Goal: Task Accomplishment & Management: Use online tool/utility

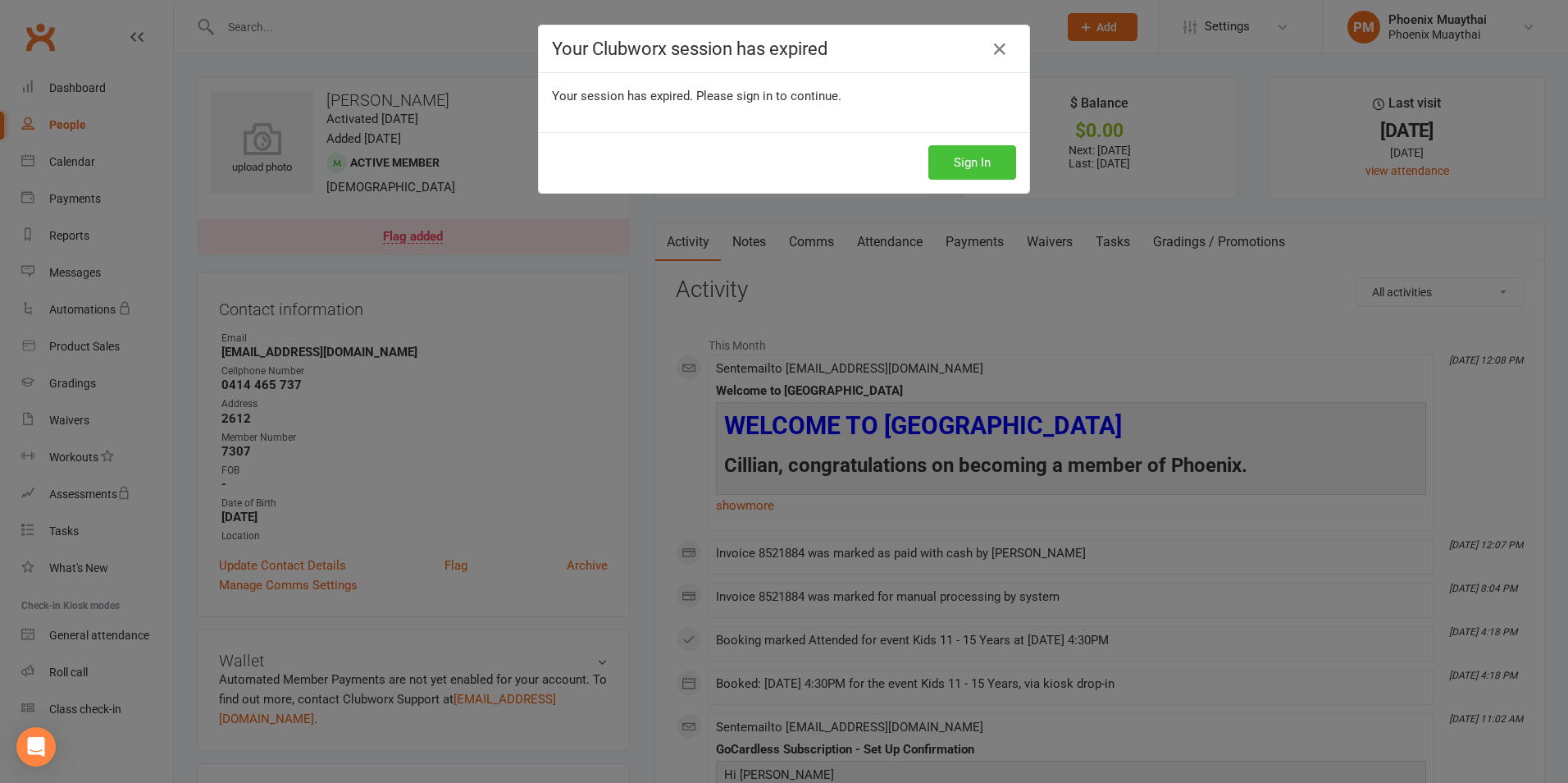
click at [962, 165] on button "Sign In" at bounding box center [973, 163] width 88 height 35
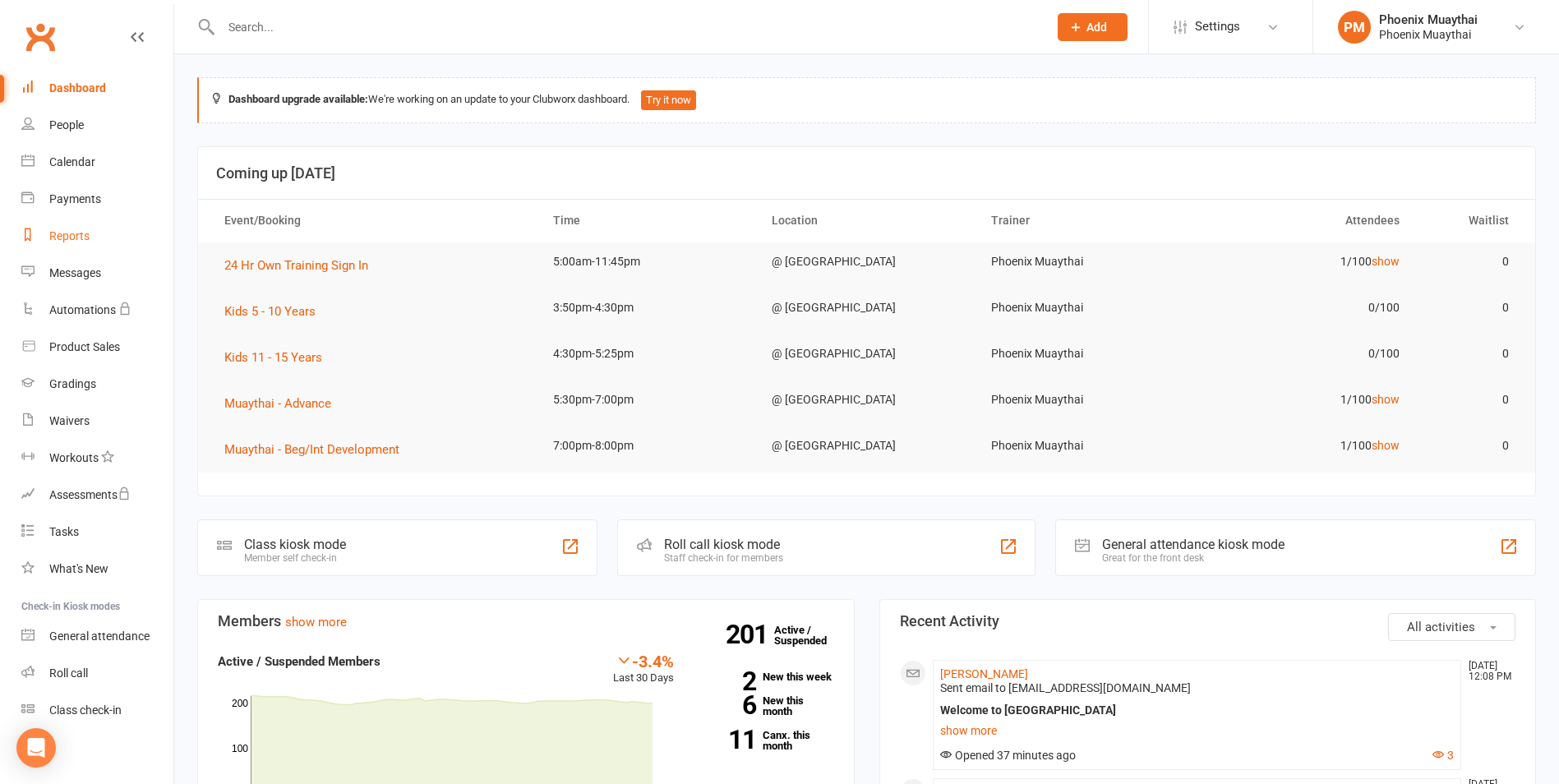
click at [88, 239] on div "Reports" at bounding box center [69, 236] width 40 height 13
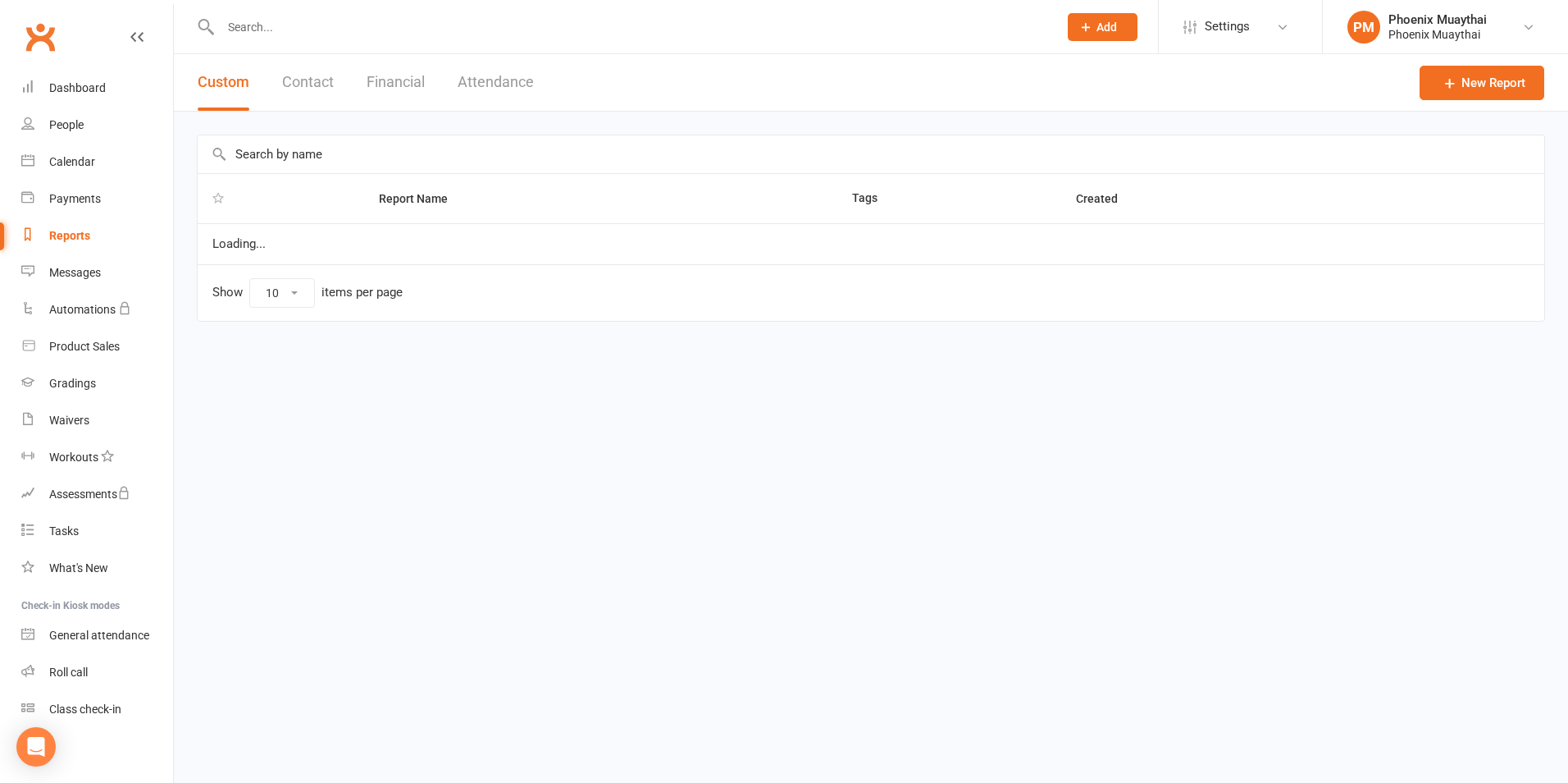
select select "100"
click at [304, 81] on button "Contact" at bounding box center [308, 82] width 51 height 56
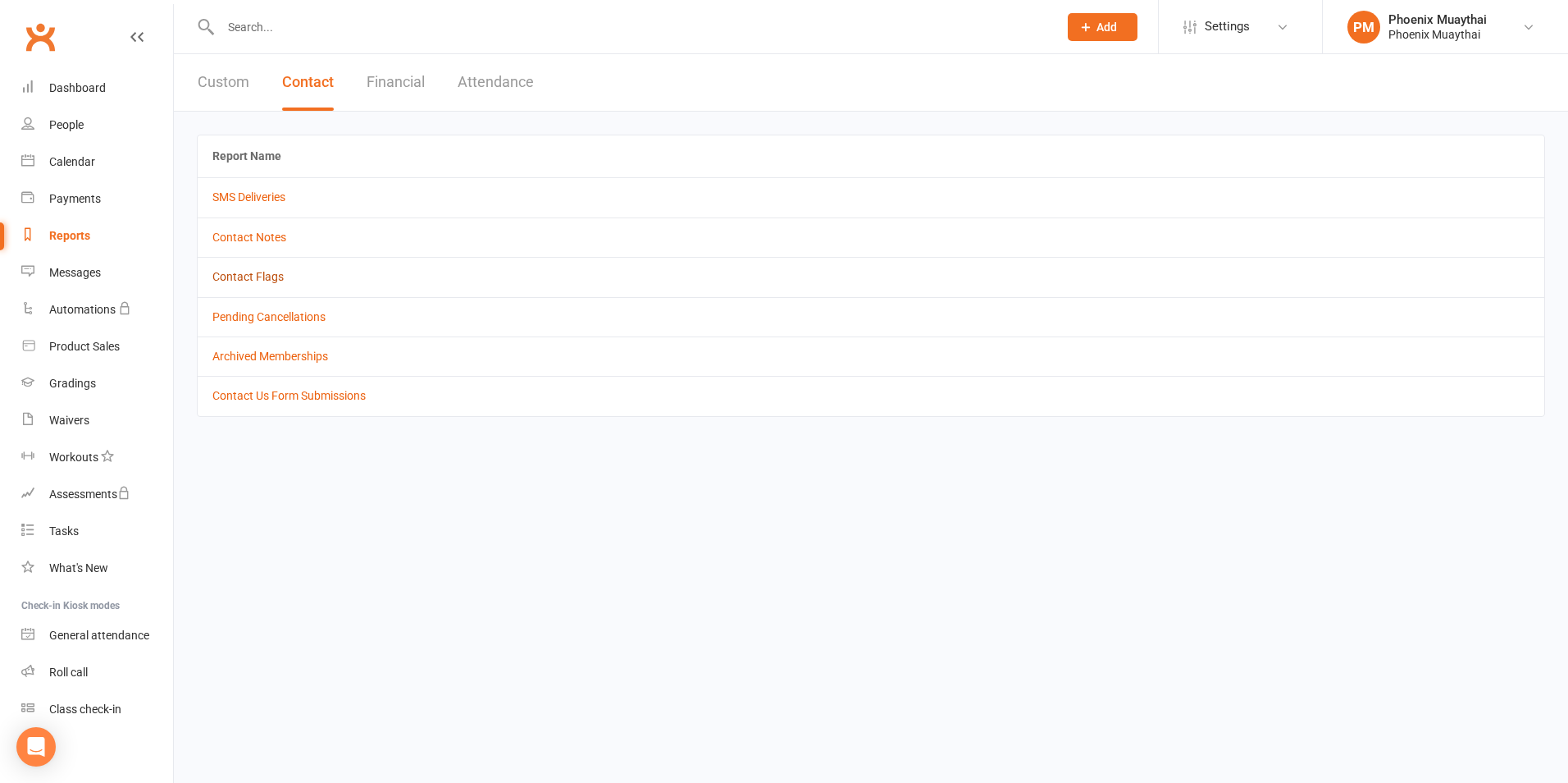
click at [265, 276] on link "Contact Flags" at bounding box center [248, 276] width 71 height 13
select select "active_only"
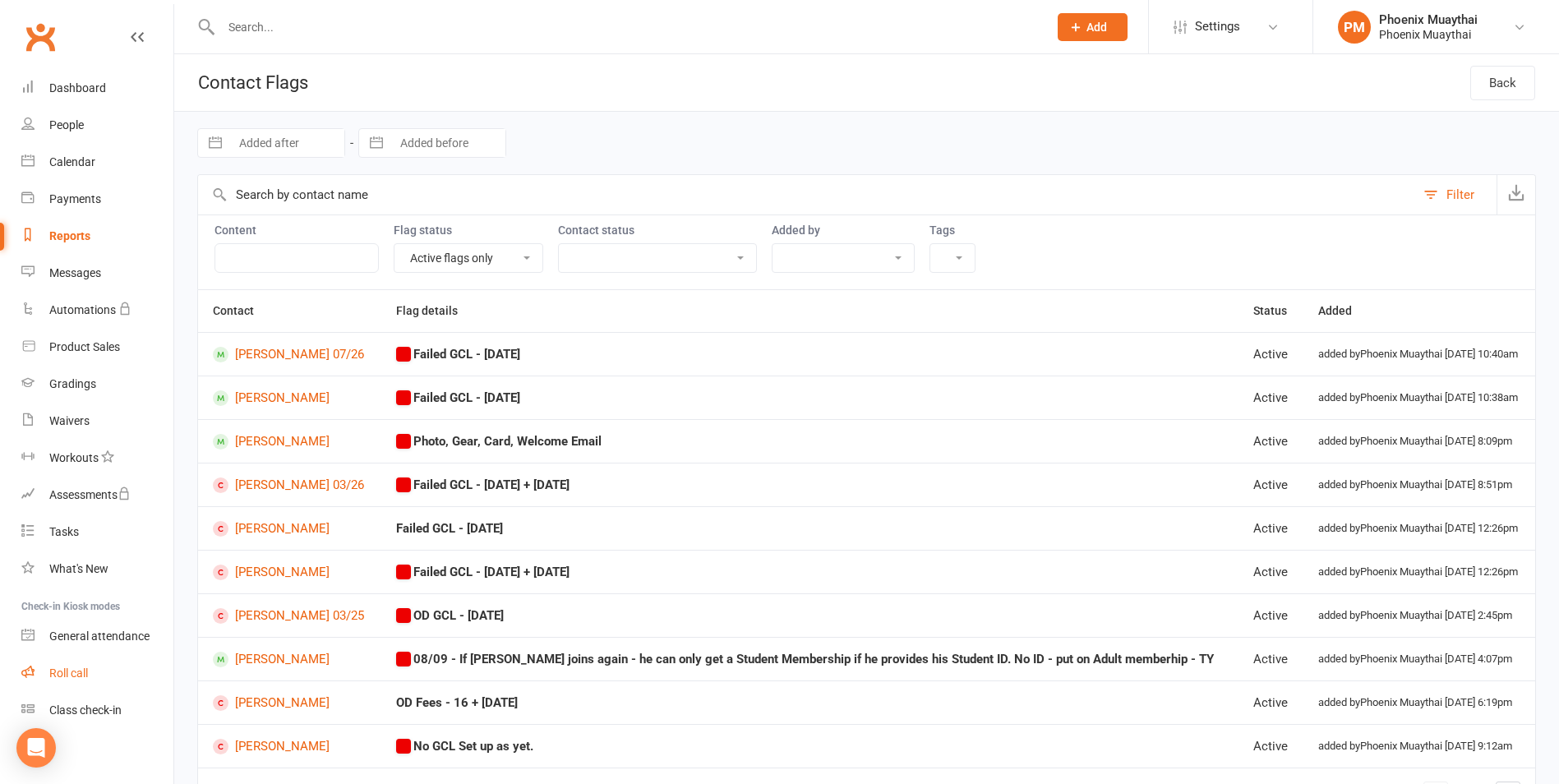
click at [82, 669] on div "Roll call" at bounding box center [68, 673] width 38 height 13
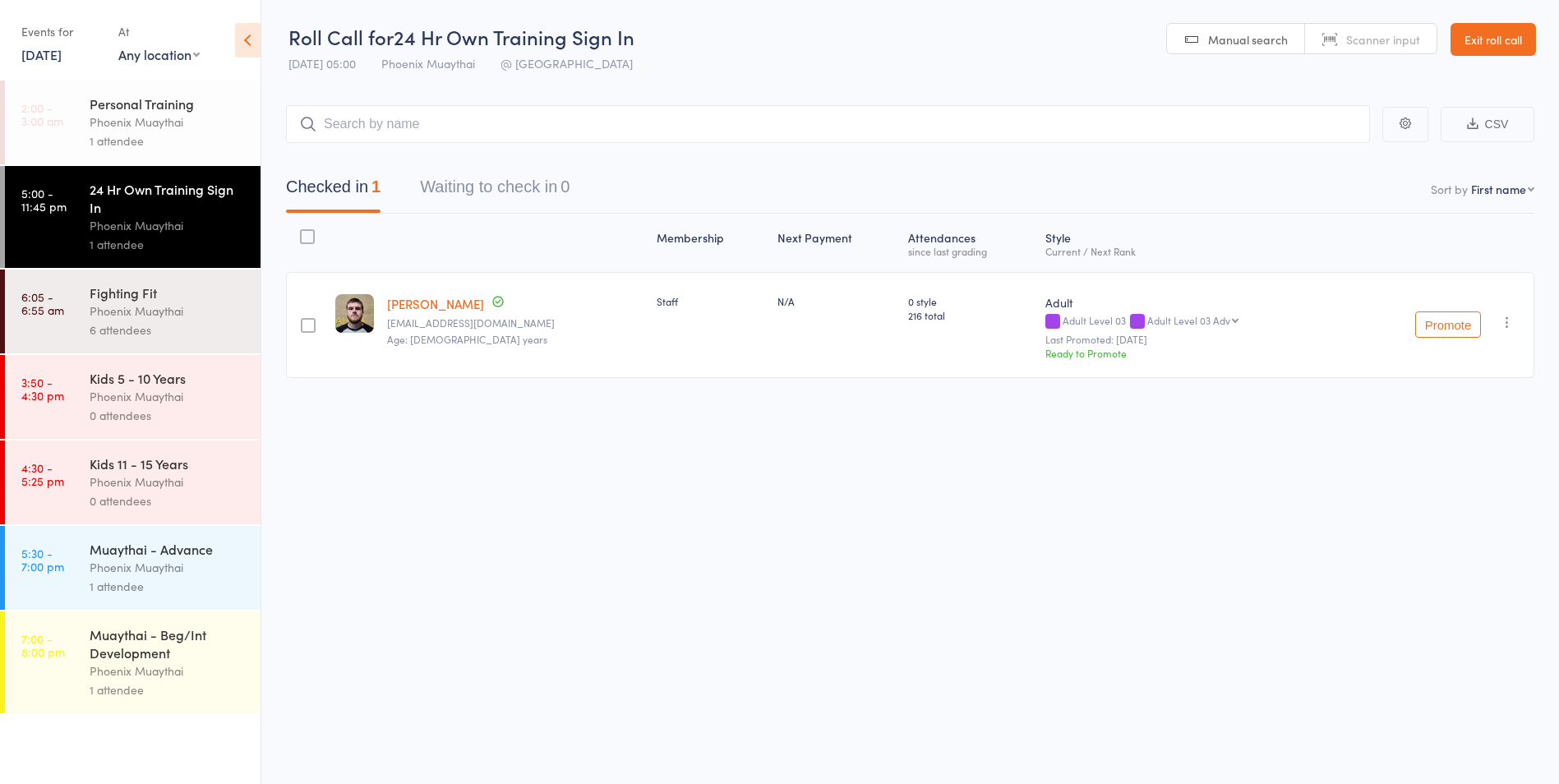
click at [136, 291] on div "Fighting Fit" at bounding box center [168, 293] width 157 height 18
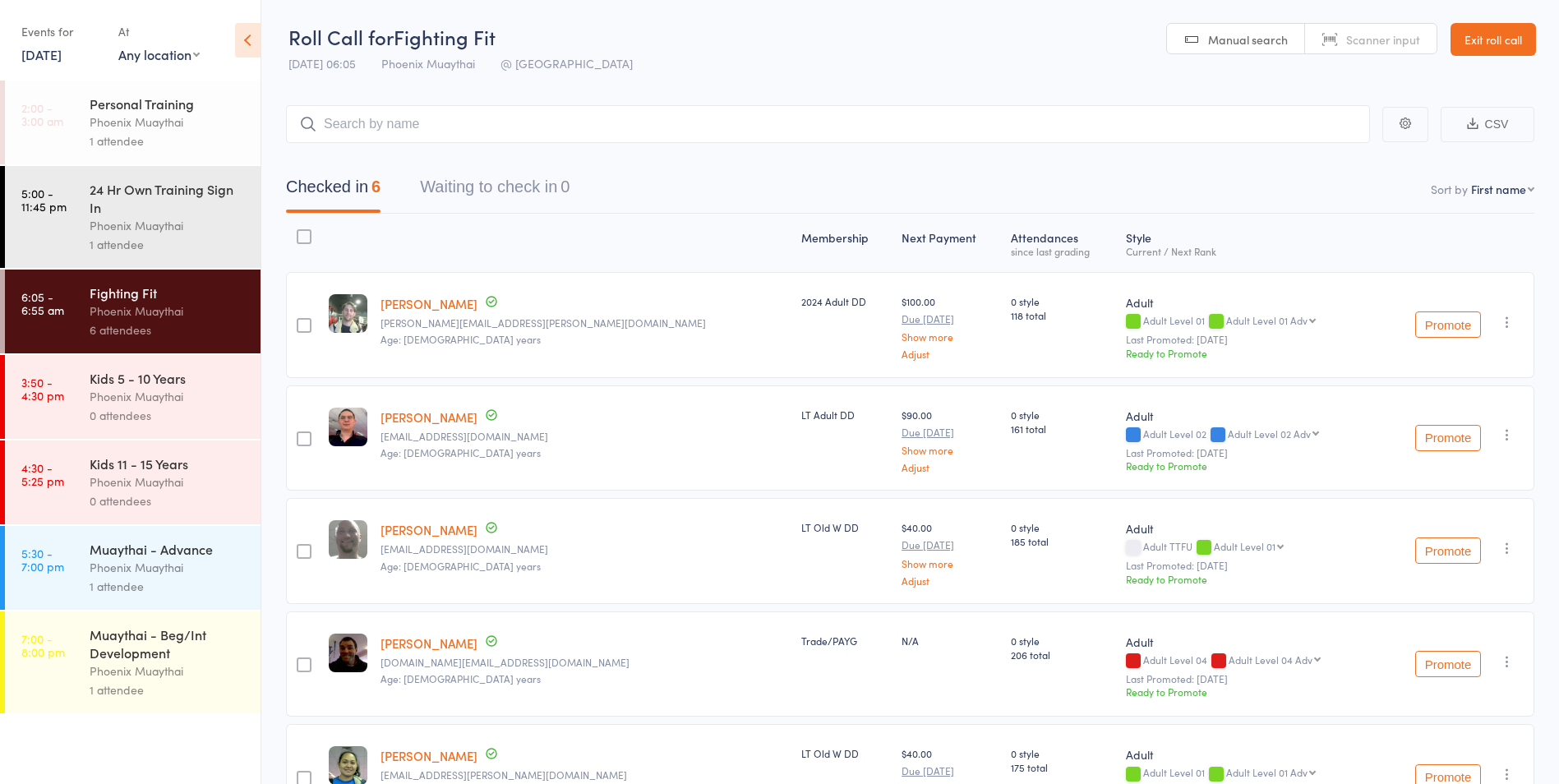
click at [171, 567] on div "Phoenix Muaythai" at bounding box center [168, 567] width 157 height 19
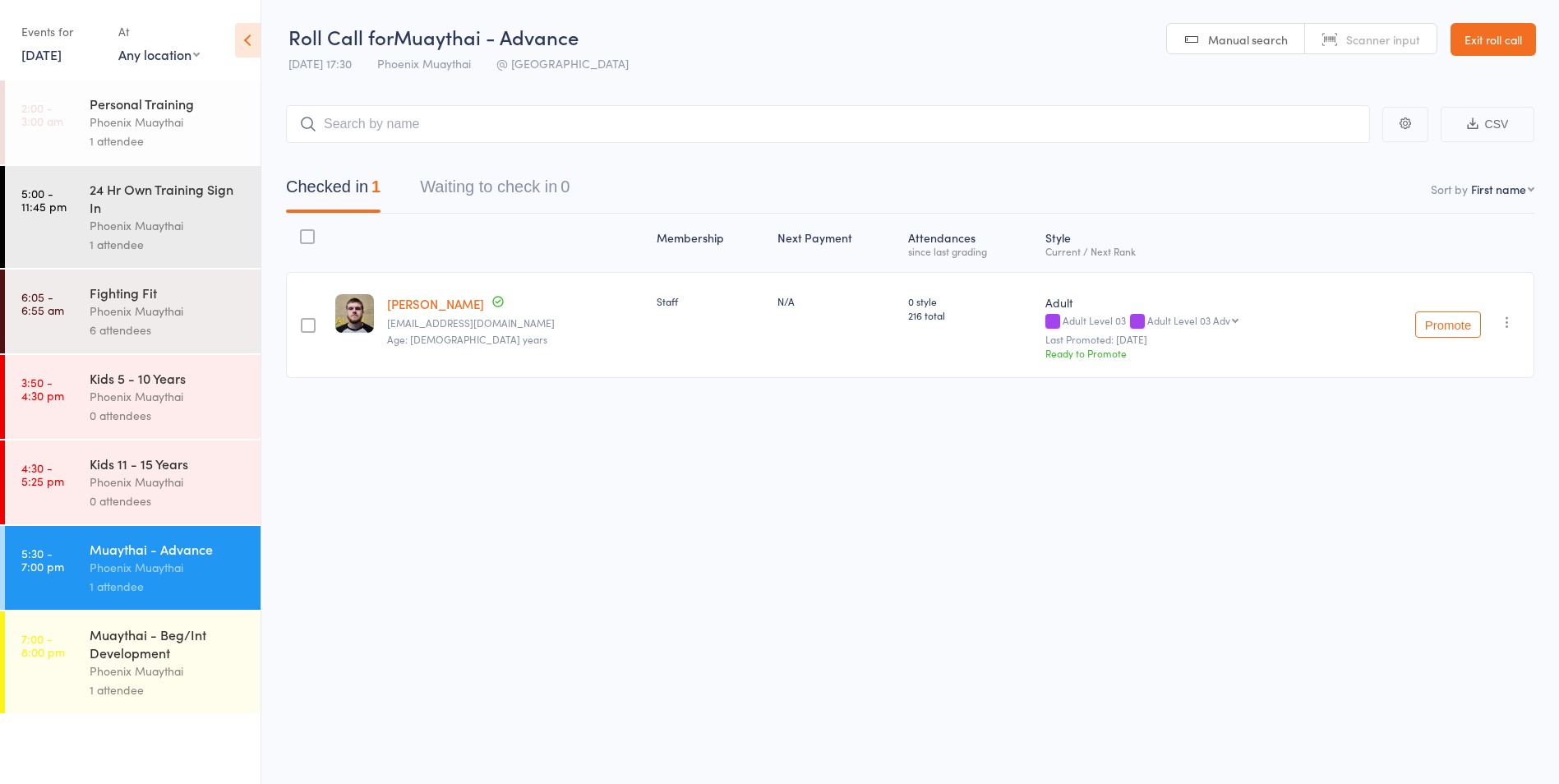
click at [177, 637] on div "Muaythai - Beg/Int Development" at bounding box center [168, 643] width 157 height 36
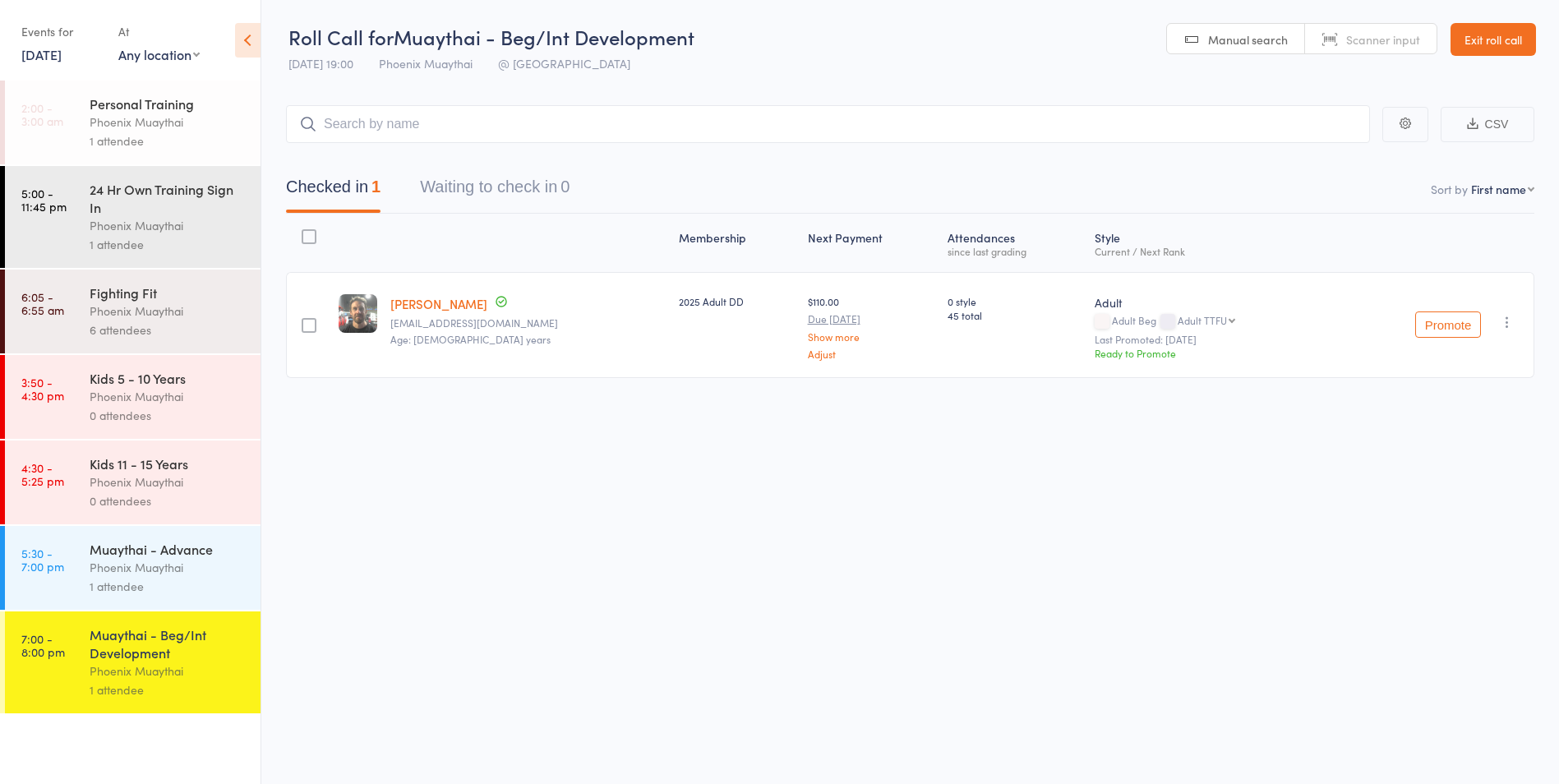
click at [31, 55] on link "11 Sep, 2025" at bounding box center [42, 54] width 40 height 18
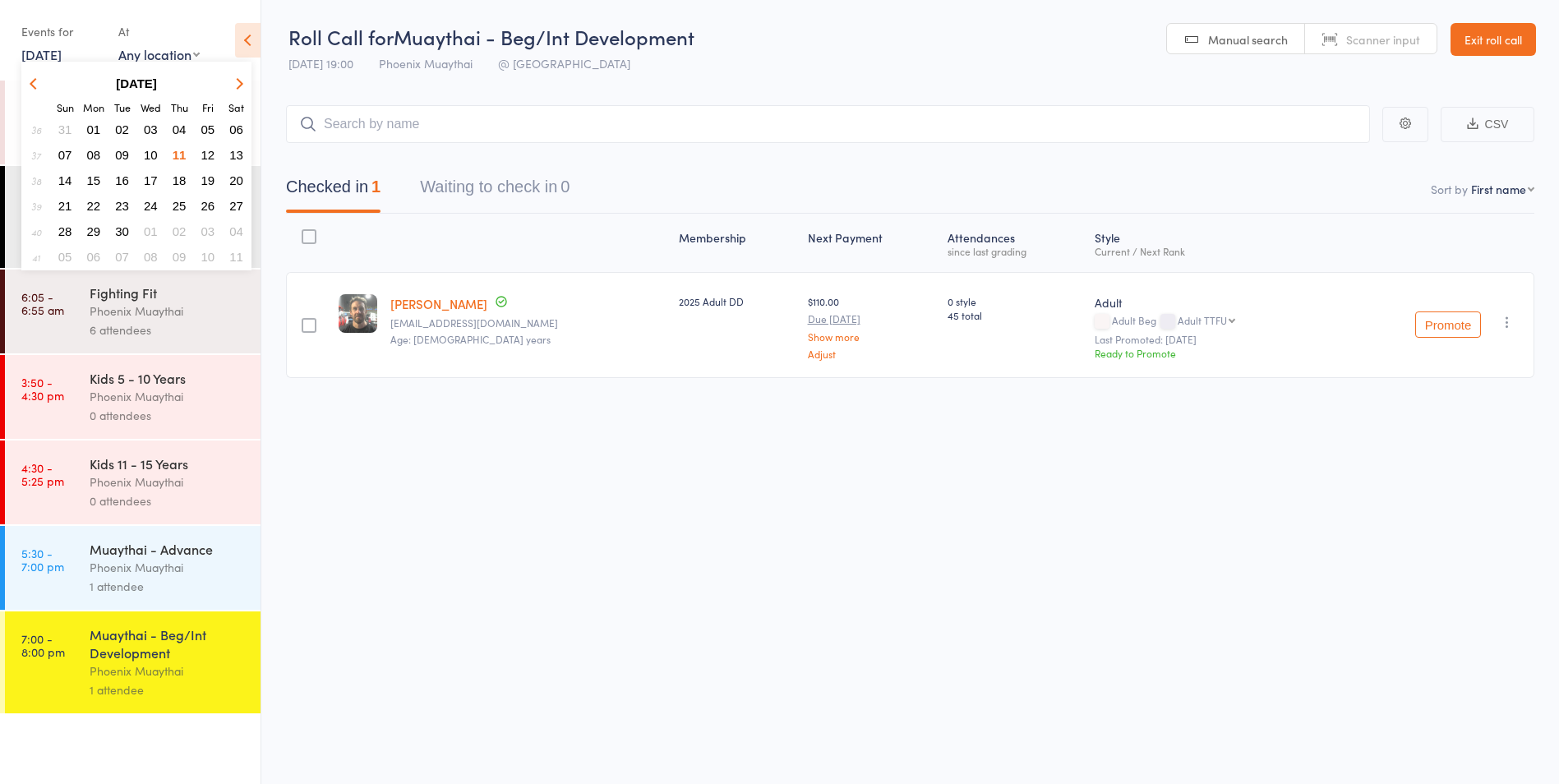
click at [151, 152] on span "10" at bounding box center [151, 155] width 14 height 14
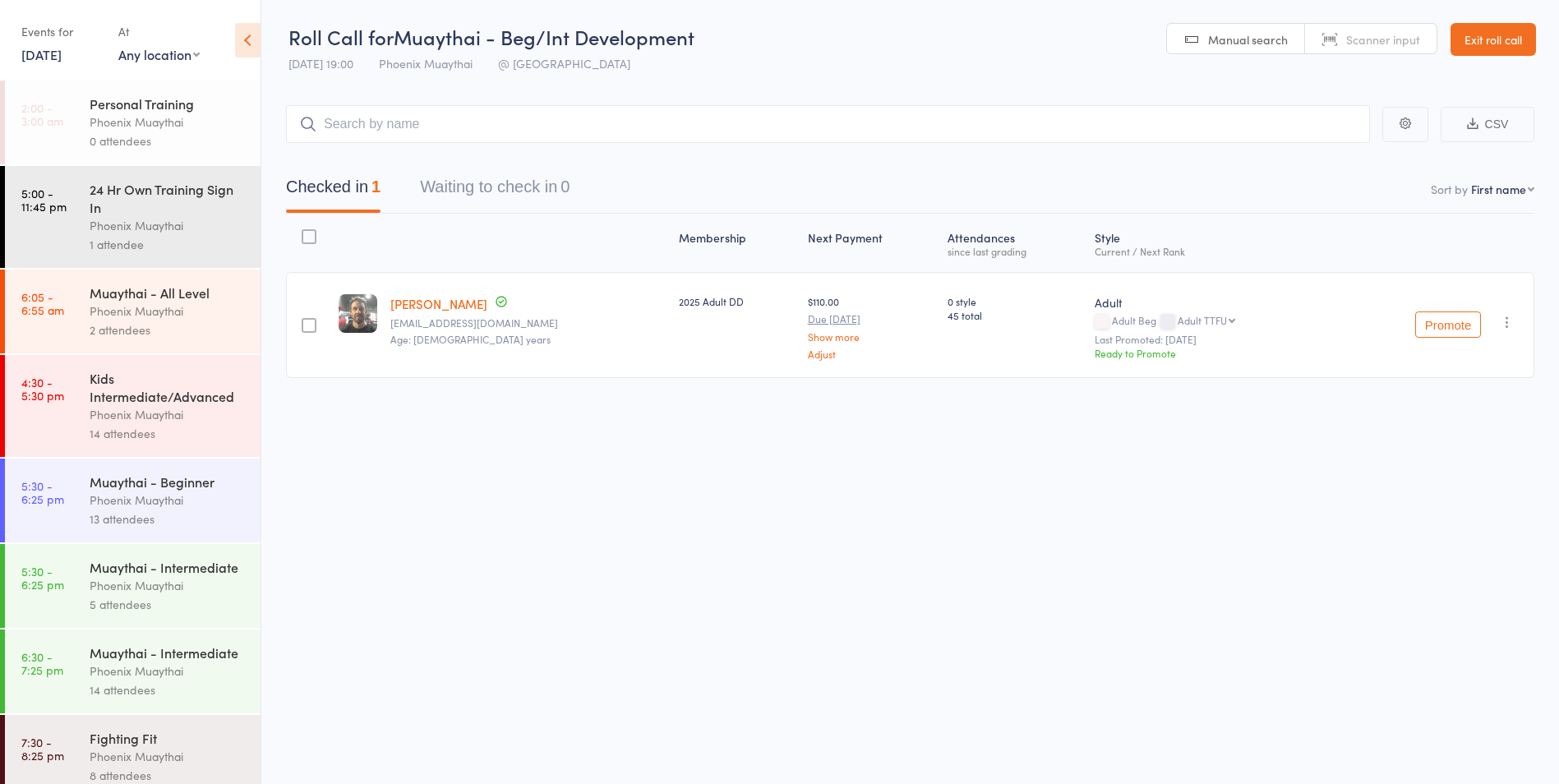
click at [186, 429] on div "14 attendees" at bounding box center [168, 433] width 157 height 19
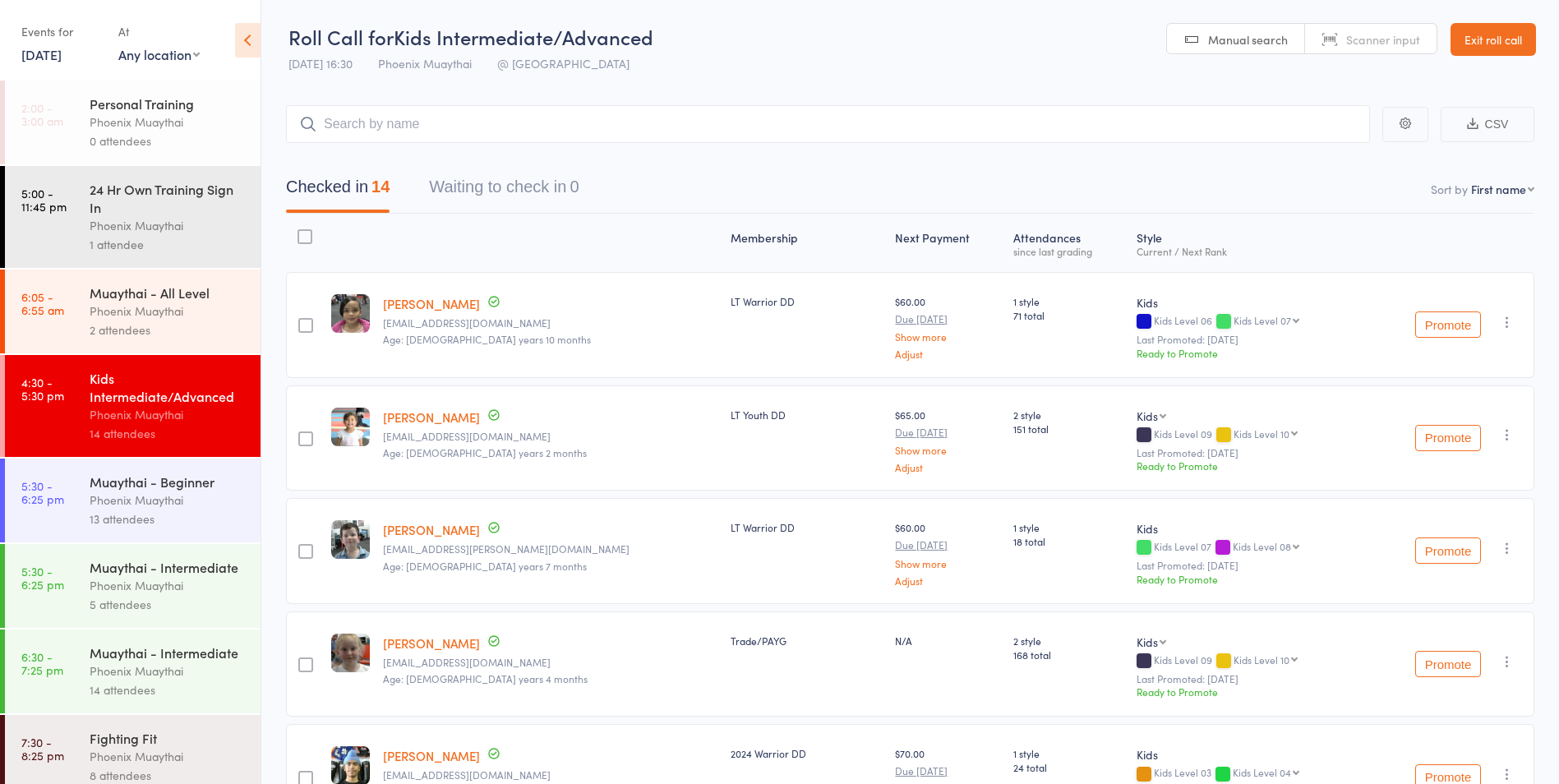
click at [62, 60] on link "10 Sep, 2025" at bounding box center [42, 54] width 40 height 18
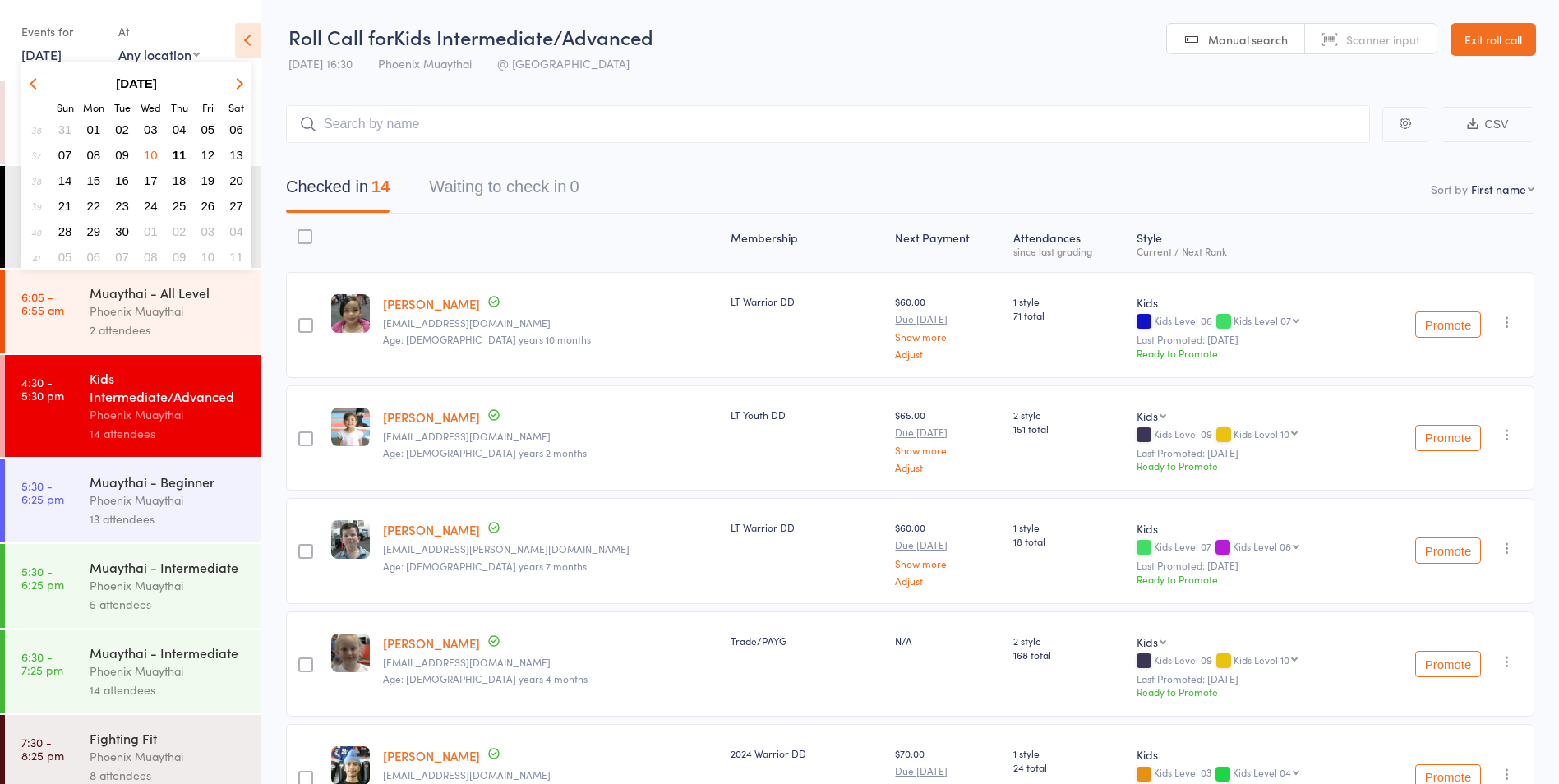
click at [93, 153] on span "08" at bounding box center [94, 155] width 14 height 14
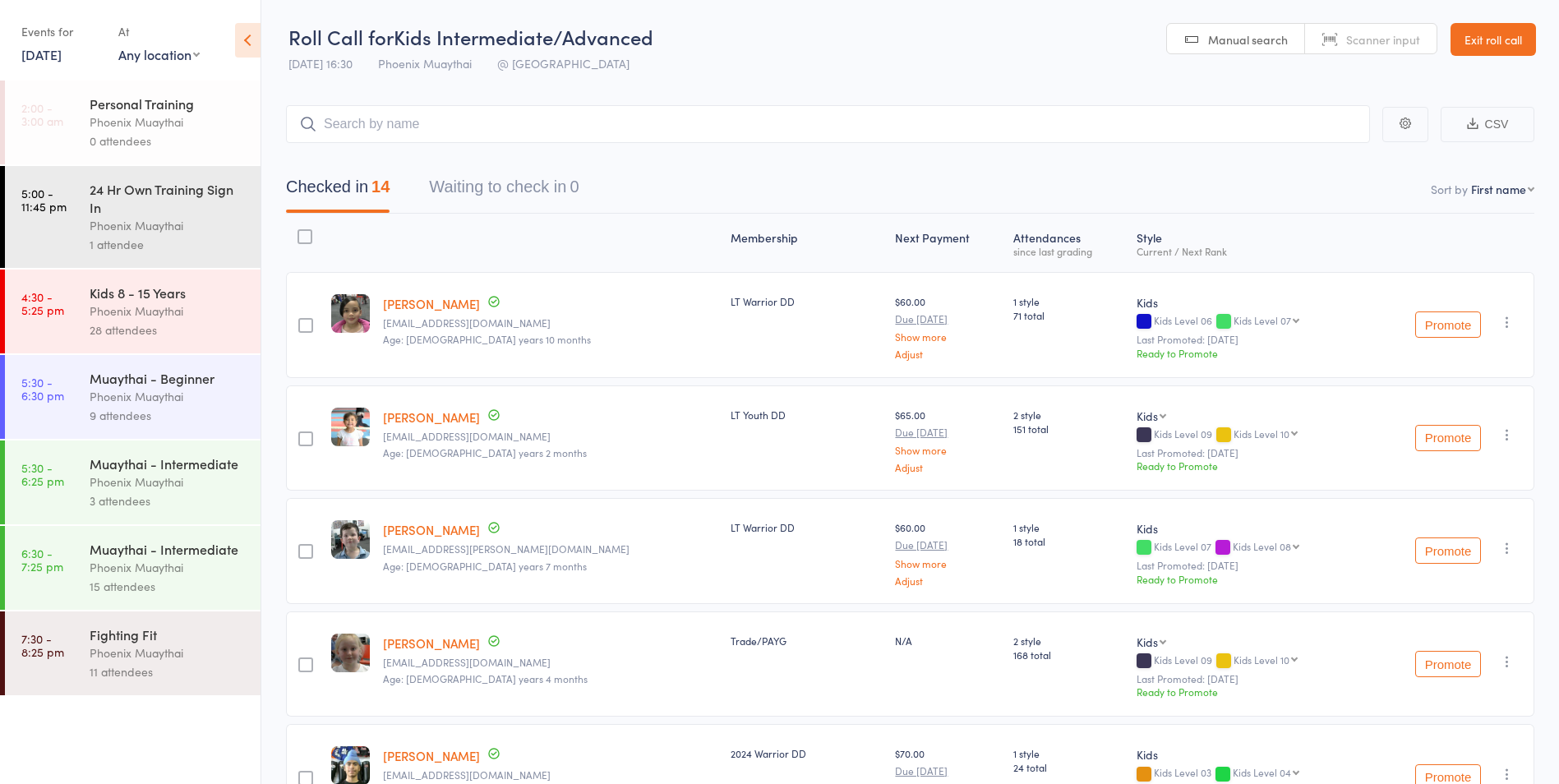
click at [173, 323] on div "28 attendees" at bounding box center [168, 329] width 157 height 19
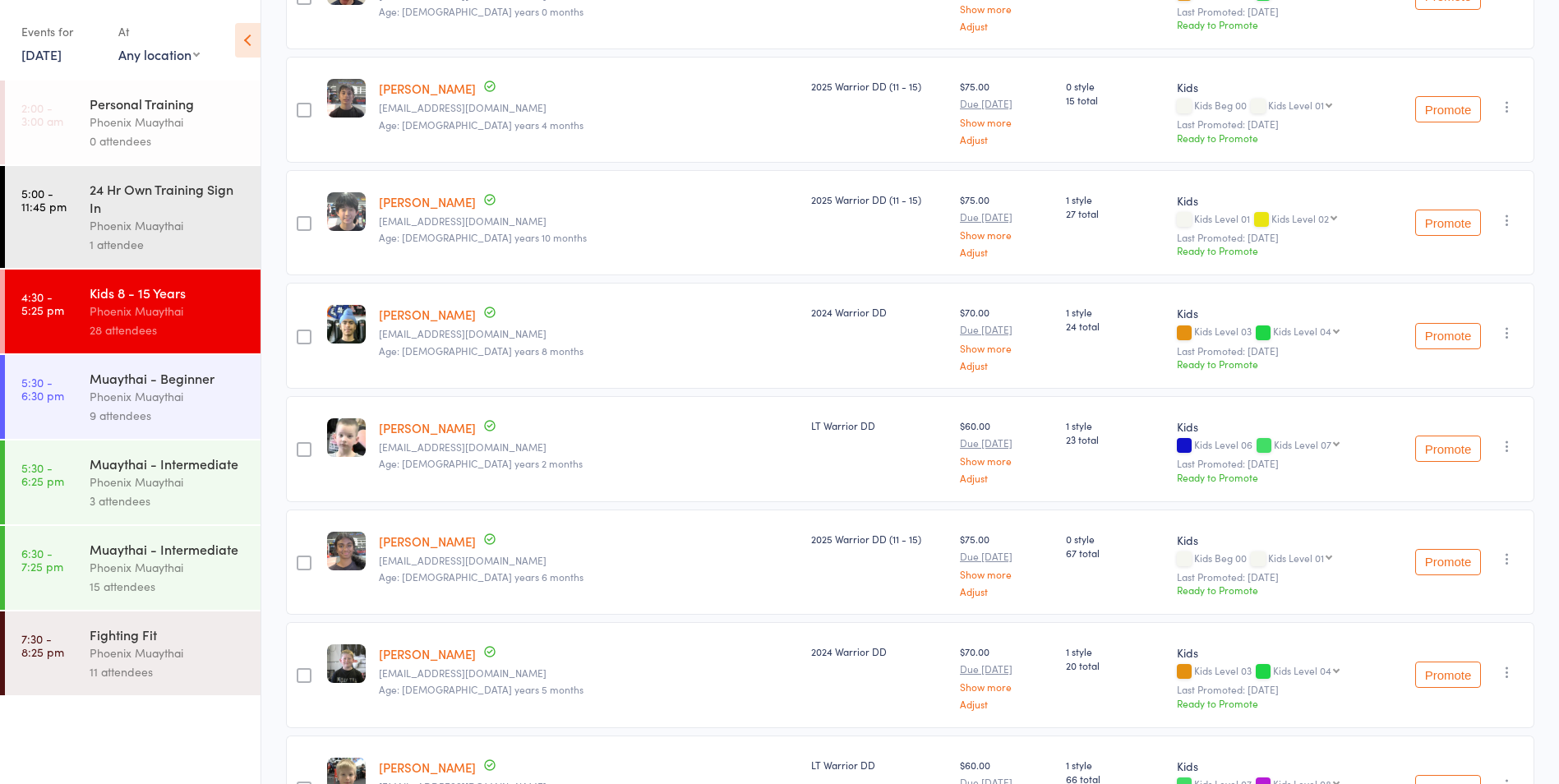
scroll to position [1569, 0]
click at [49, 52] on link "8 Sep, 2025" at bounding box center [42, 54] width 40 height 18
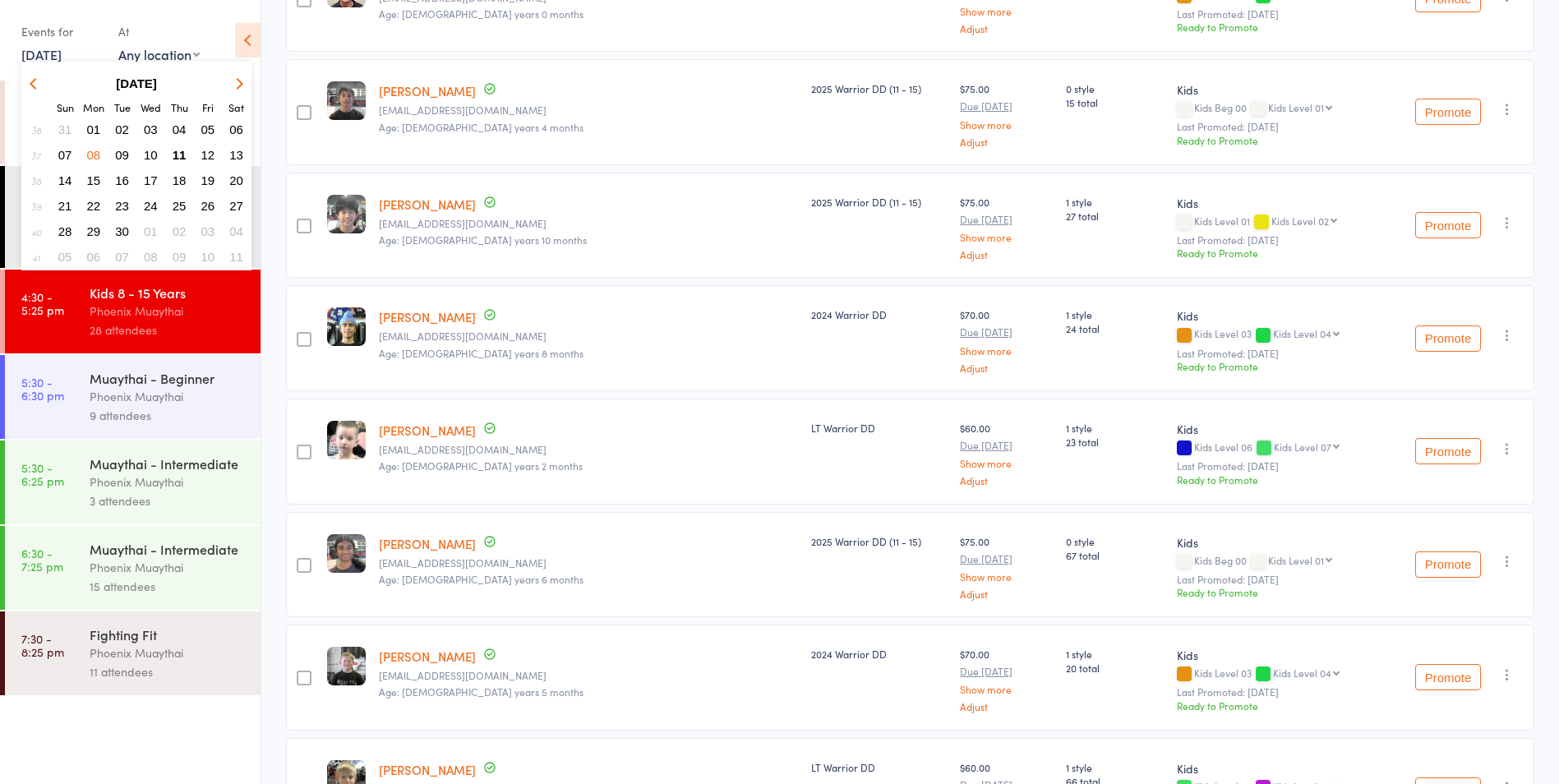
click at [119, 155] on span "09" at bounding box center [121, 155] width 14 height 14
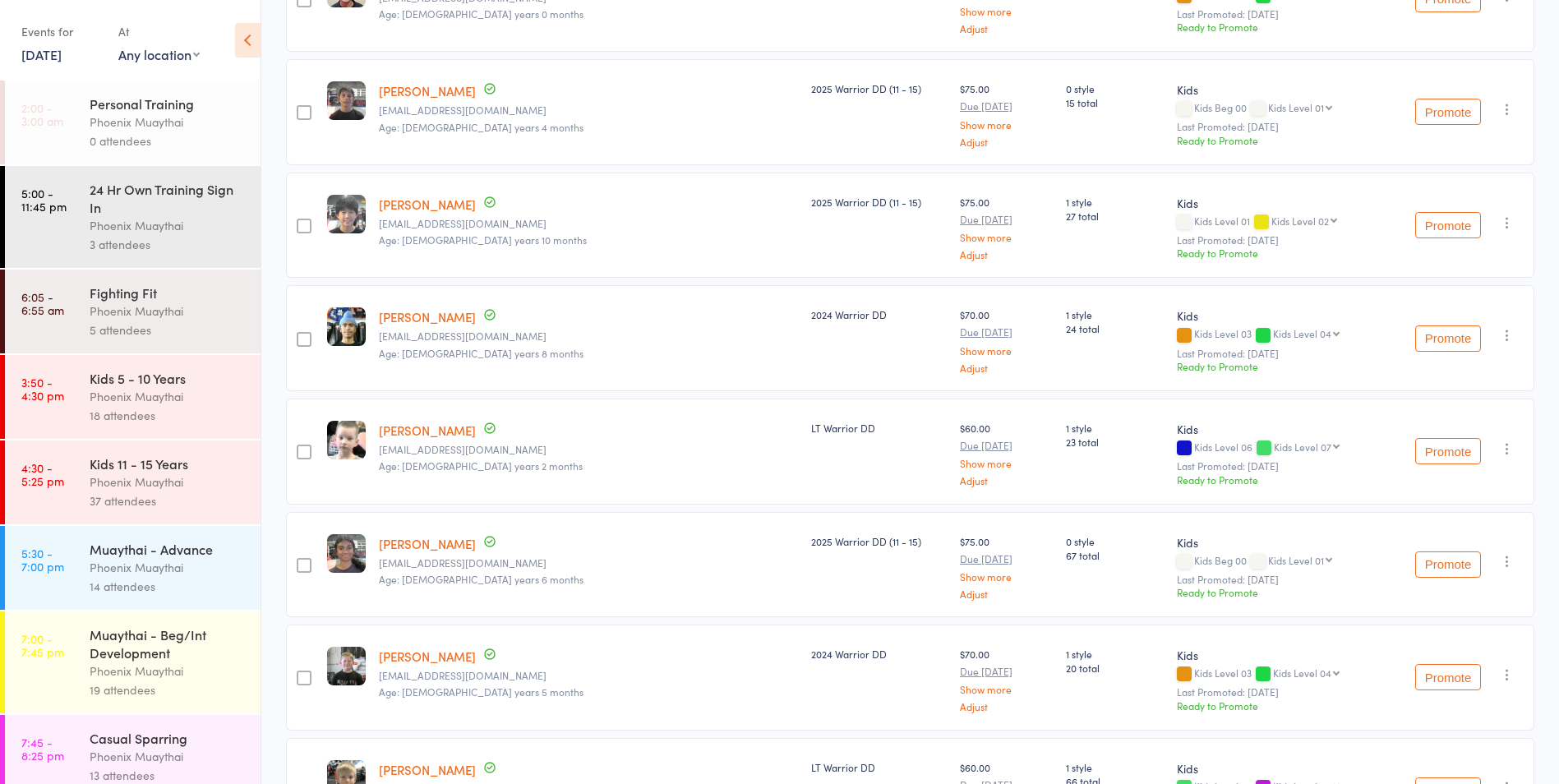
click at [190, 466] on div "Kids 11 - 15 Years" at bounding box center [168, 463] width 157 height 18
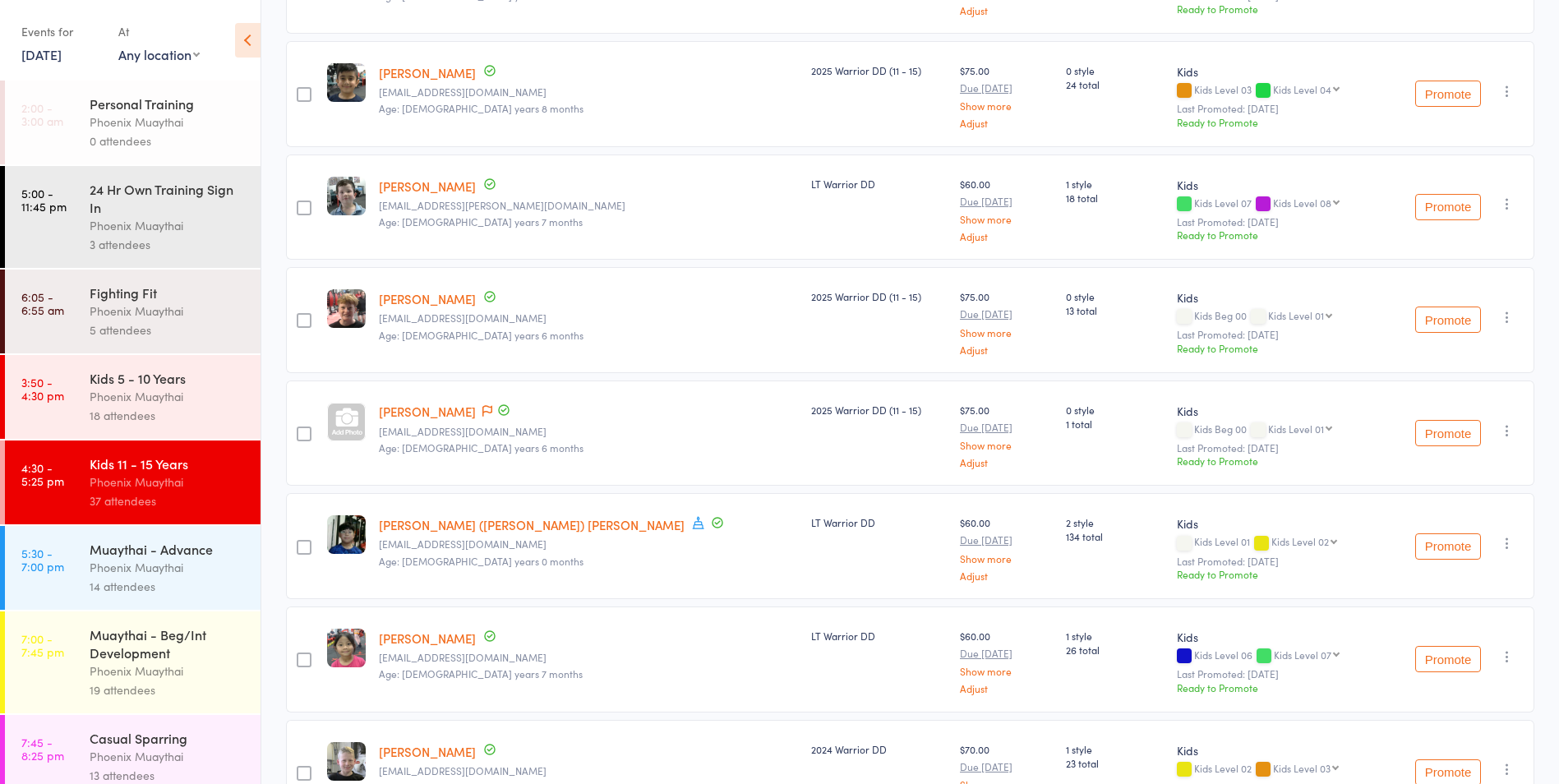
scroll to position [822, 0]
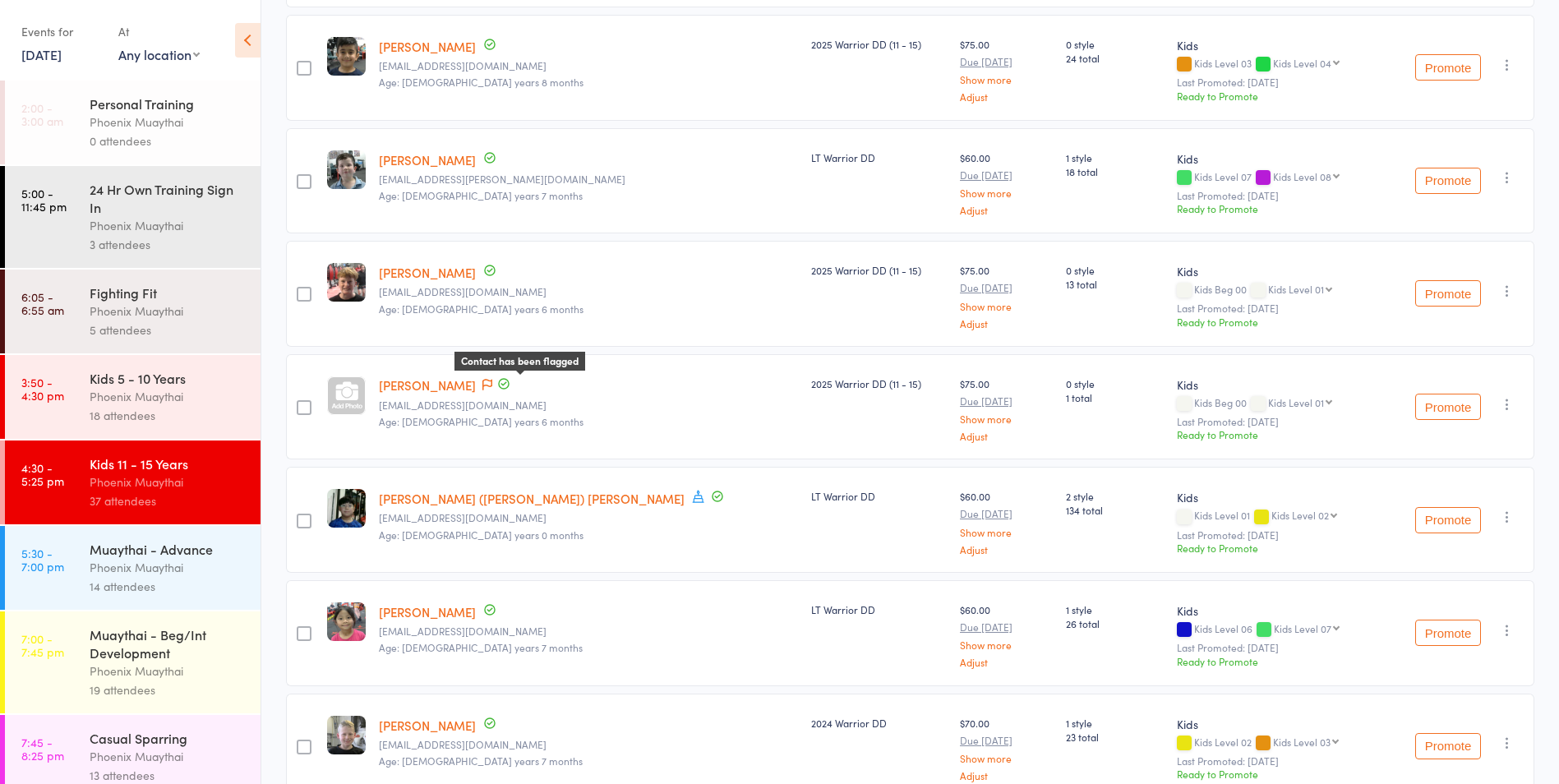
click at [492, 380] on icon at bounding box center [487, 385] width 10 height 12
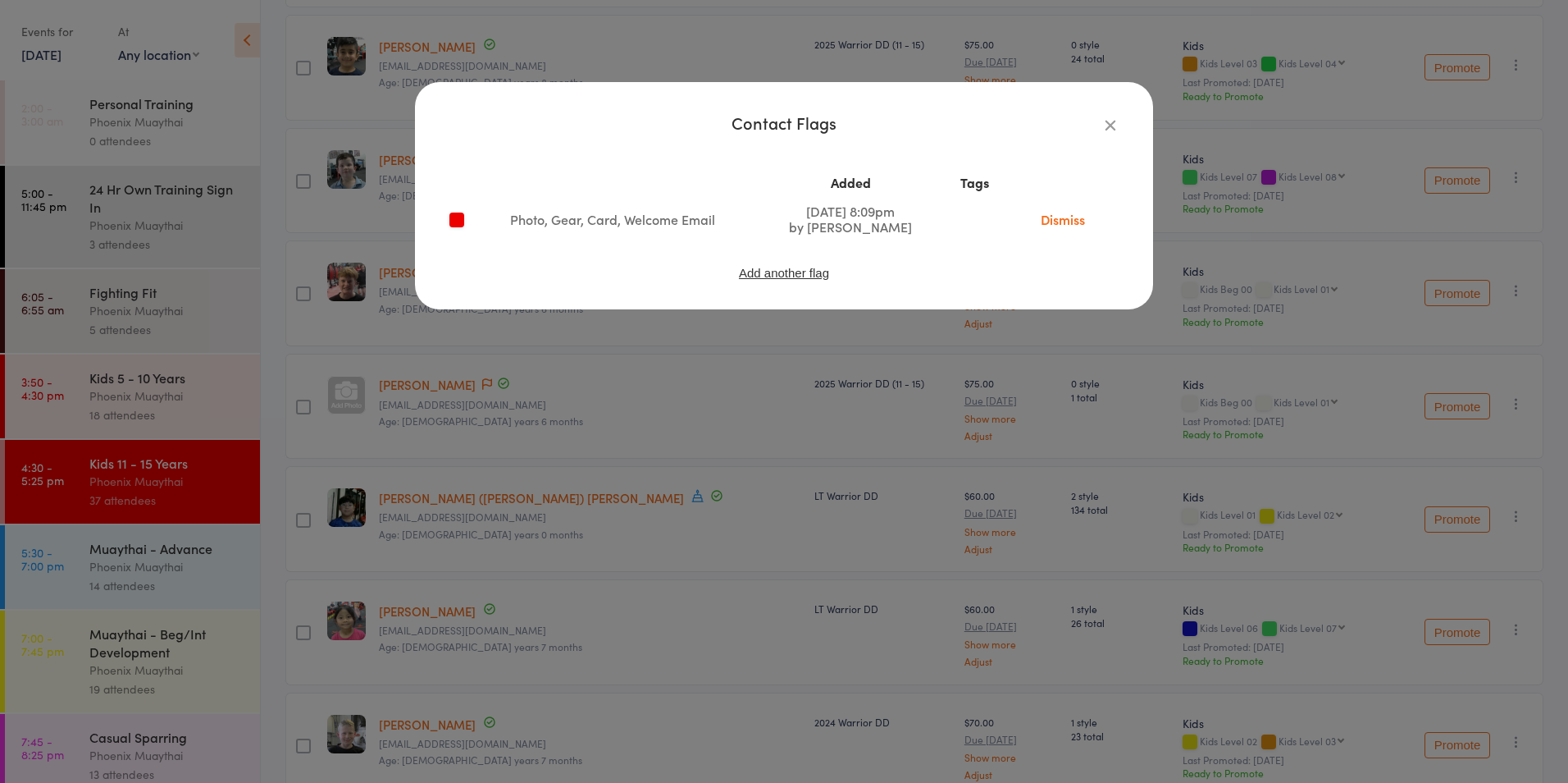
click at [1116, 126] on icon "button" at bounding box center [1111, 125] width 18 height 18
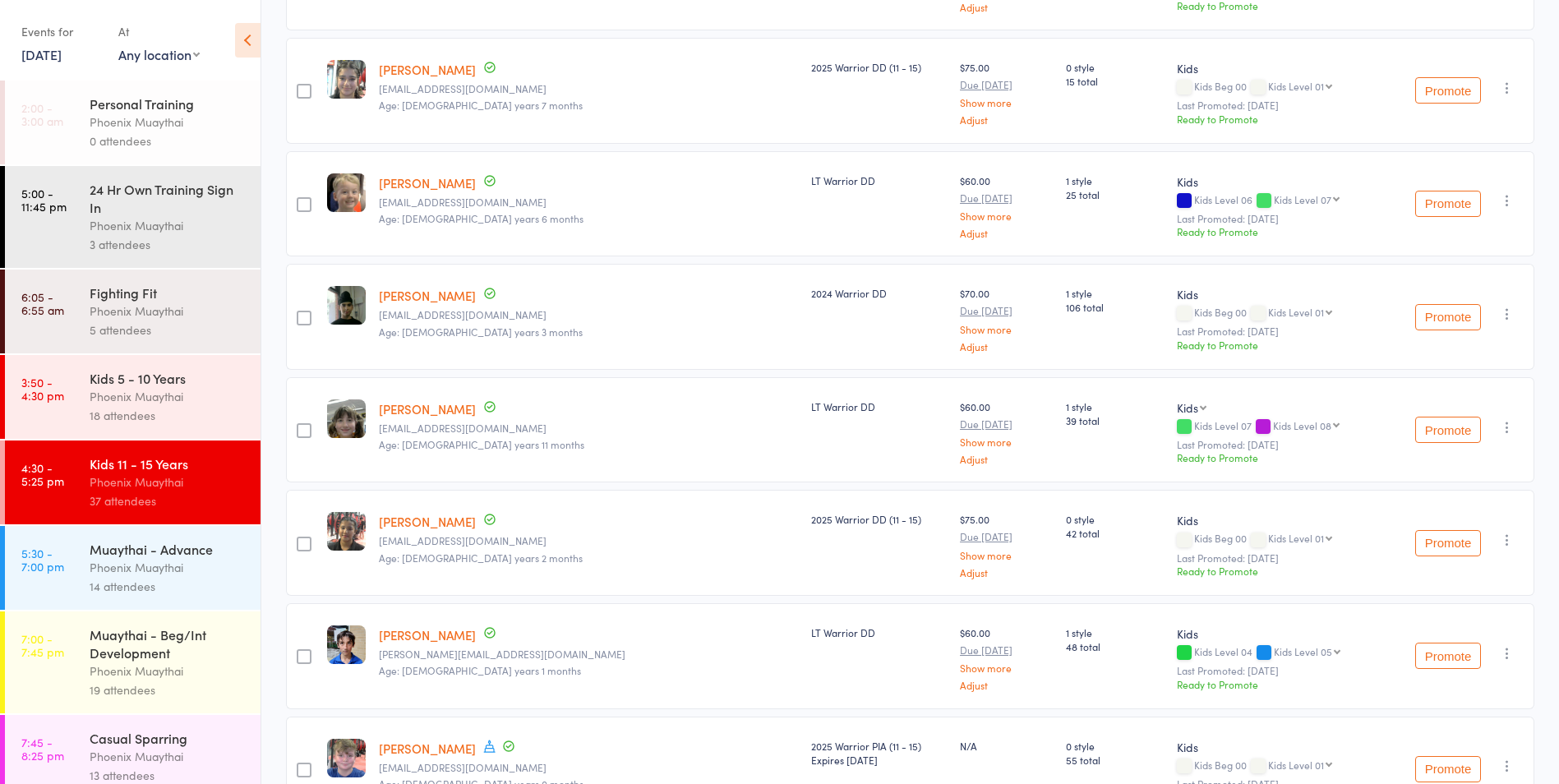
scroll to position [3243, 0]
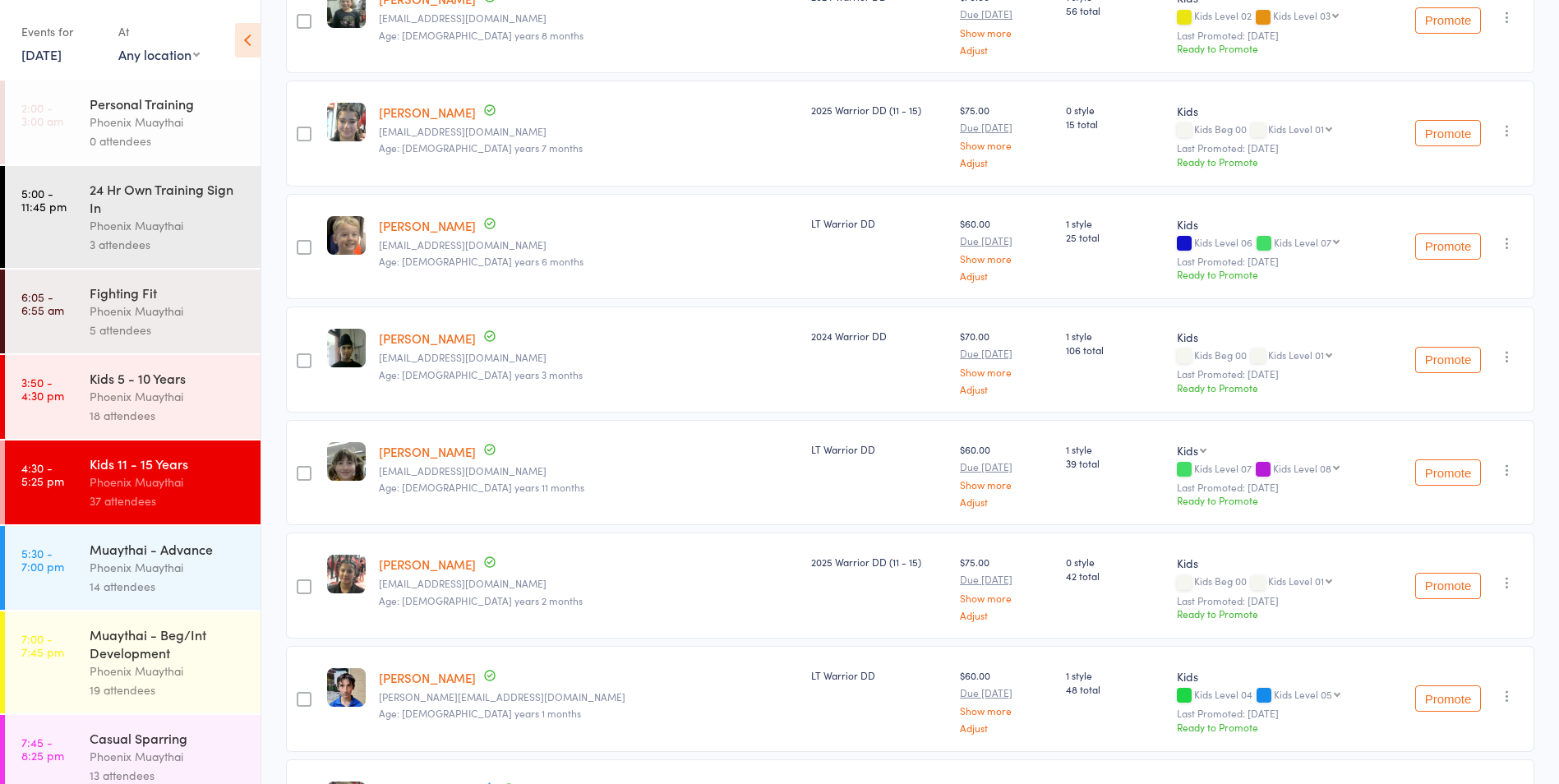
click at [62, 67] on div "Events for 9 Sep, 2025 9 Sep, 2025 September 2025 Sun Mon Tue Wed Thu Fri Sat 3…" at bounding box center [130, 42] width 260 height 83
click at [67, 67] on div "Events for 9 Sep, 2025 9 Sep, 2025 September 2025 Sun Mon Tue Wed Thu Fri Sat 3…" at bounding box center [130, 42] width 260 height 83
click at [57, 51] on link "9 Sep, 2025" at bounding box center [42, 54] width 40 height 18
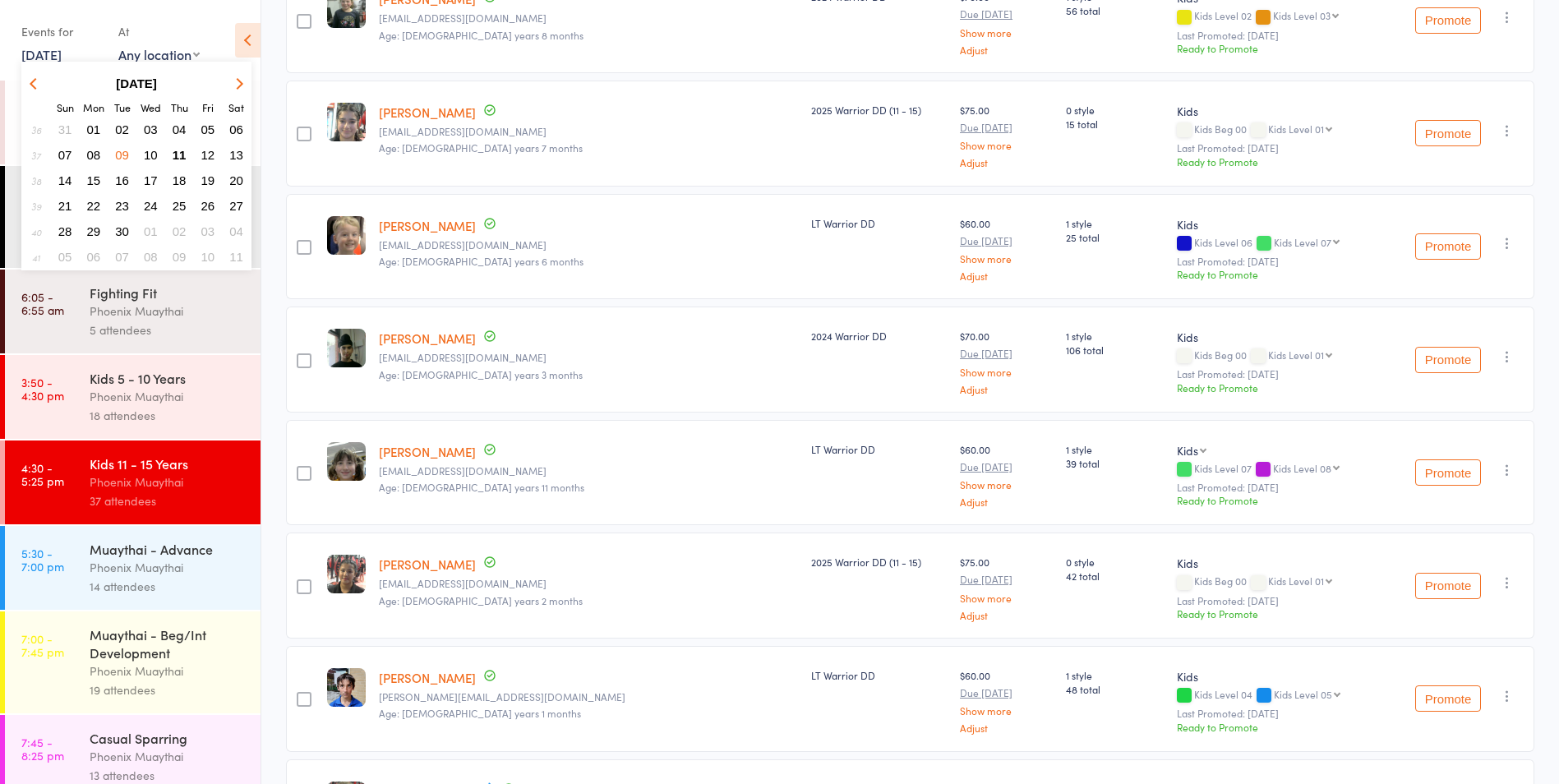
click at [145, 157] on span "10" at bounding box center [151, 155] width 14 height 14
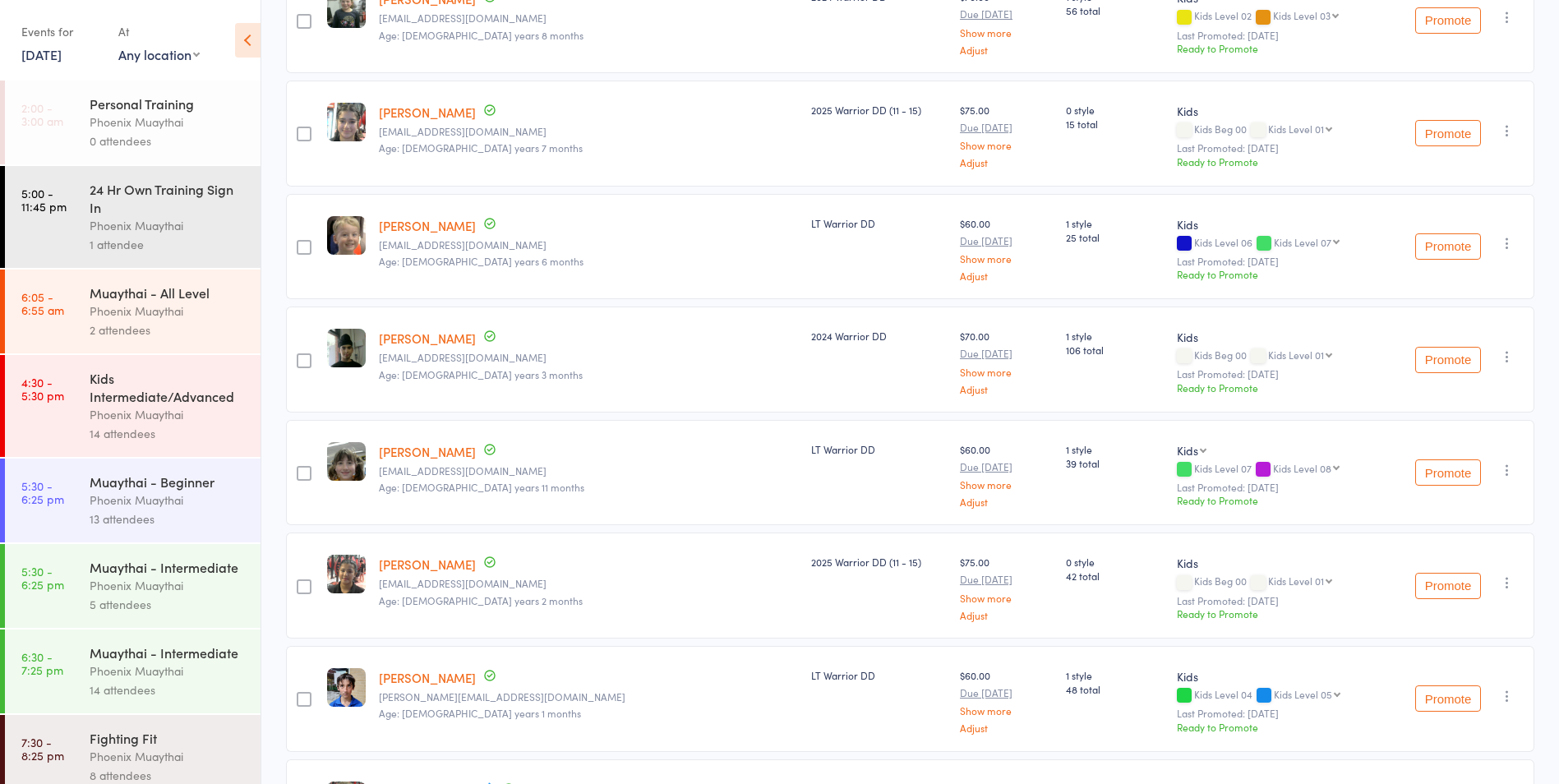
click at [170, 402] on div "Kids Intermediate/Advanced" at bounding box center [168, 387] width 157 height 36
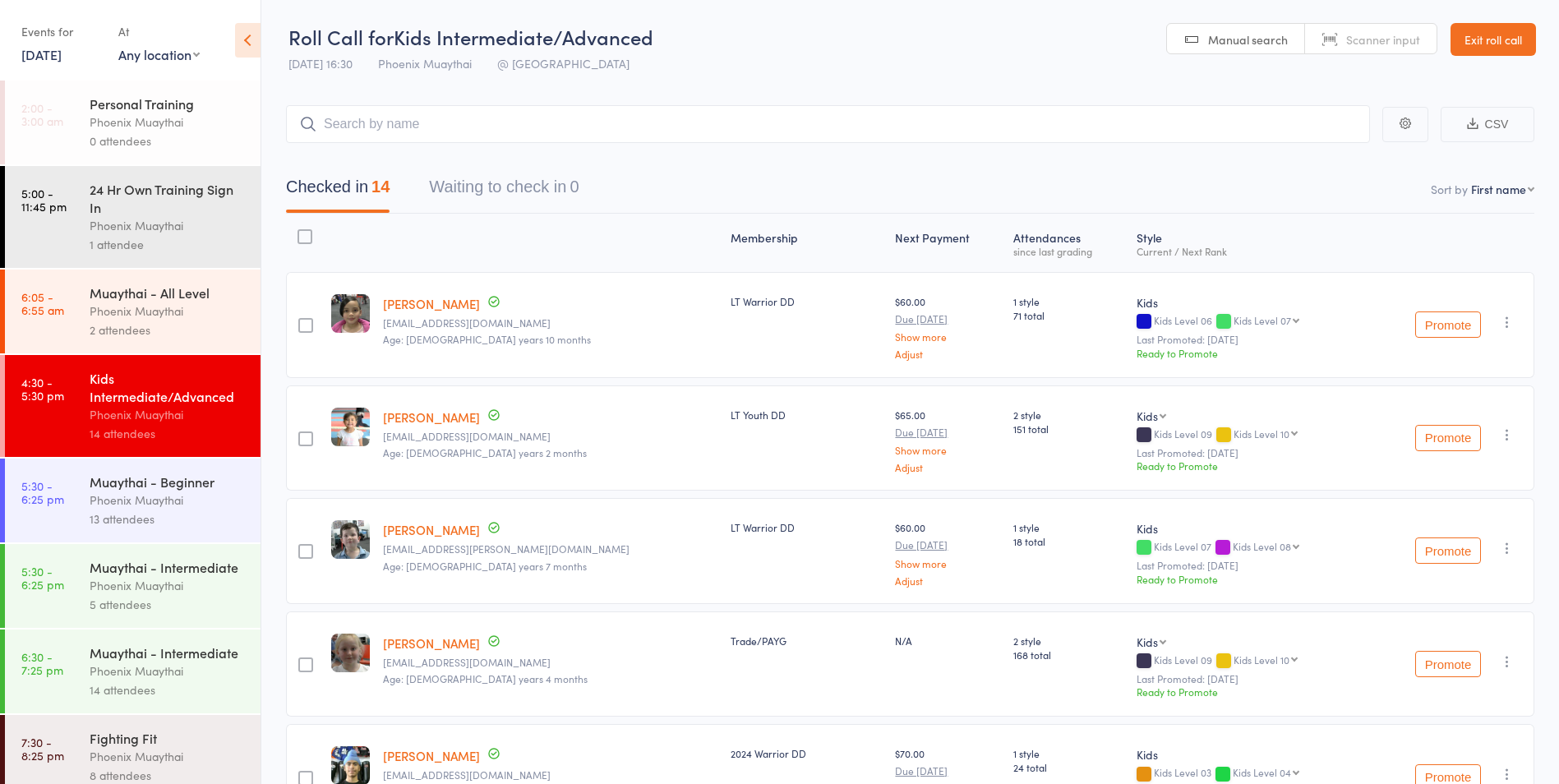
click at [229, 321] on div "2 attendees" at bounding box center [168, 329] width 157 height 19
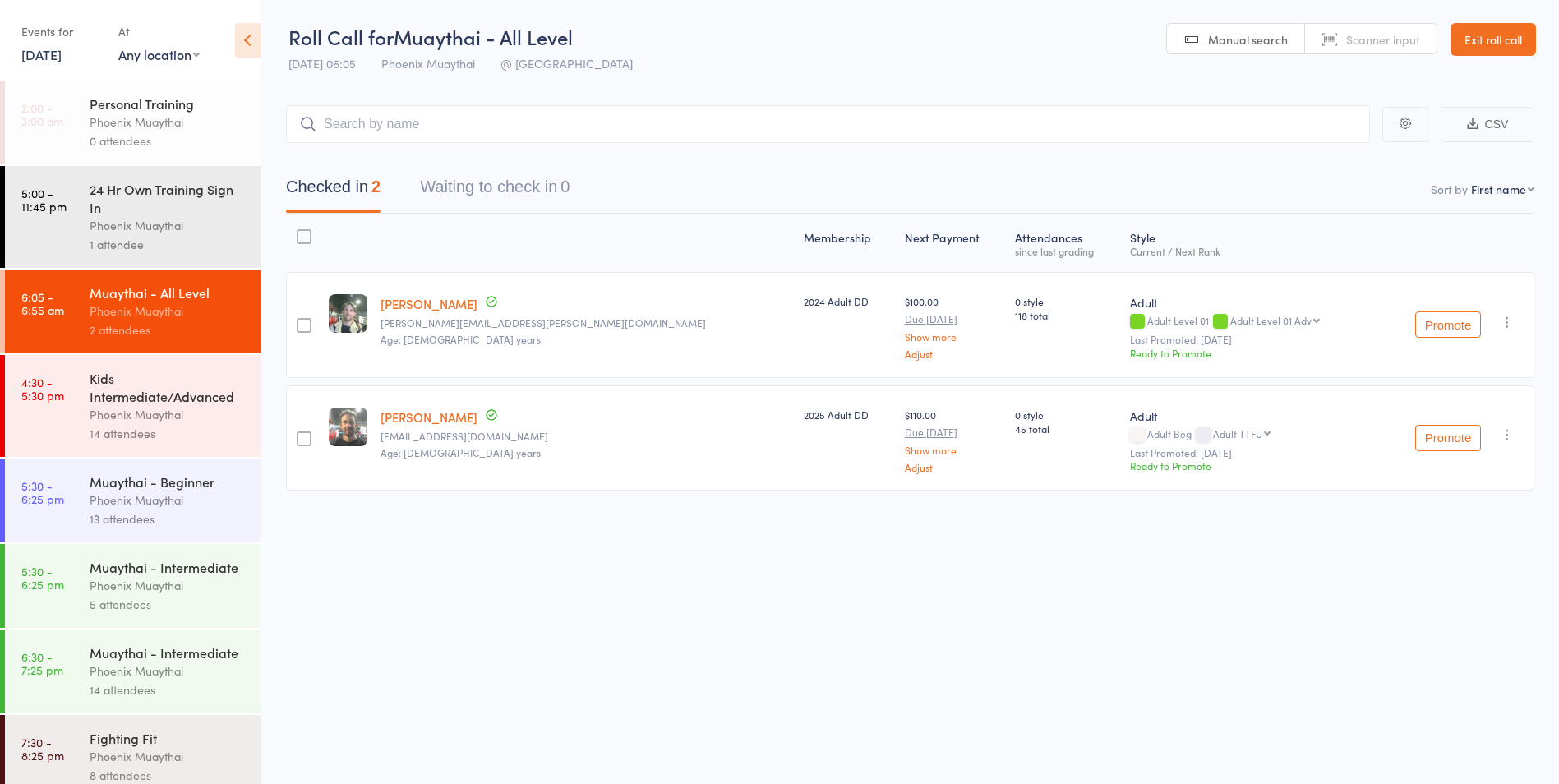
click at [200, 408] on div "Phoenix Muaythai" at bounding box center [168, 414] width 157 height 19
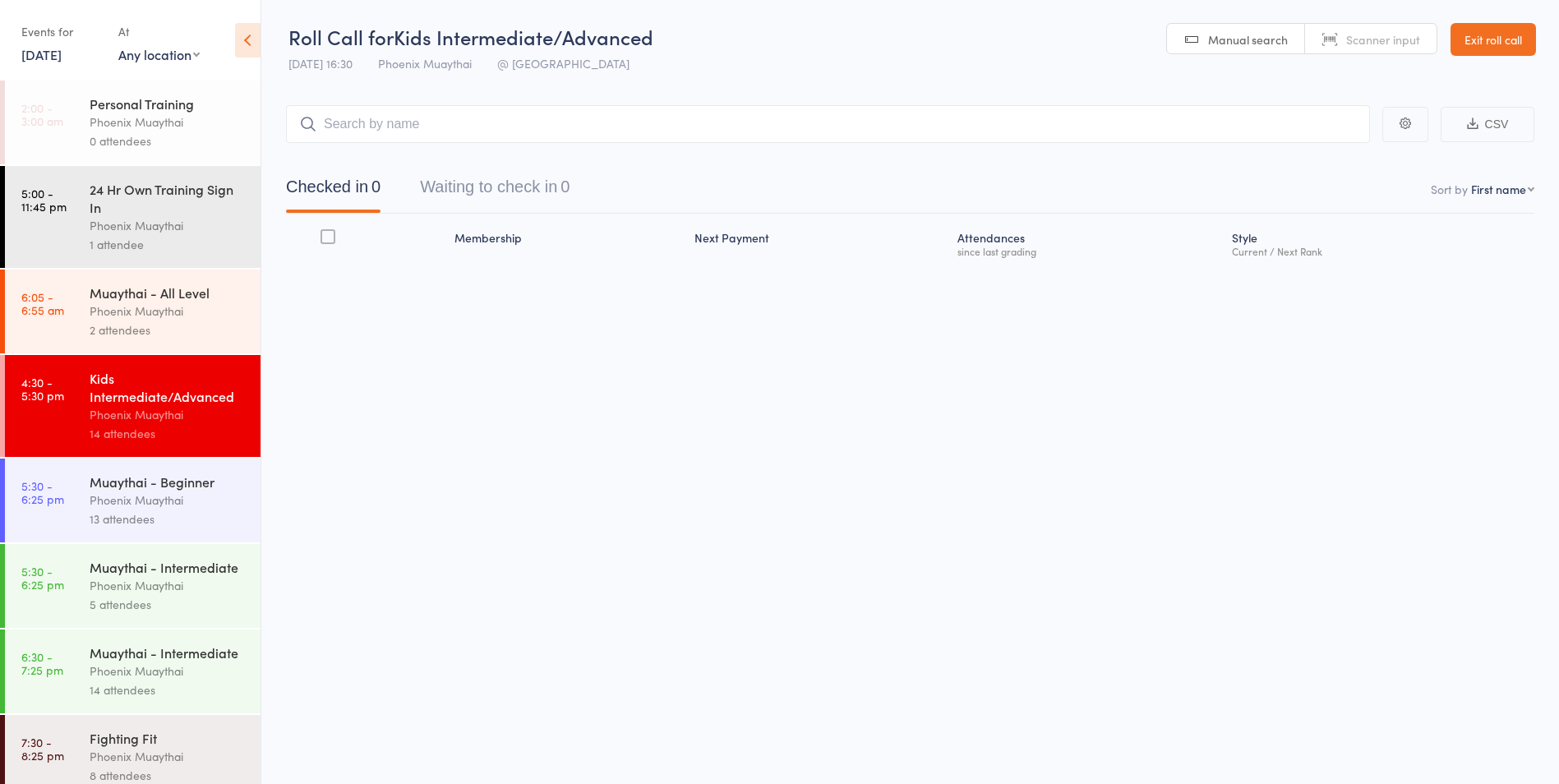
click at [187, 506] on div "Phoenix Muaythai" at bounding box center [168, 500] width 157 height 19
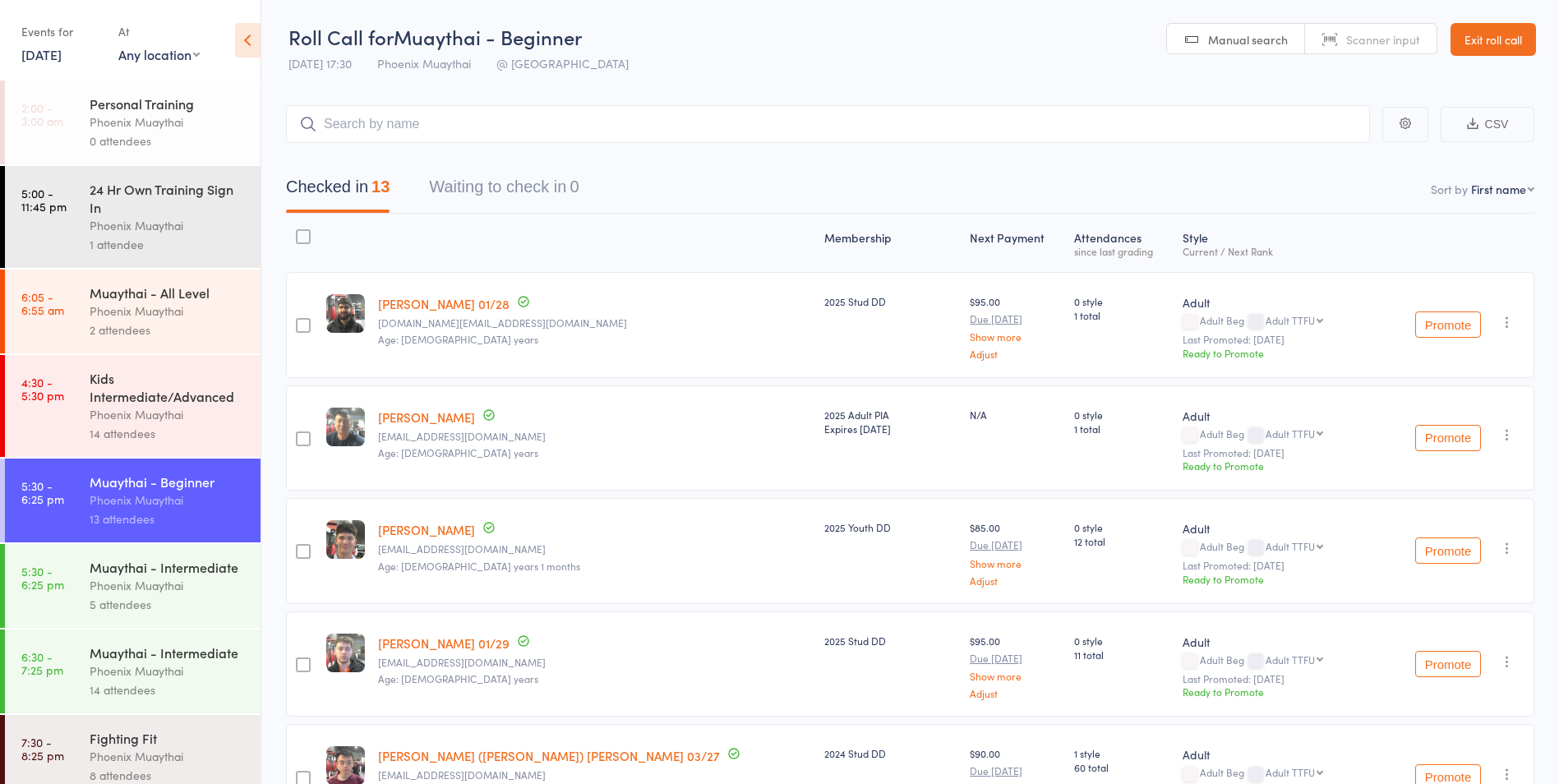
click at [174, 413] on div "Phoenix Muaythai" at bounding box center [168, 414] width 157 height 19
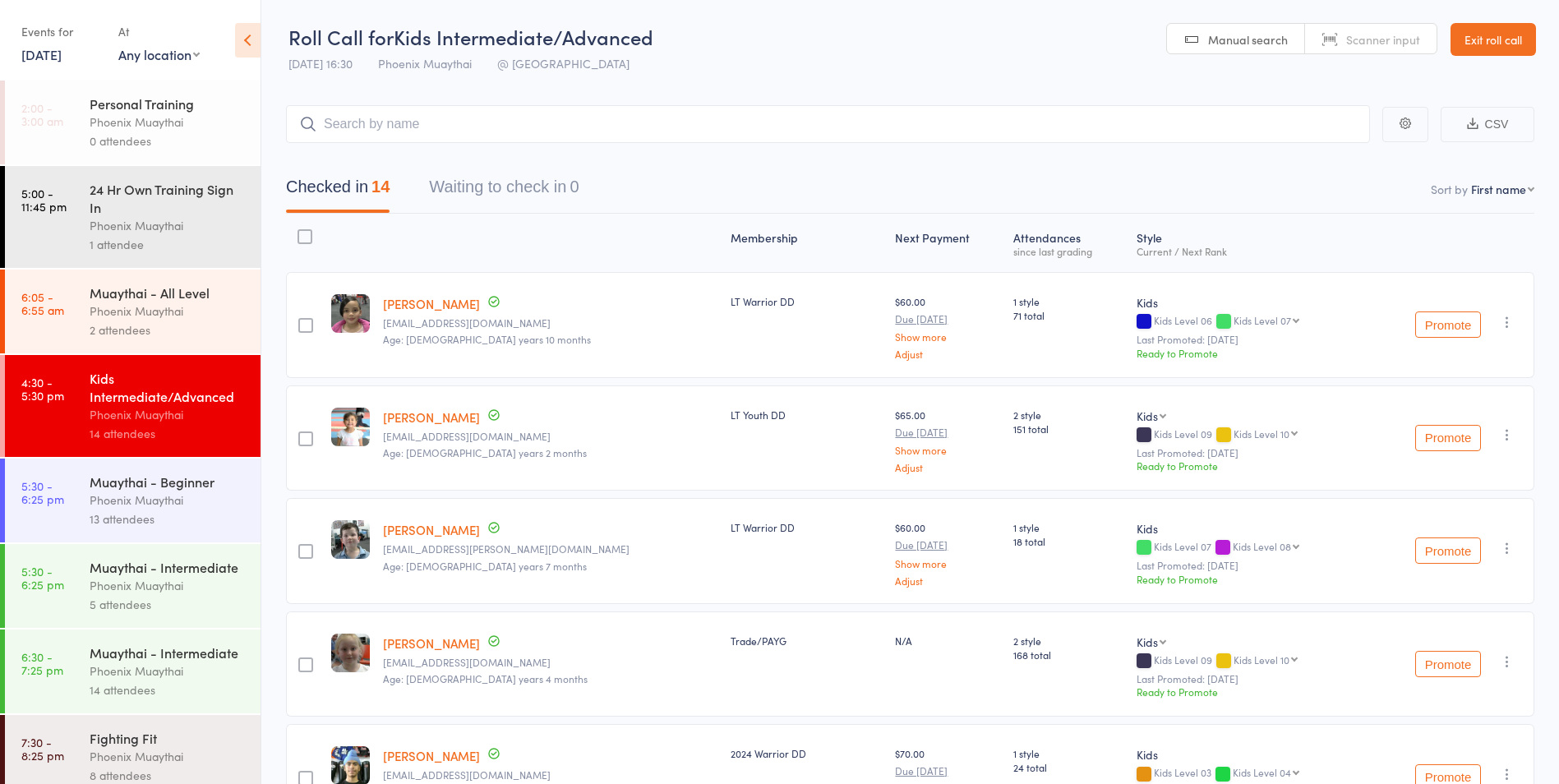
click at [1501, 39] on link "Exit roll call" at bounding box center [1493, 40] width 86 height 33
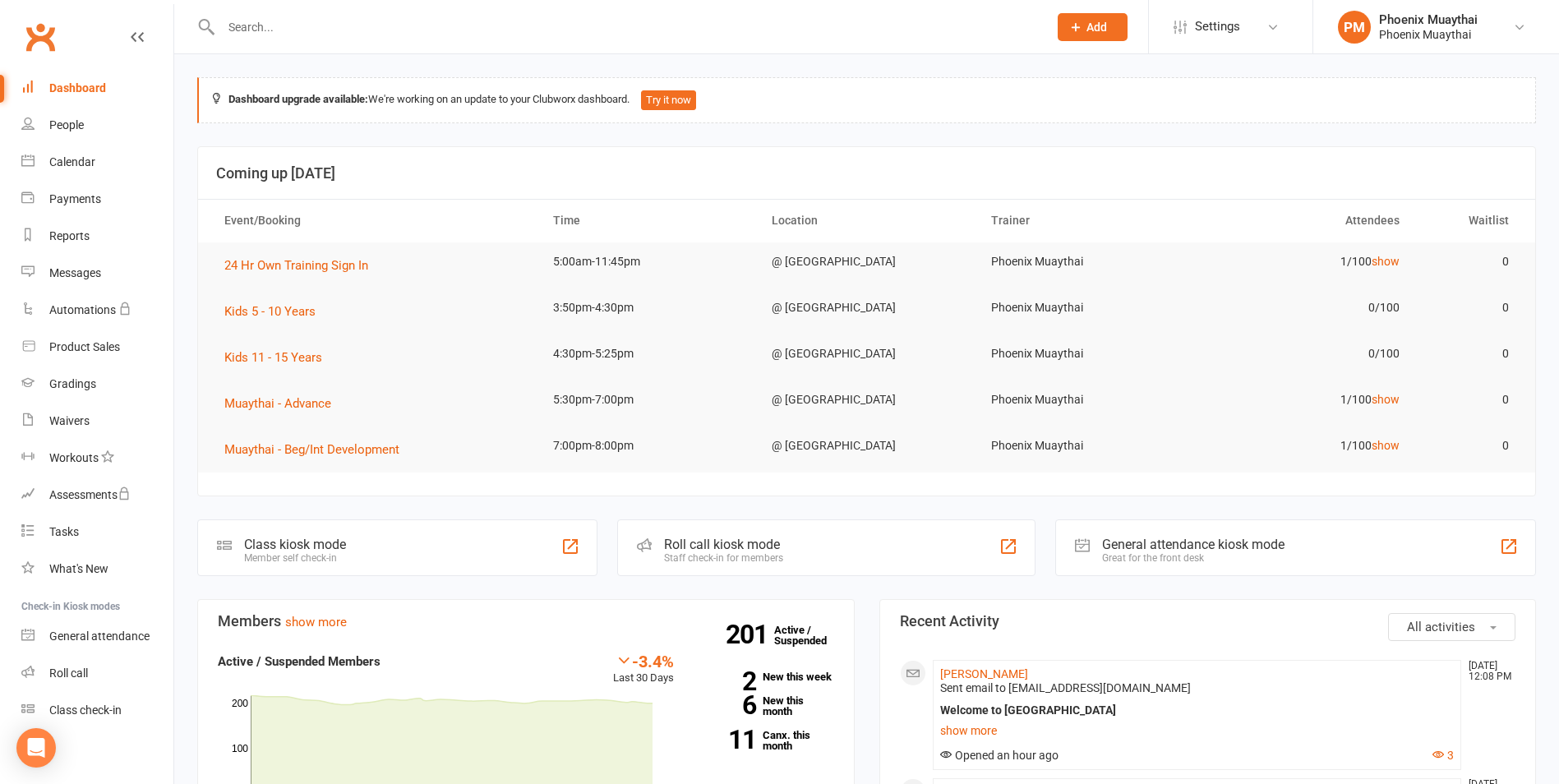
click at [275, 21] on input "text" at bounding box center [626, 27] width 820 height 23
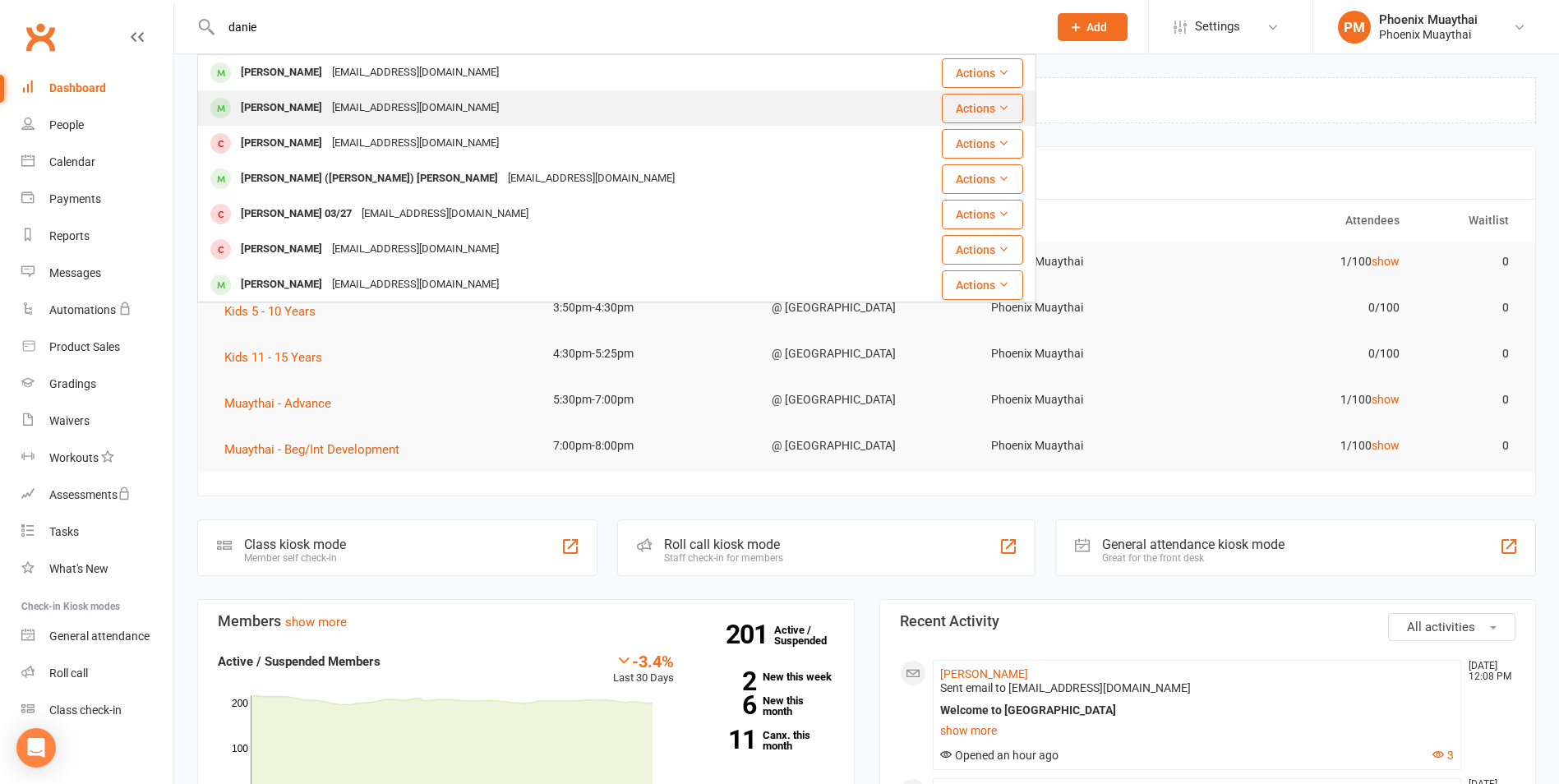
type input "danie"
click at [299, 106] on div "Daniel Ivers" at bounding box center [282, 108] width 92 height 24
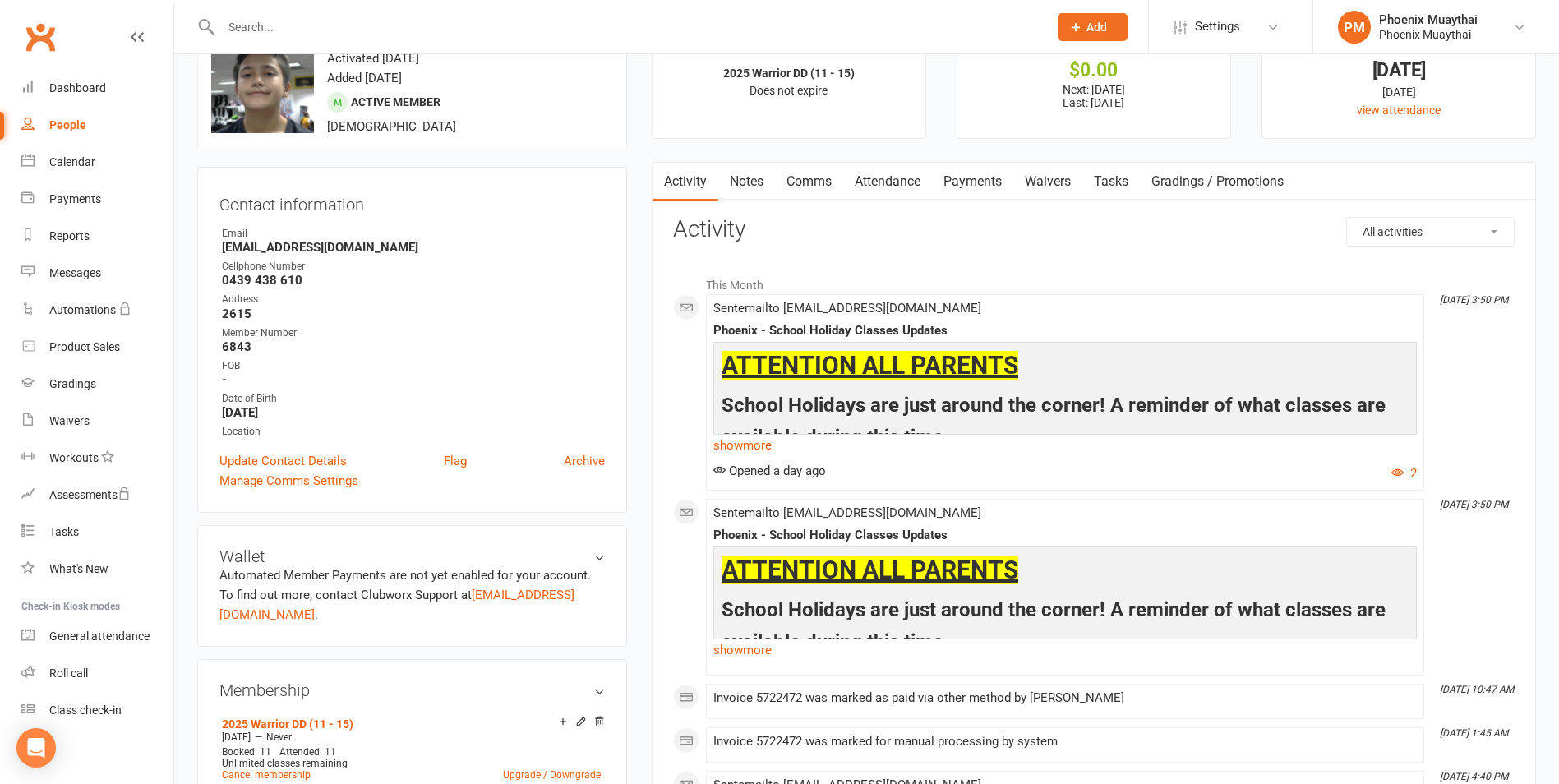
scroll to position [82, 0]
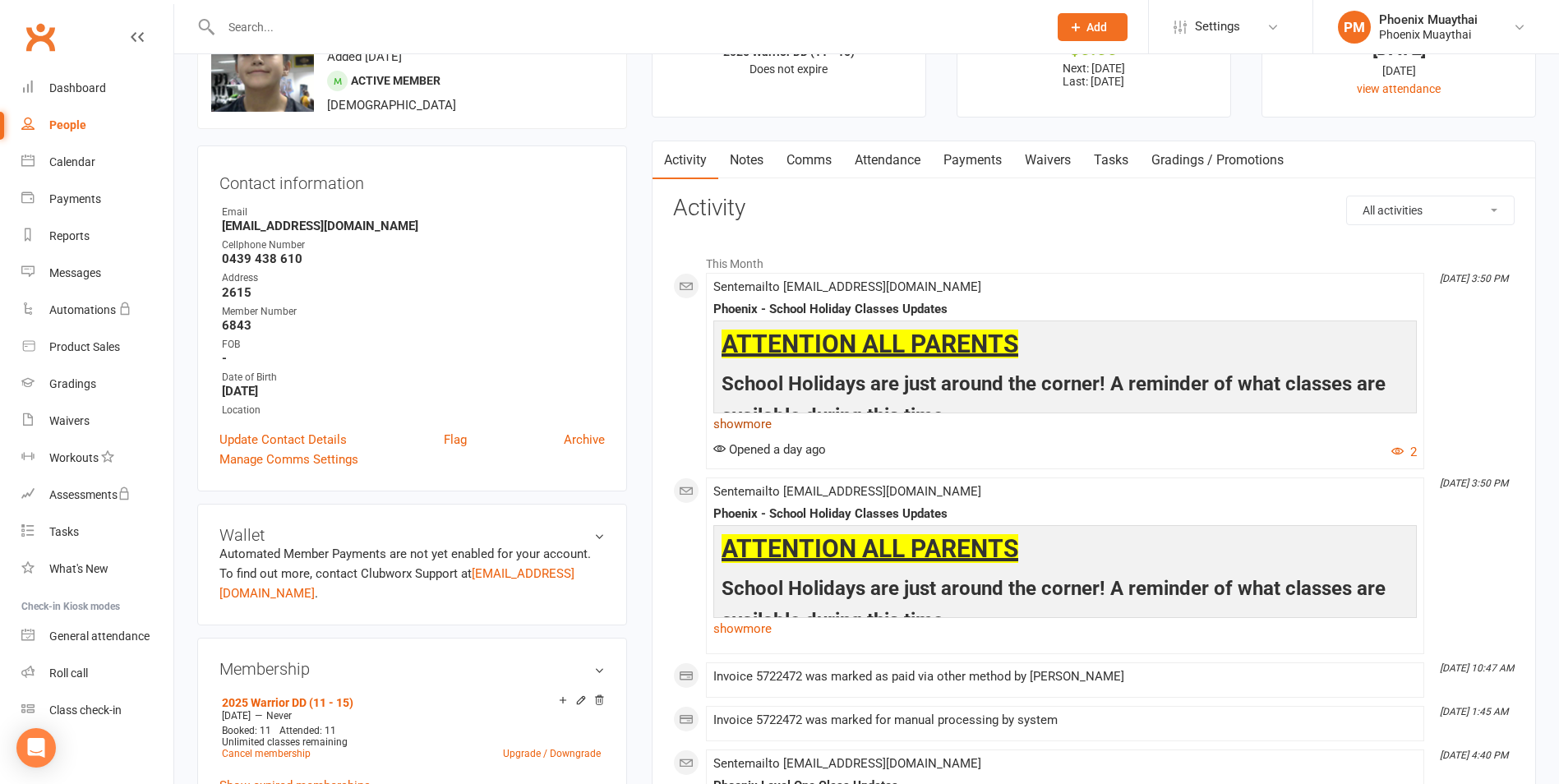
click at [768, 422] on link "show more" at bounding box center [1066, 424] width 704 height 23
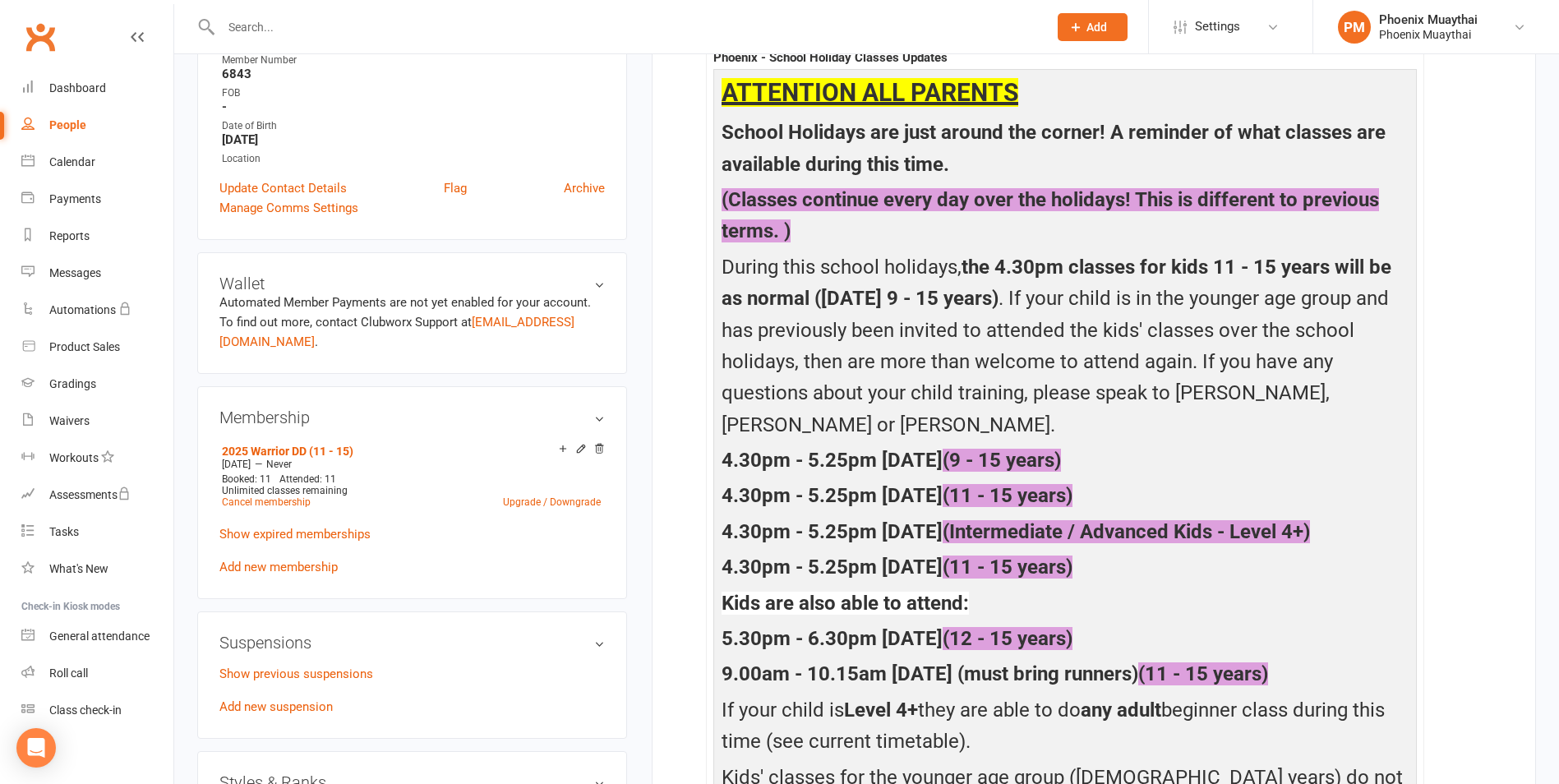
scroll to position [0, 0]
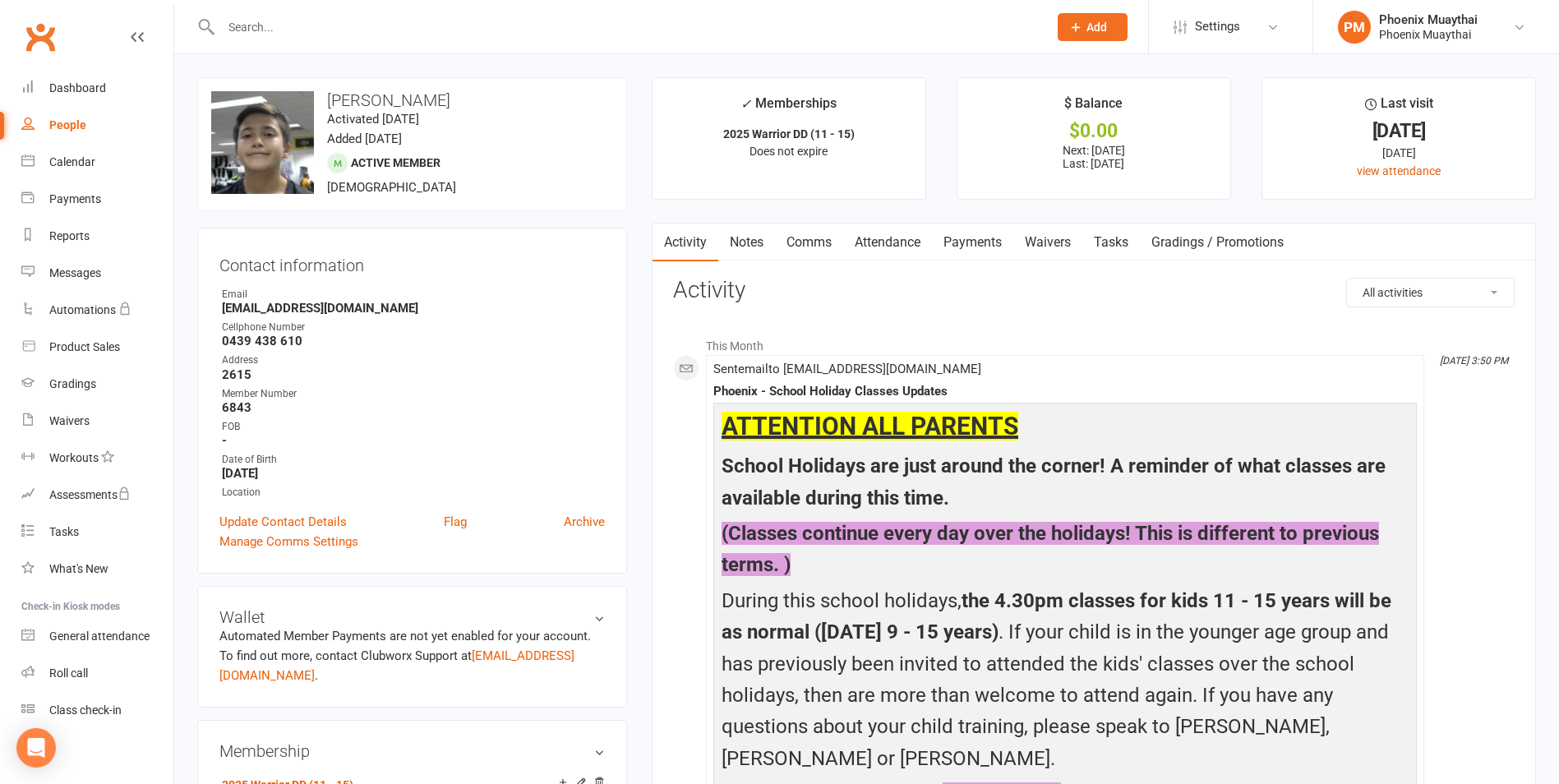
click at [240, 29] on input "text" at bounding box center [626, 27] width 820 height 23
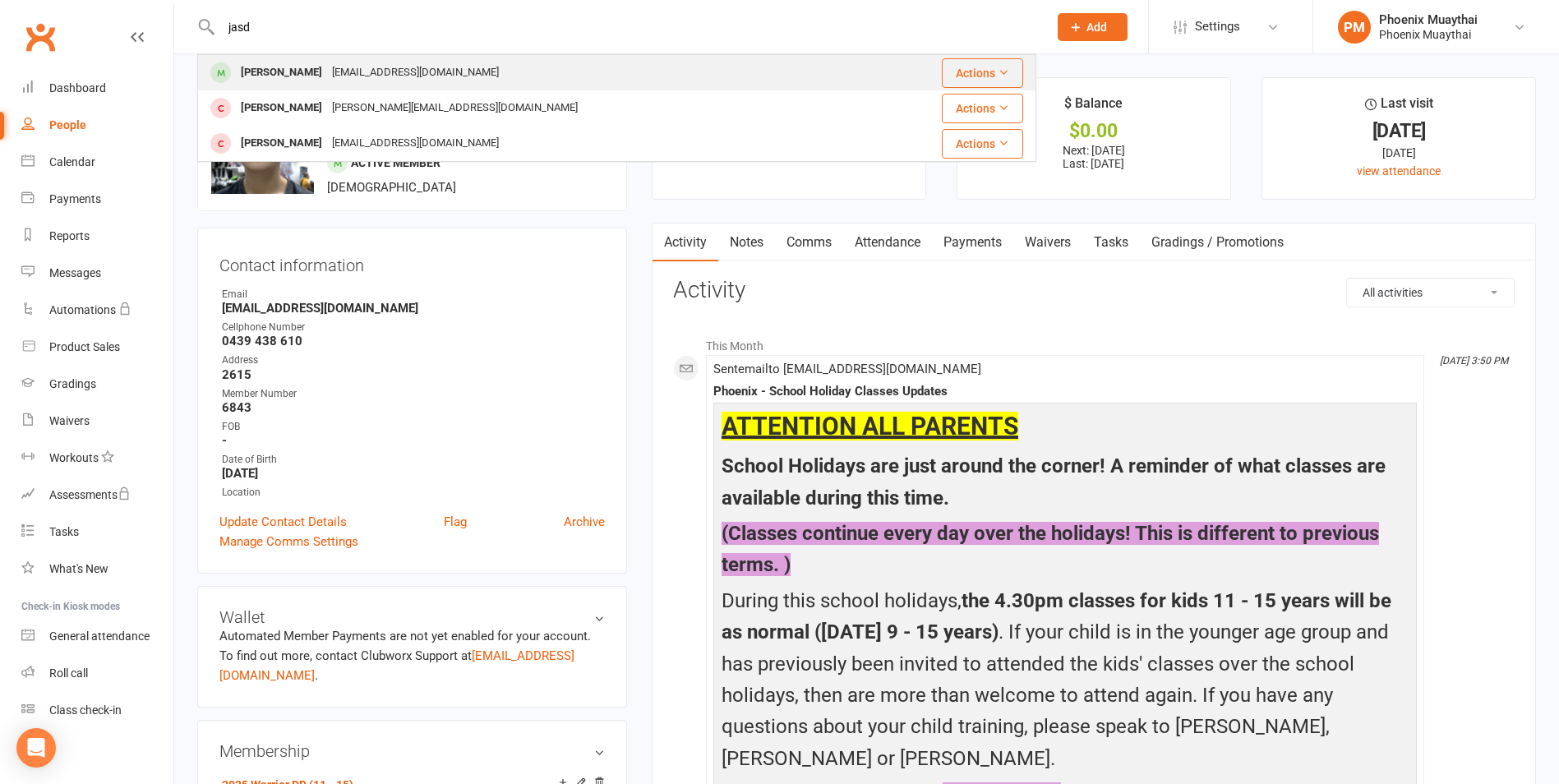
type input "jasd"
click at [294, 75] on div "Jasdeep Pahwa" at bounding box center [282, 72] width 92 height 24
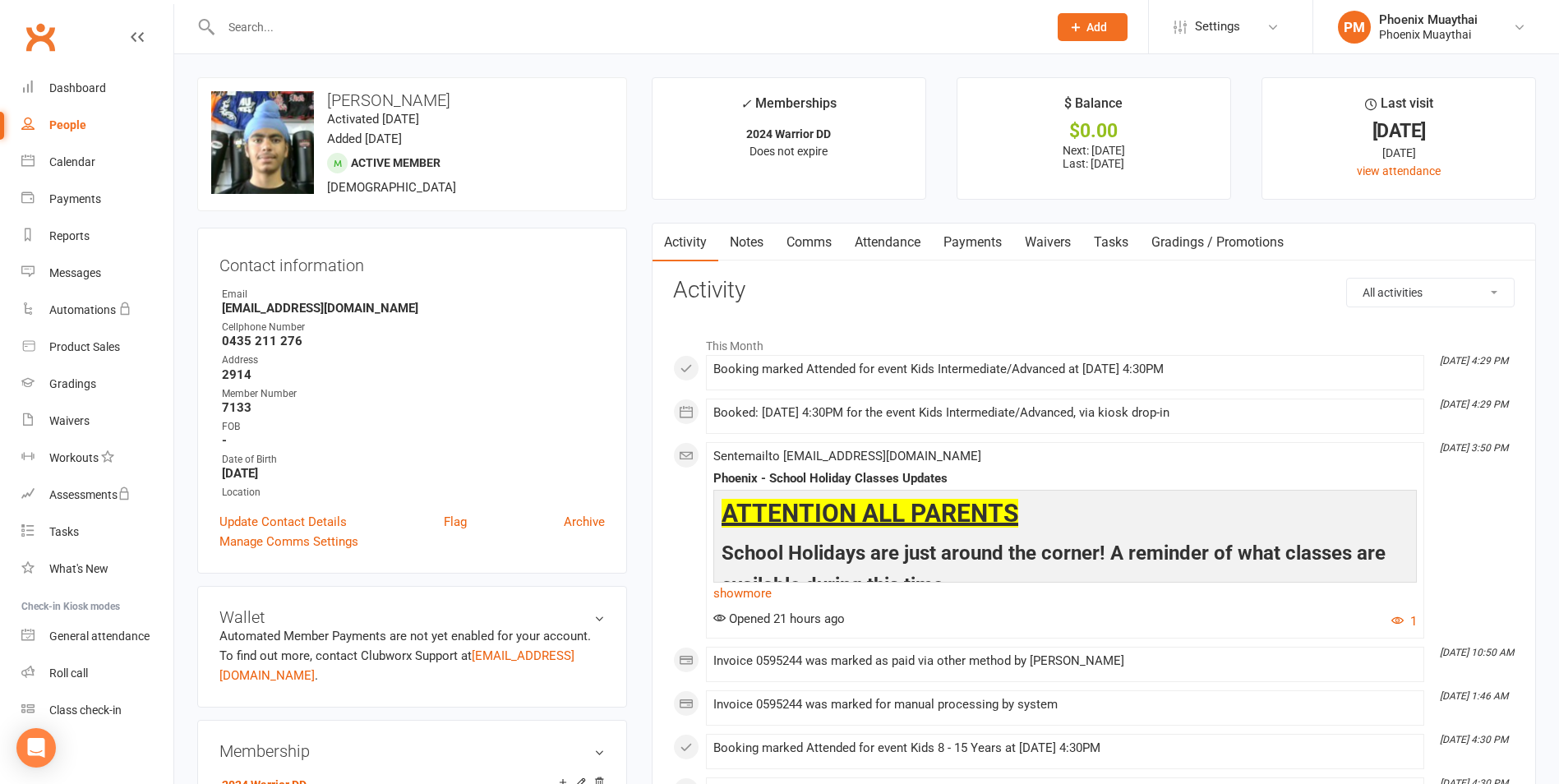
click at [83, 117] on link "People" at bounding box center [97, 125] width 152 height 37
select select "100"
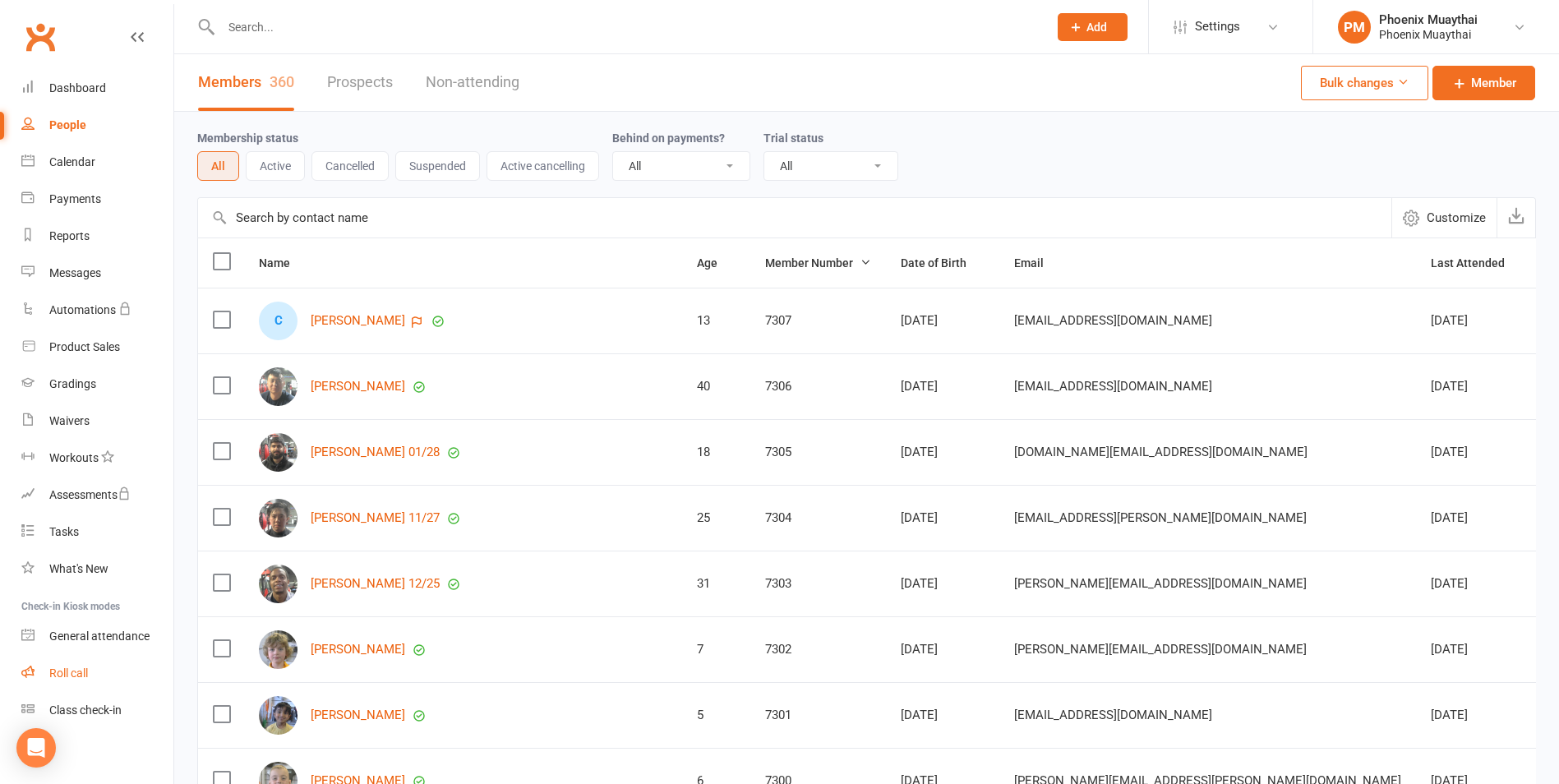
click at [77, 677] on div "Roll call" at bounding box center [68, 673] width 38 height 13
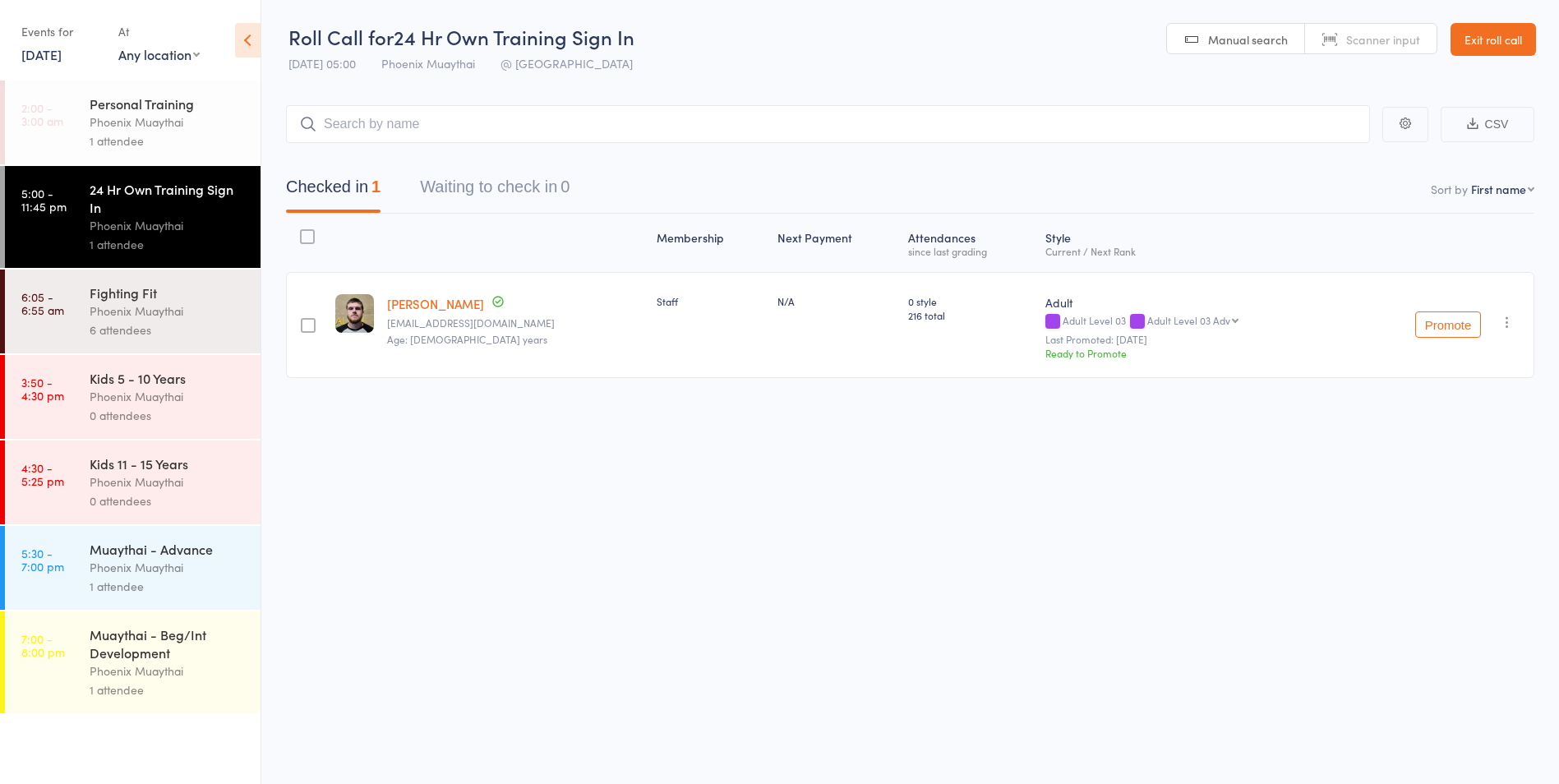
click at [62, 53] on link "[DATE]" at bounding box center [42, 54] width 40 height 18
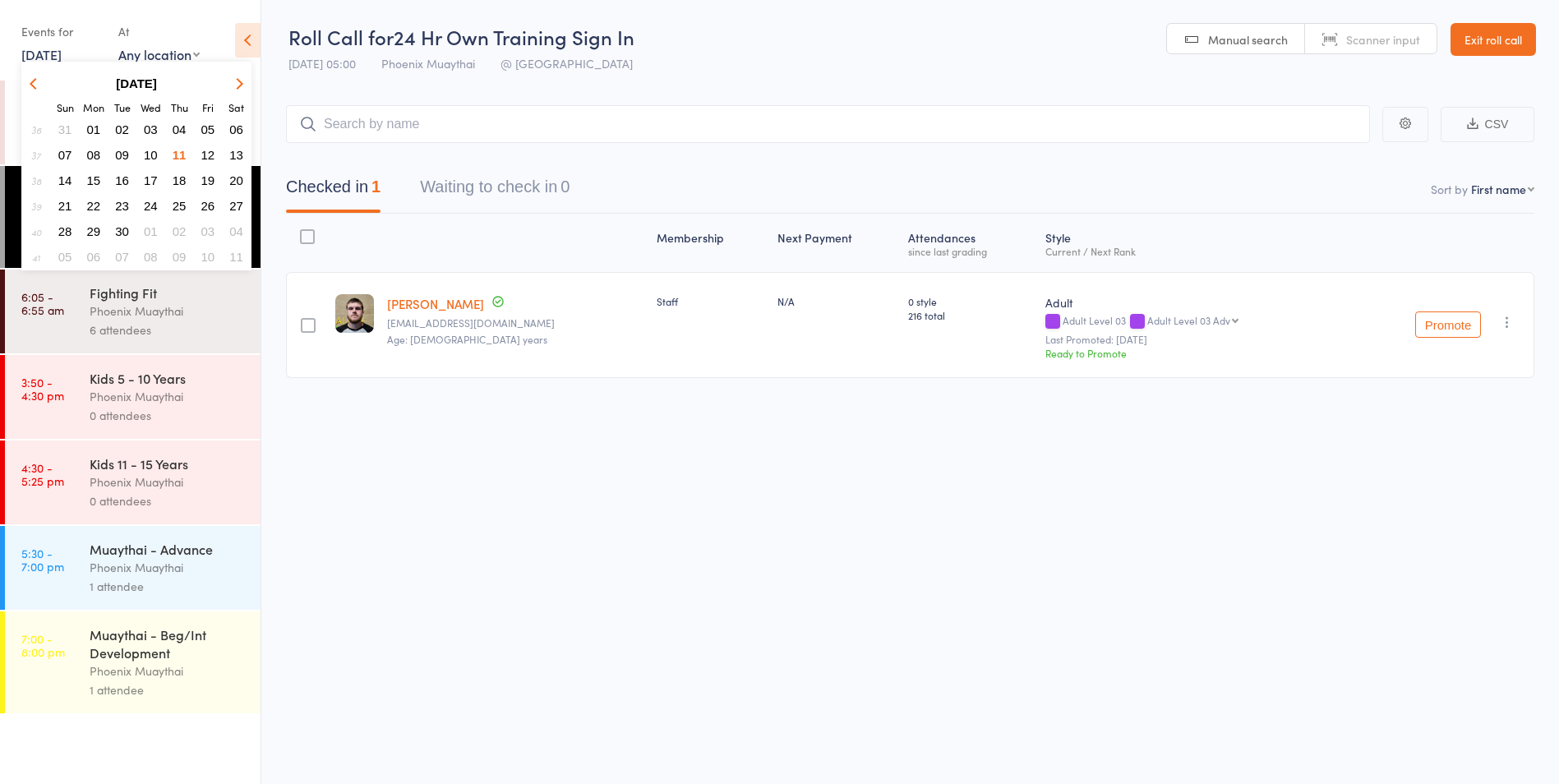
click at [99, 156] on span "08" at bounding box center [94, 155] width 14 height 14
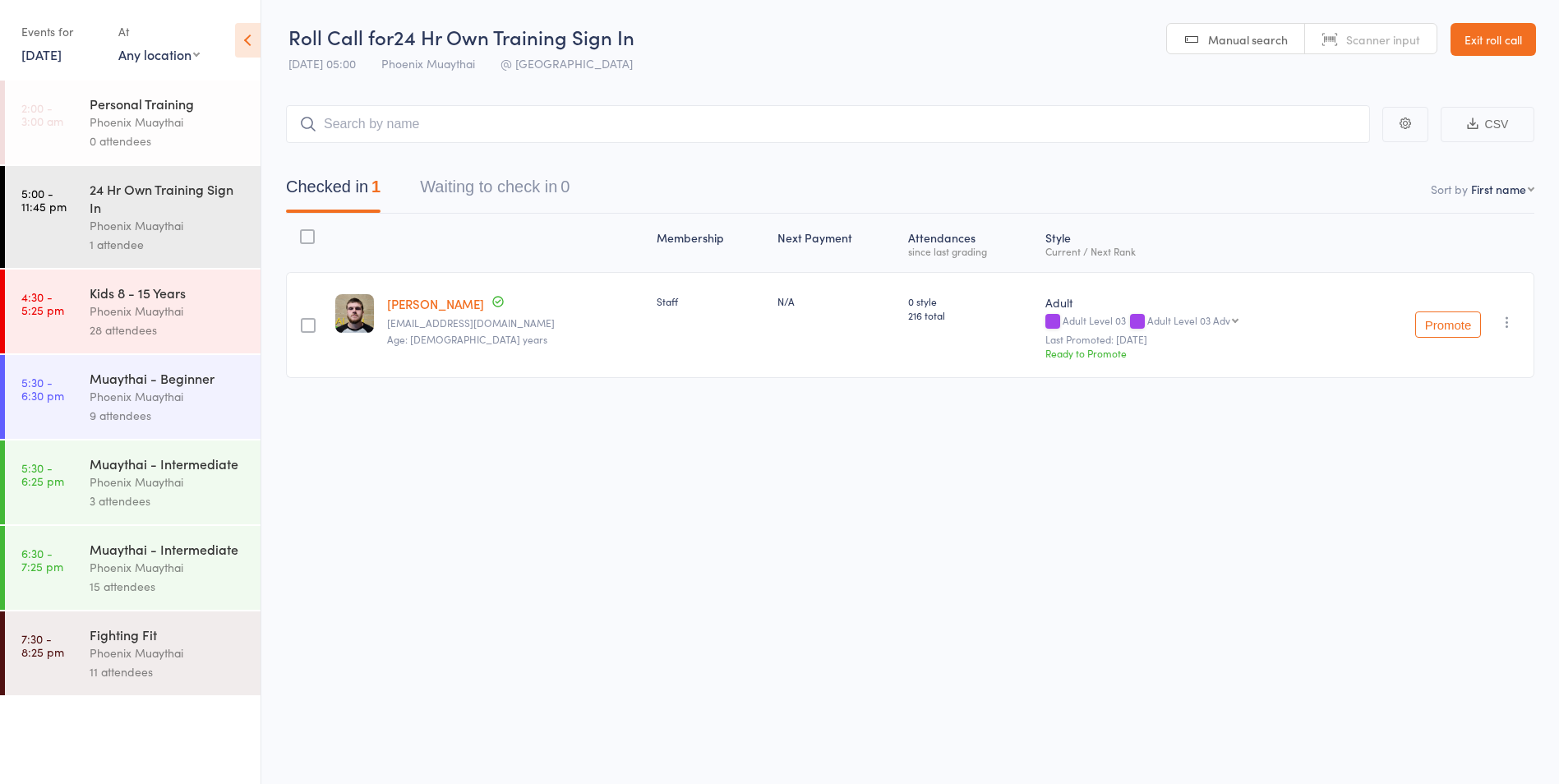
click at [156, 310] on div "Phoenix Muaythai" at bounding box center [168, 311] width 157 height 19
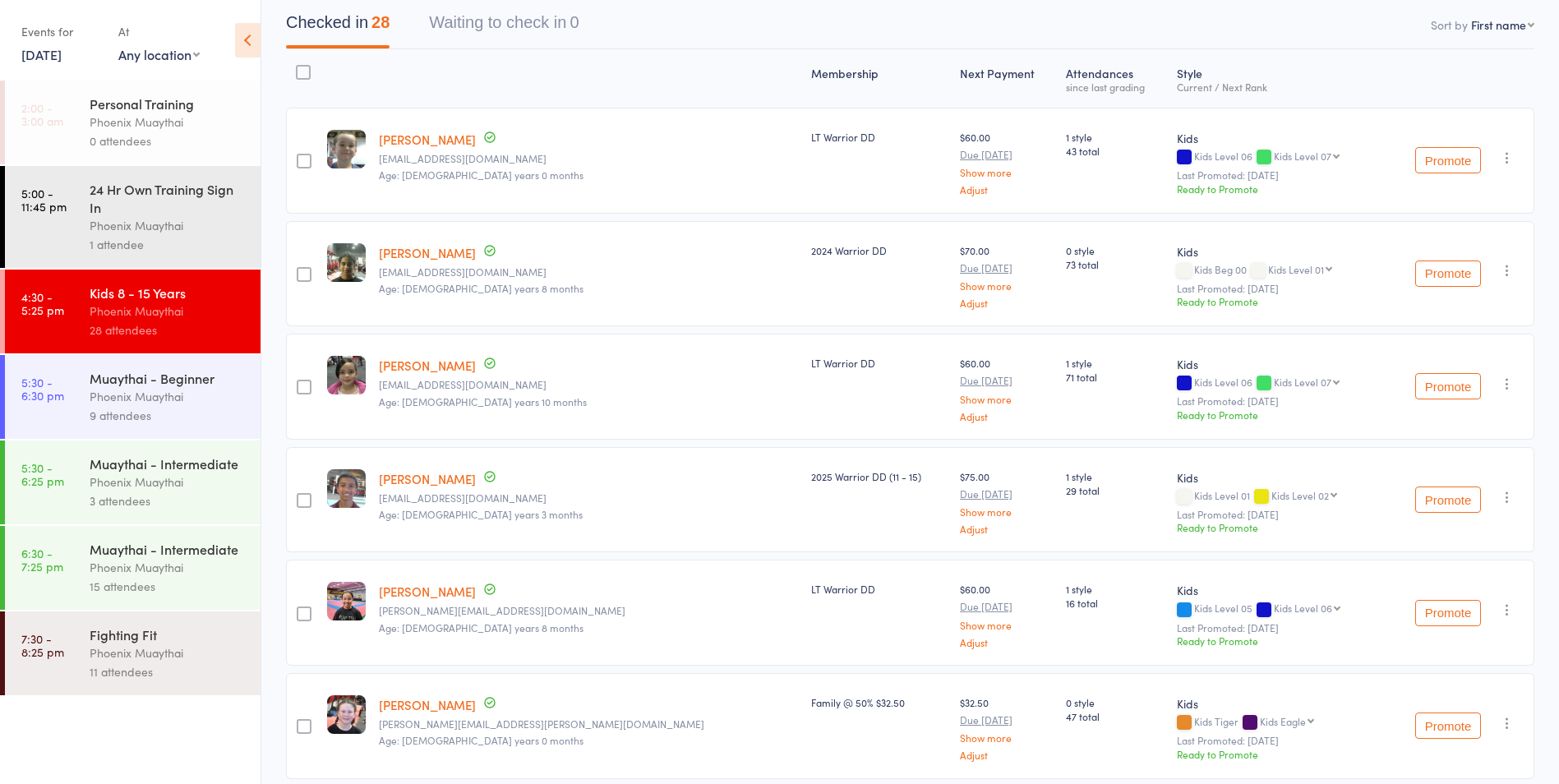
scroll to position [246, 0]
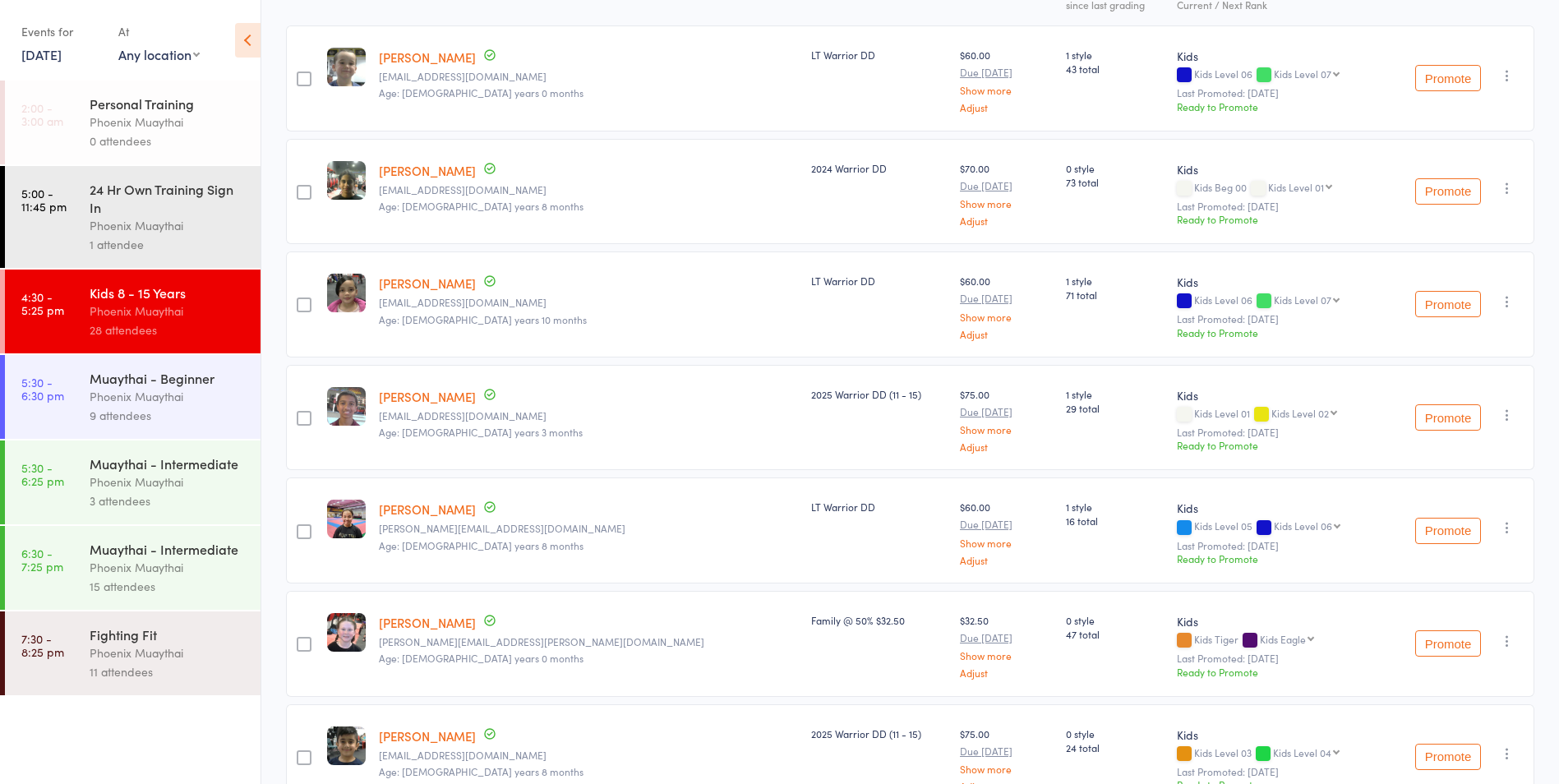
click at [33, 54] on link "8 Sep, 2025" at bounding box center [42, 54] width 40 height 18
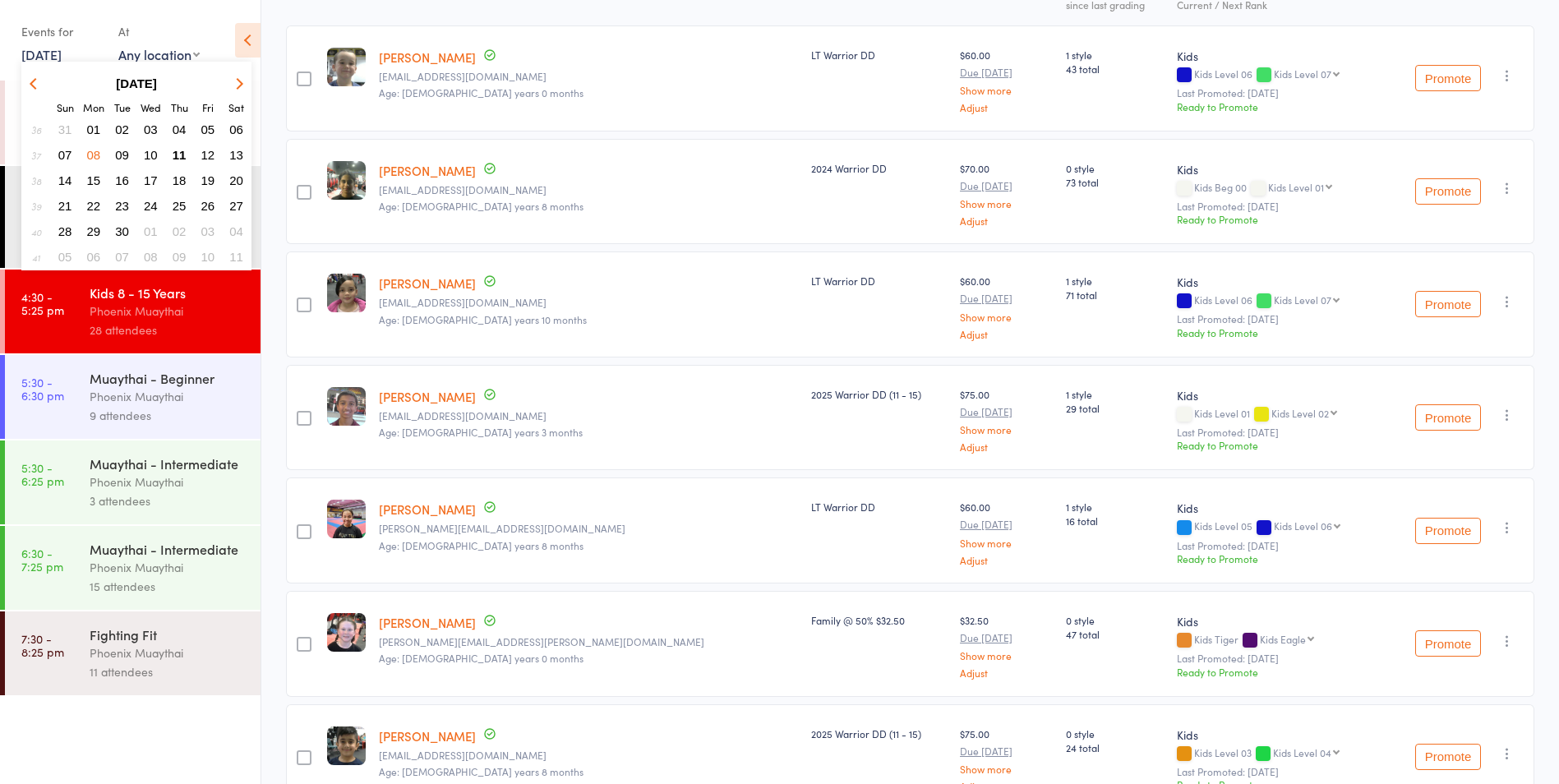
click at [89, 126] on span "01" at bounding box center [94, 129] width 14 height 14
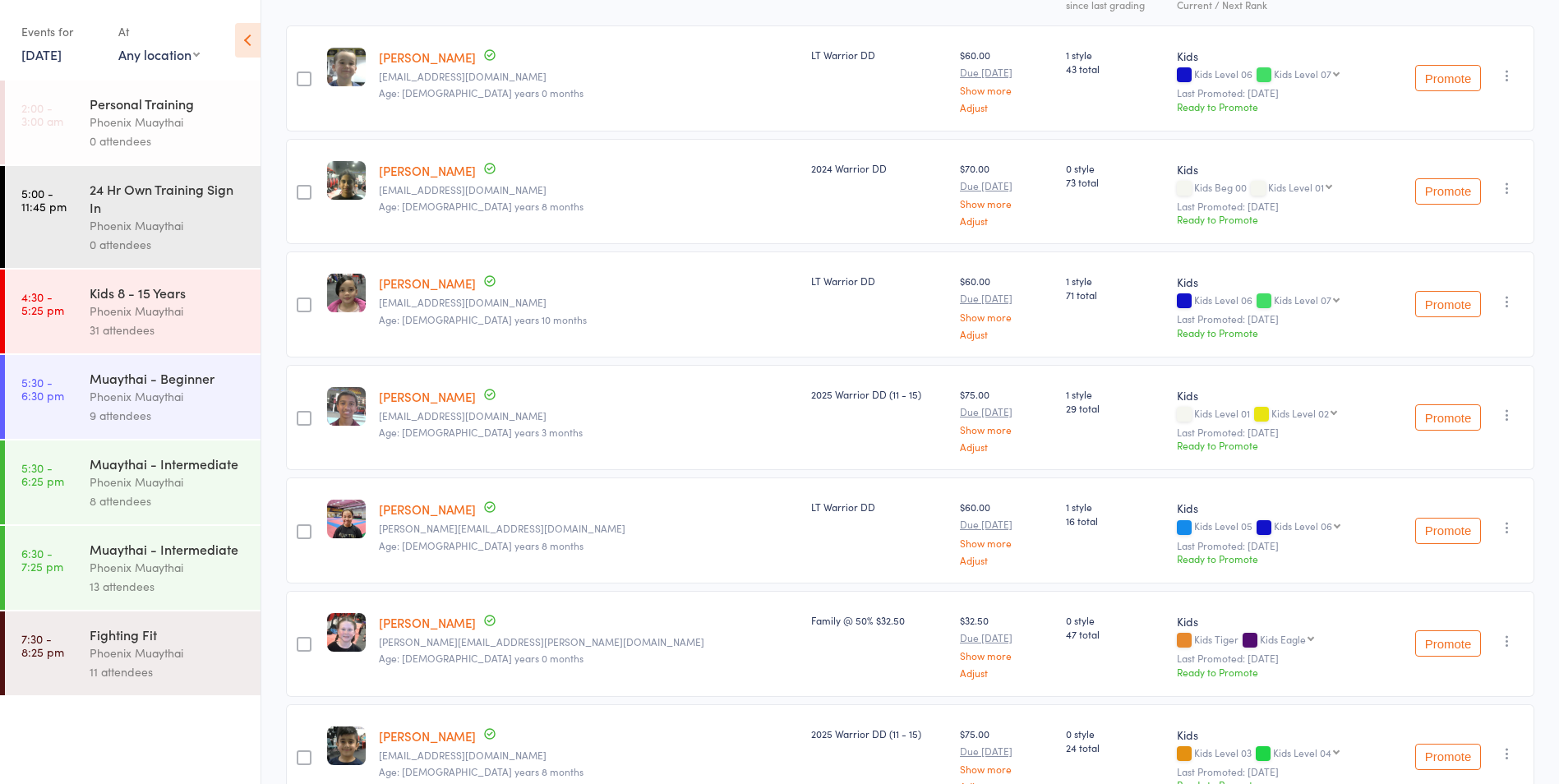
click at [242, 320] on div "31 attendees" at bounding box center [168, 329] width 157 height 19
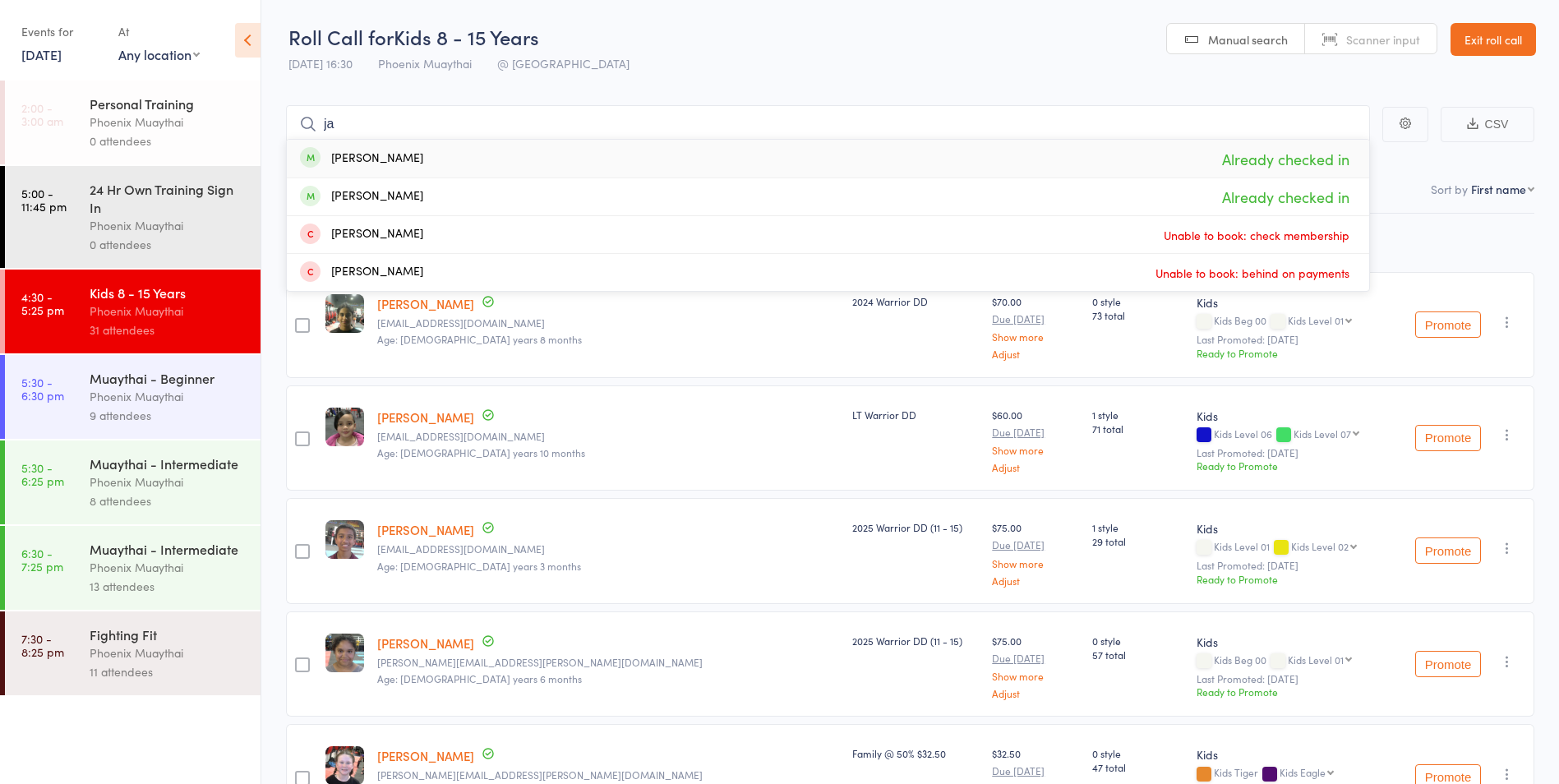
type input "j"
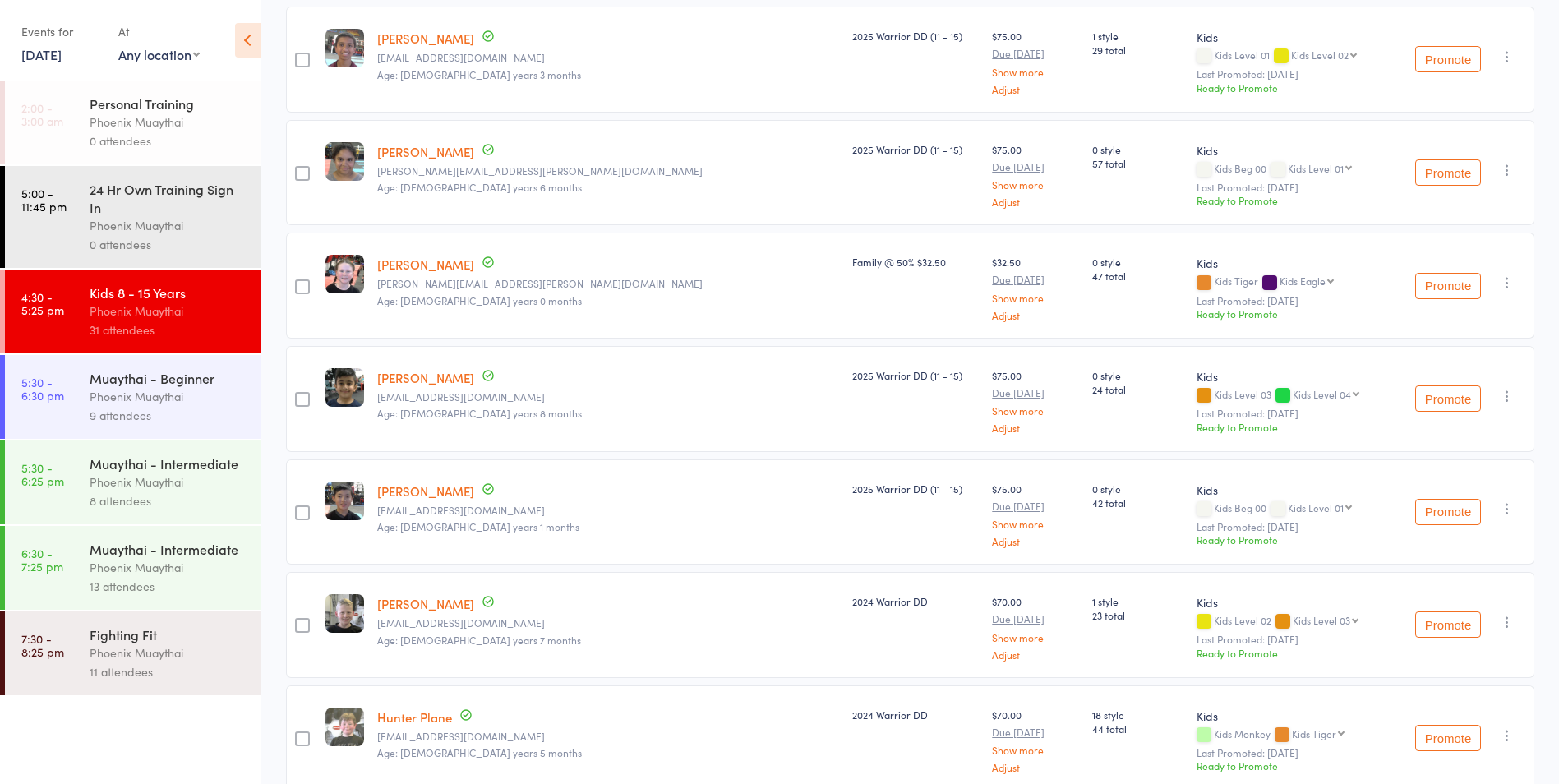
scroll to position [493, 0]
click at [55, 55] on link "1 Sep, 2025" at bounding box center [42, 54] width 40 height 18
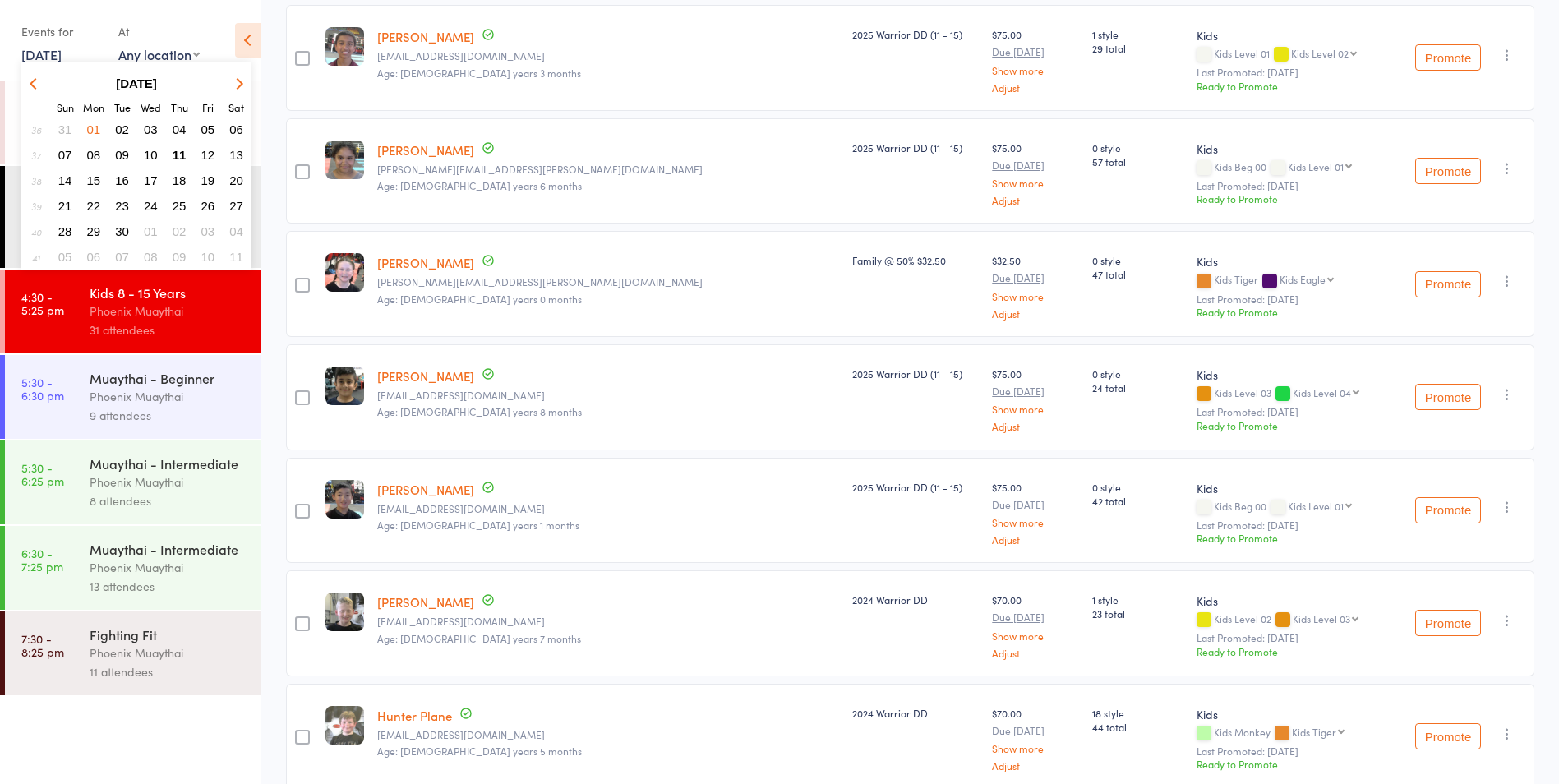
click at [94, 160] on span "08" at bounding box center [94, 155] width 14 height 14
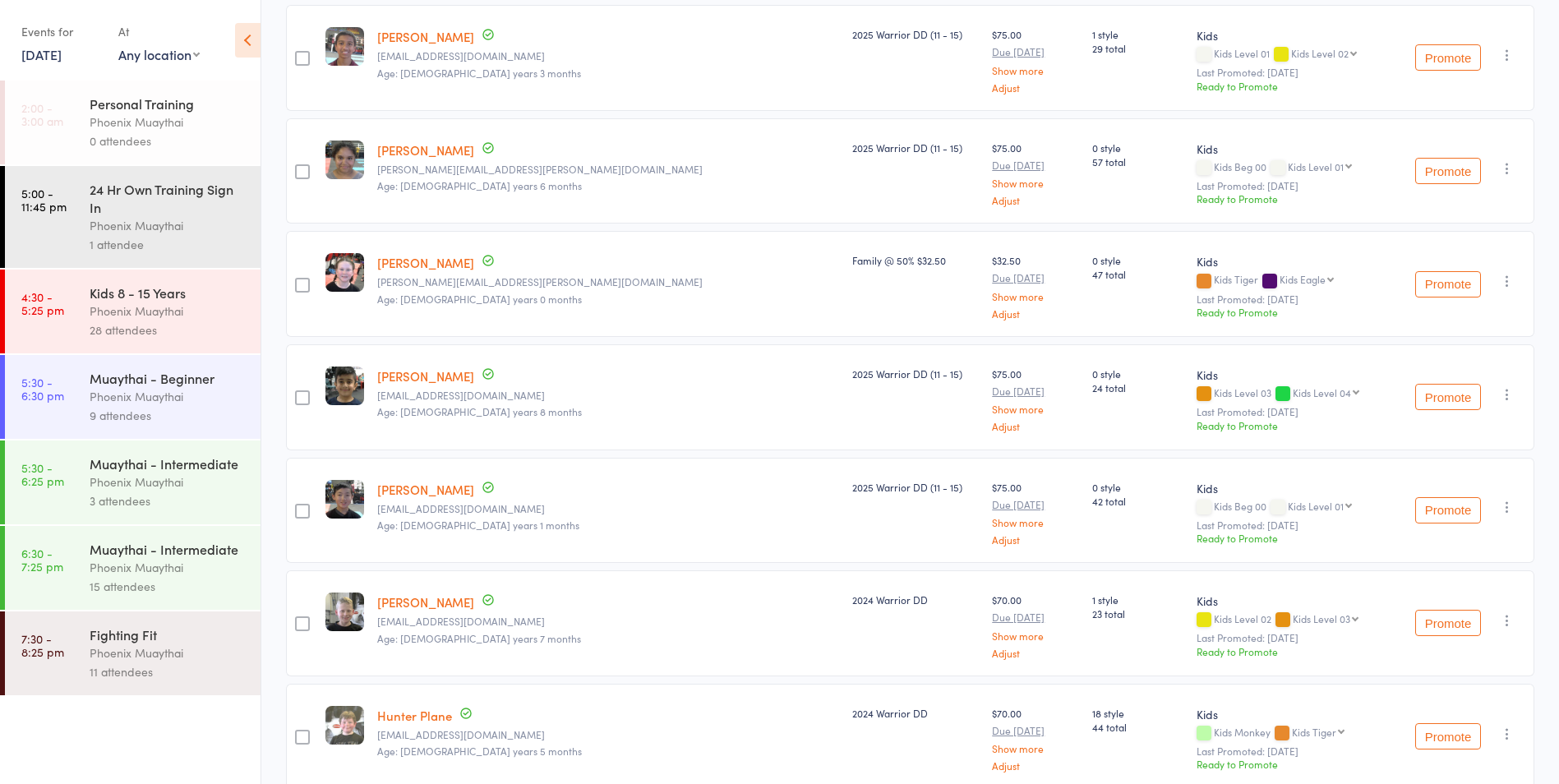
click at [136, 332] on div "28 attendees" at bounding box center [168, 329] width 157 height 19
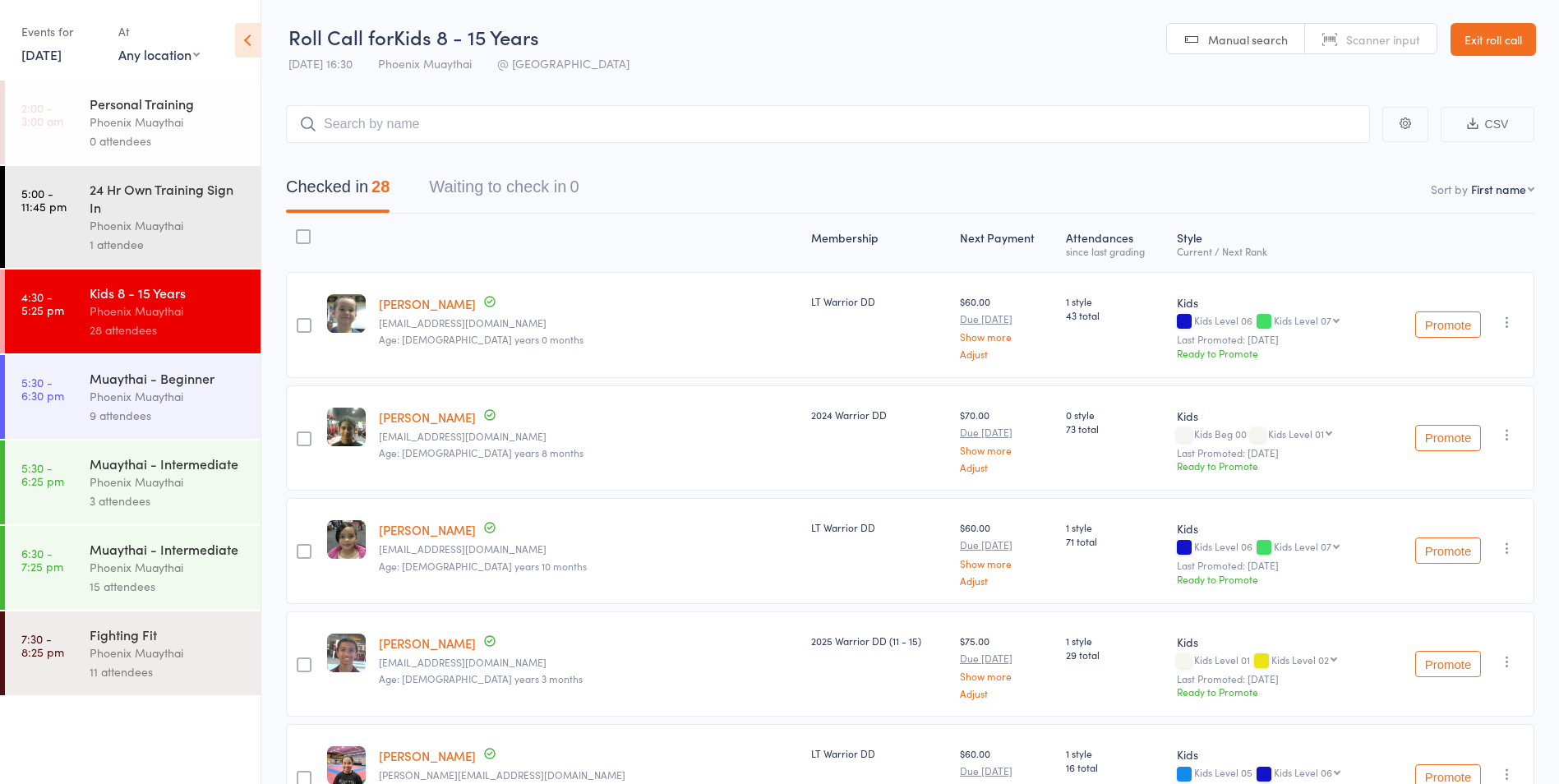
click at [1520, 34] on link "Exit roll call" at bounding box center [1493, 40] width 86 height 33
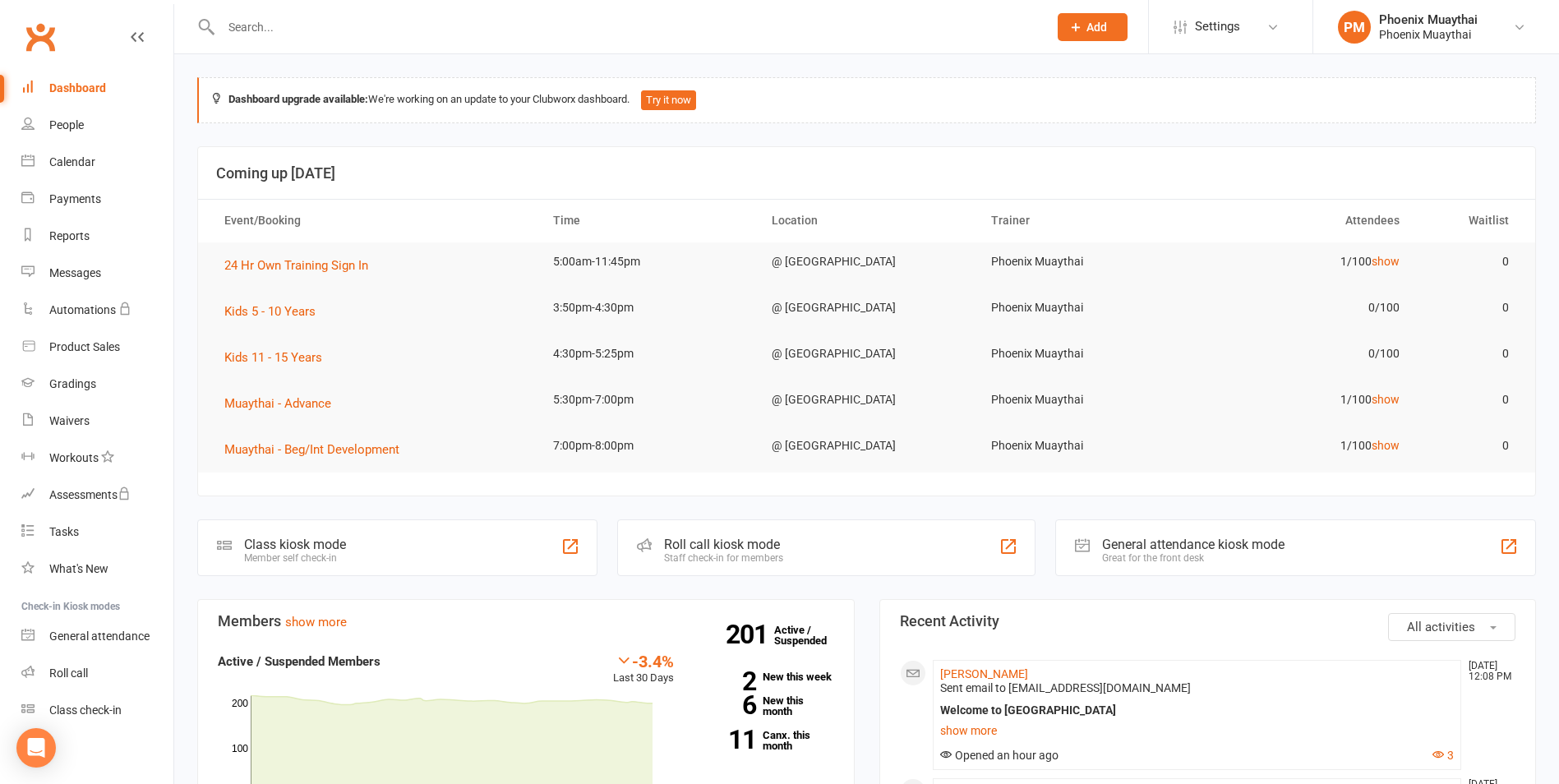
click at [257, 31] on input "text" at bounding box center [626, 27] width 820 height 23
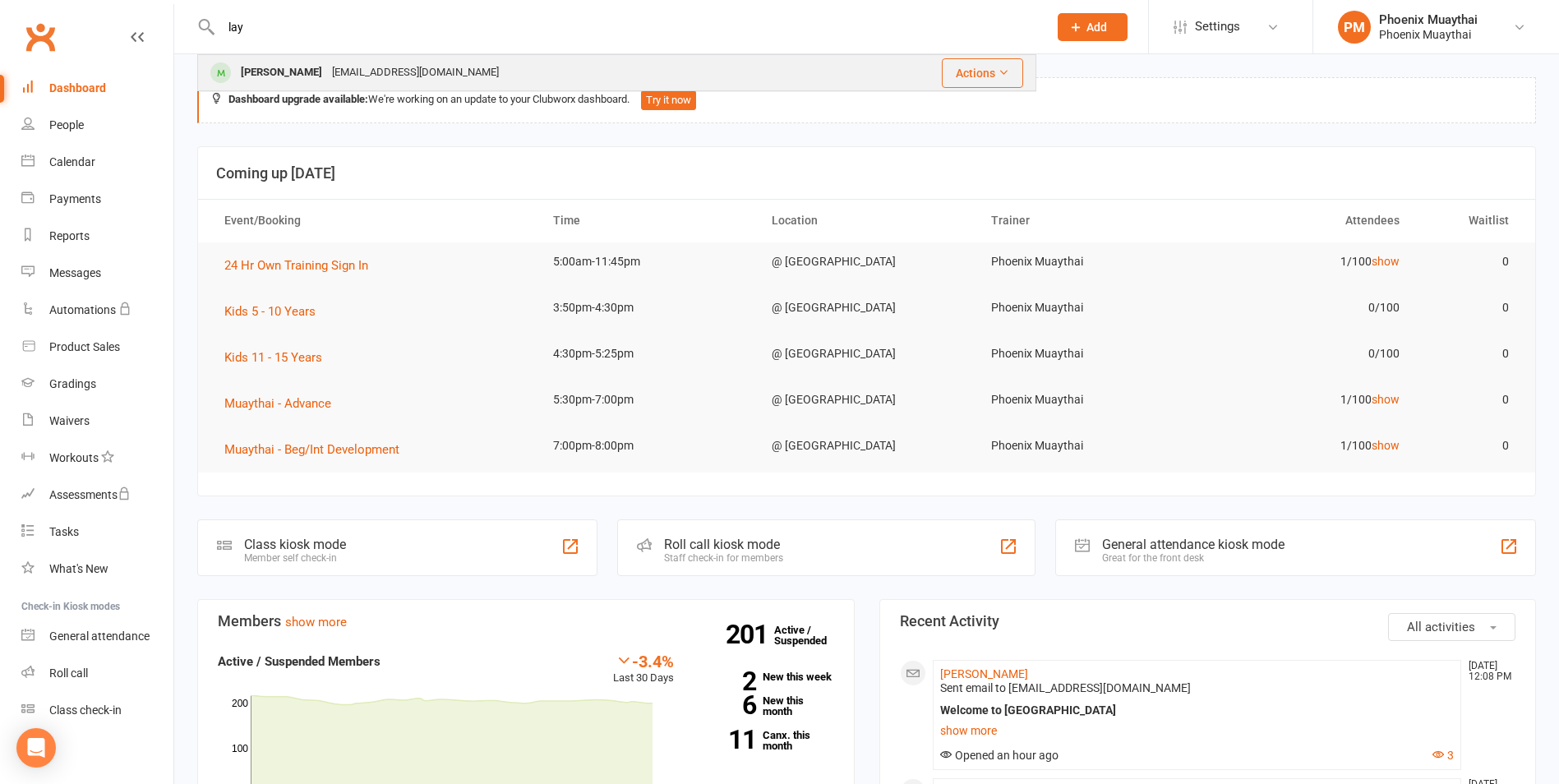
type input "lay"
click at [306, 65] on div "[PERSON_NAME]" at bounding box center [282, 72] width 92 height 24
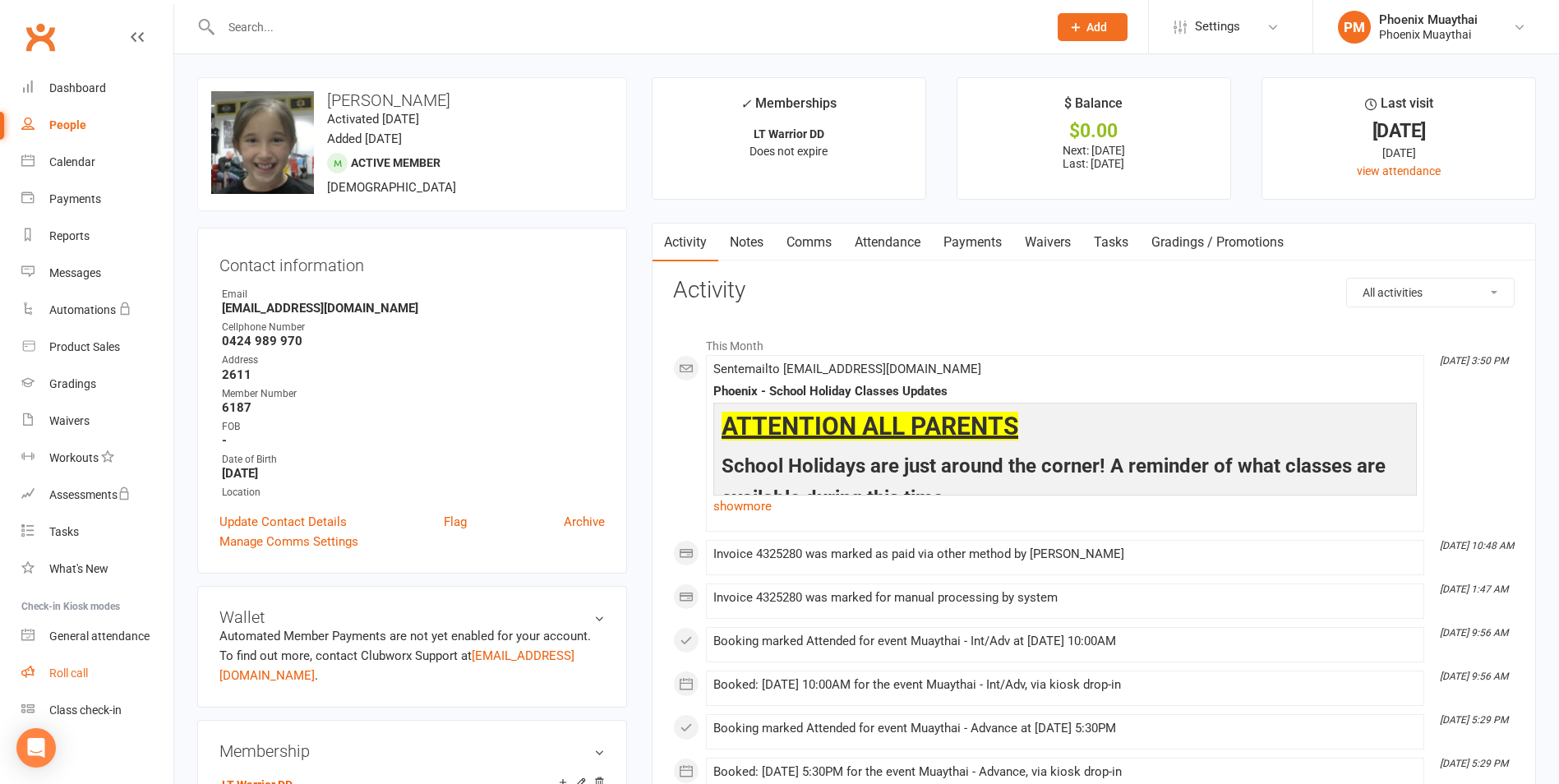
click at [109, 670] on link "Roll call" at bounding box center [97, 673] width 152 height 37
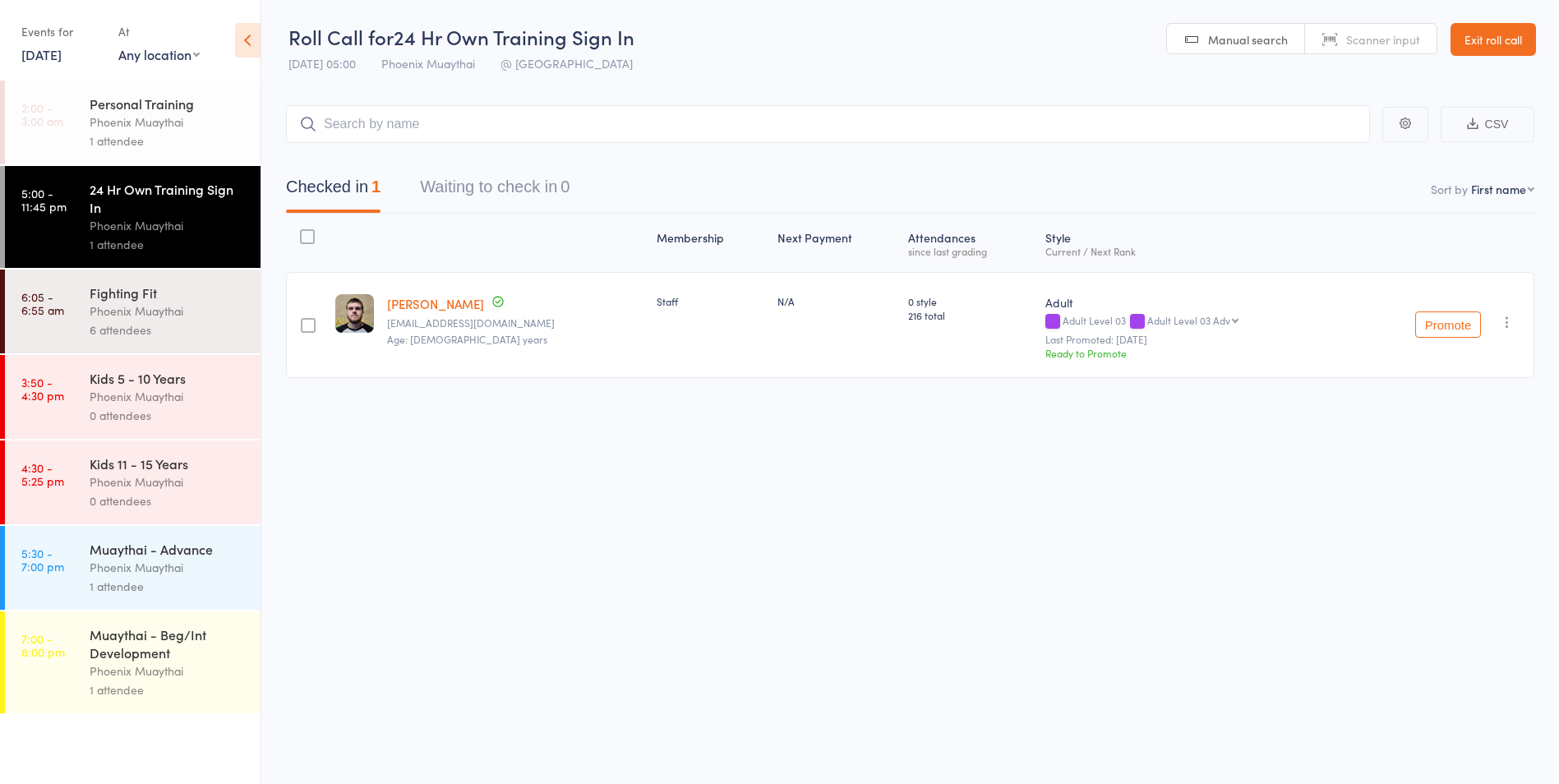
click at [43, 62] on link "11 Sep, 2025" at bounding box center [42, 54] width 40 height 18
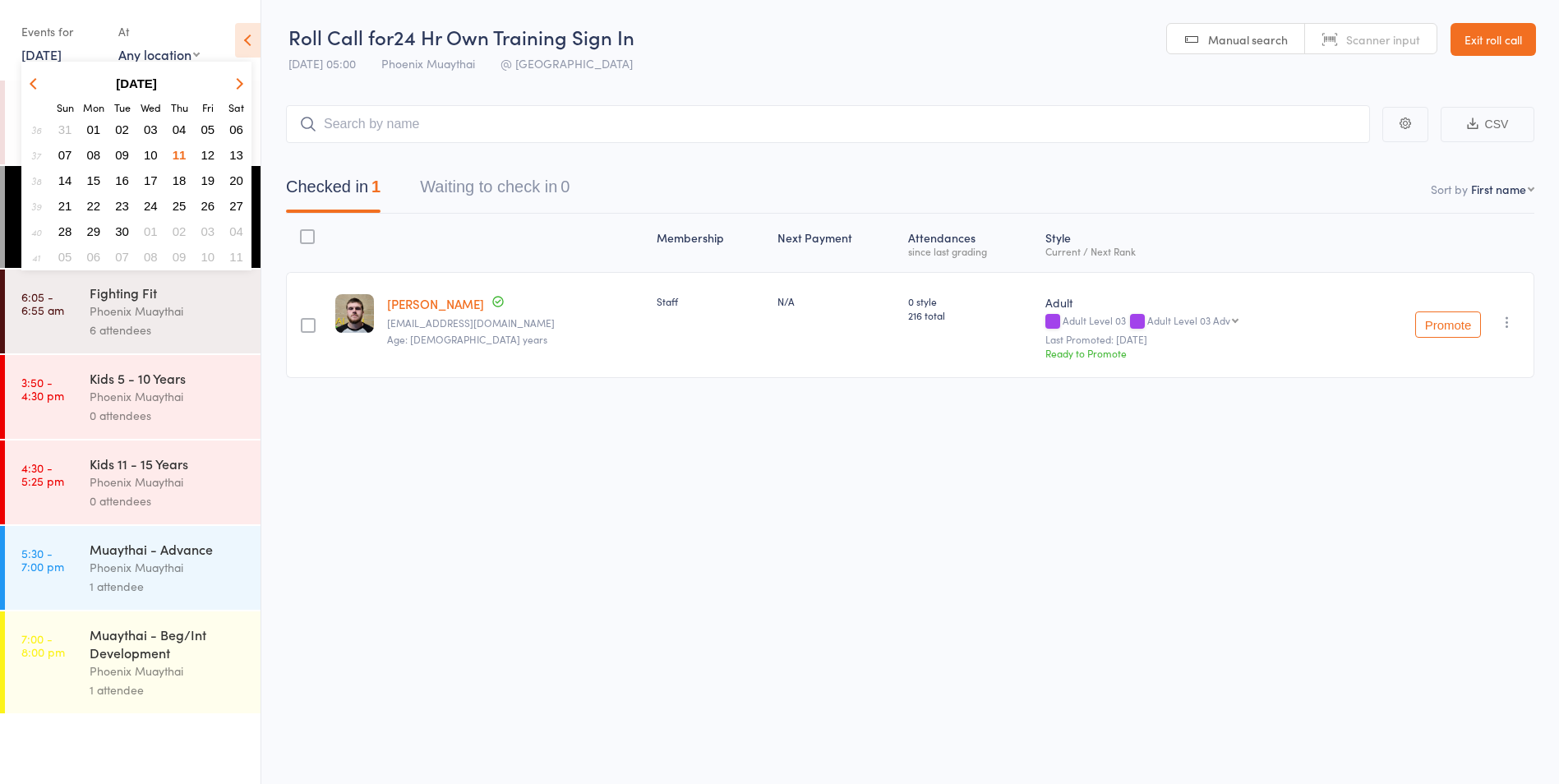
click at [235, 133] on span "06" at bounding box center [236, 129] width 14 height 14
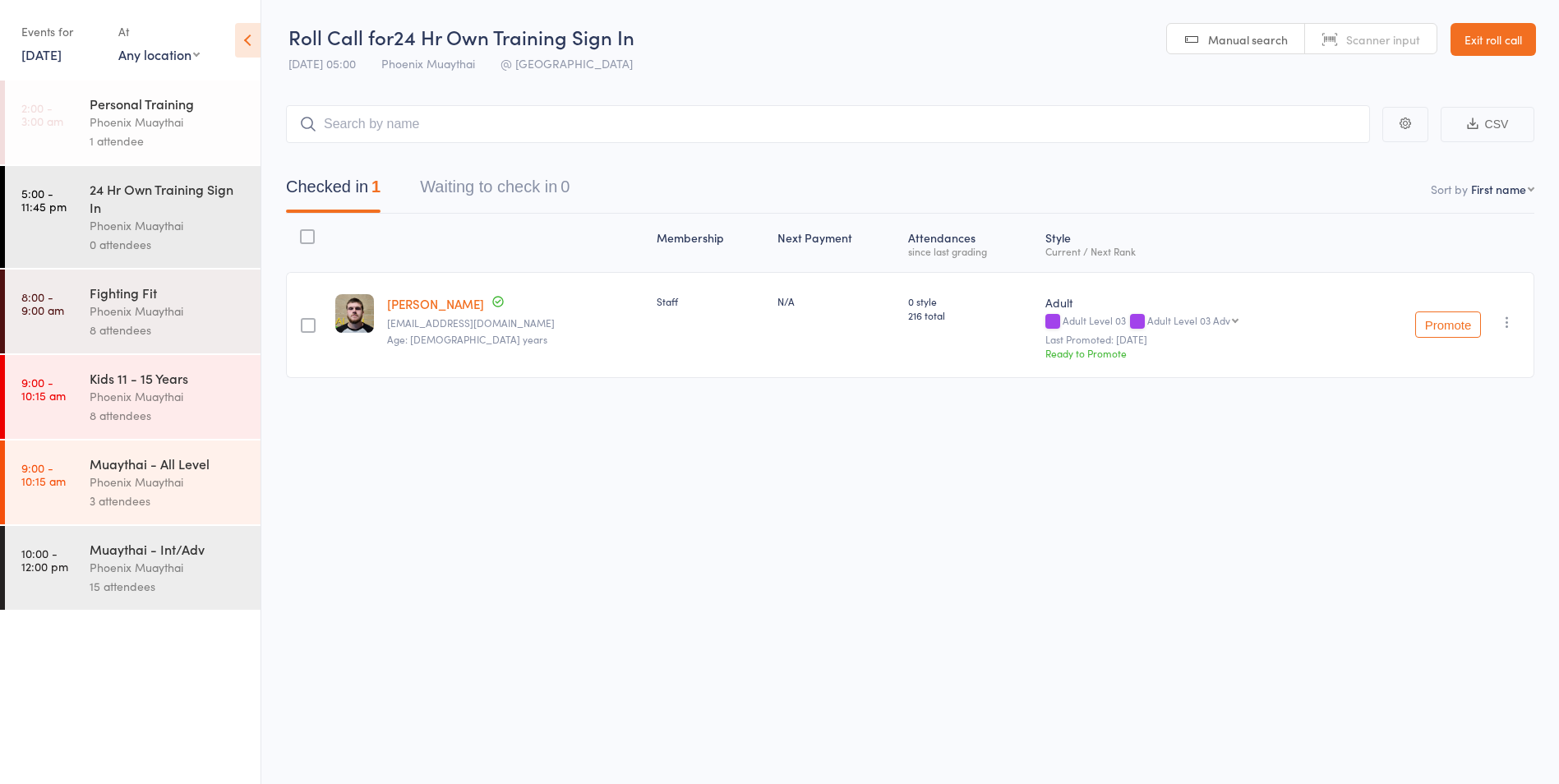
click at [197, 562] on div "Phoenix Muaythai" at bounding box center [168, 567] width 157 height 19
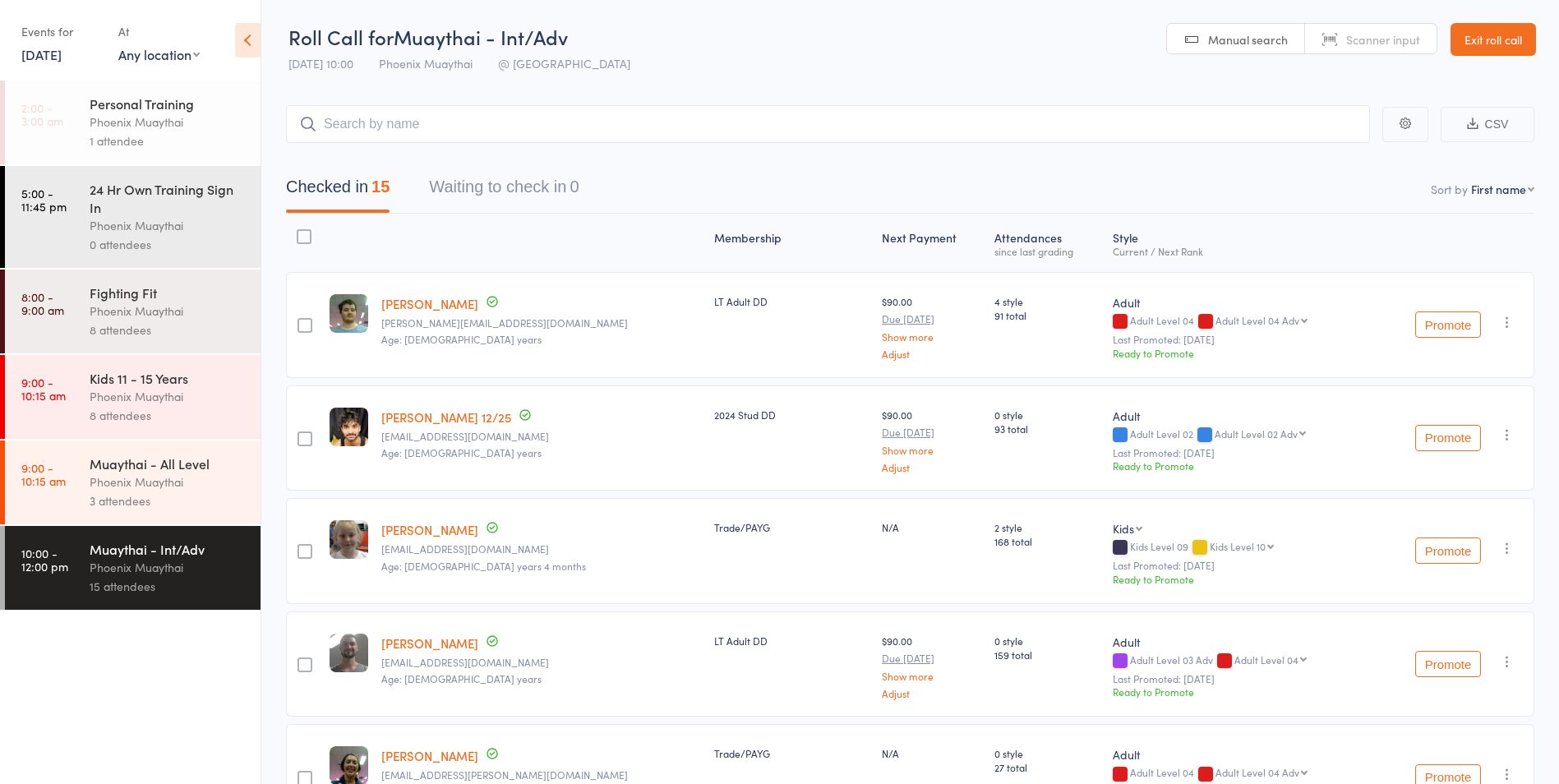
click at [1507, 21] on header "Roll Call for Muaythai - Int/Adv 06 Sep 10:00 Phoenix Muaythai @ Phoenix Manual…" at bounding box center [910, 40] width 1298 height 81
click at [1488, 59] on header "Roll Call for Muaythai - Int/Adv 06 Sep 10:00 Phoenix Muaythai @ Phoenix Manual…" at bounding box center [910, 40] width 1298 height 81
click at [1497, 40] on link "Exit roll call" at bounding box center [1493, 40] width 86 height 33
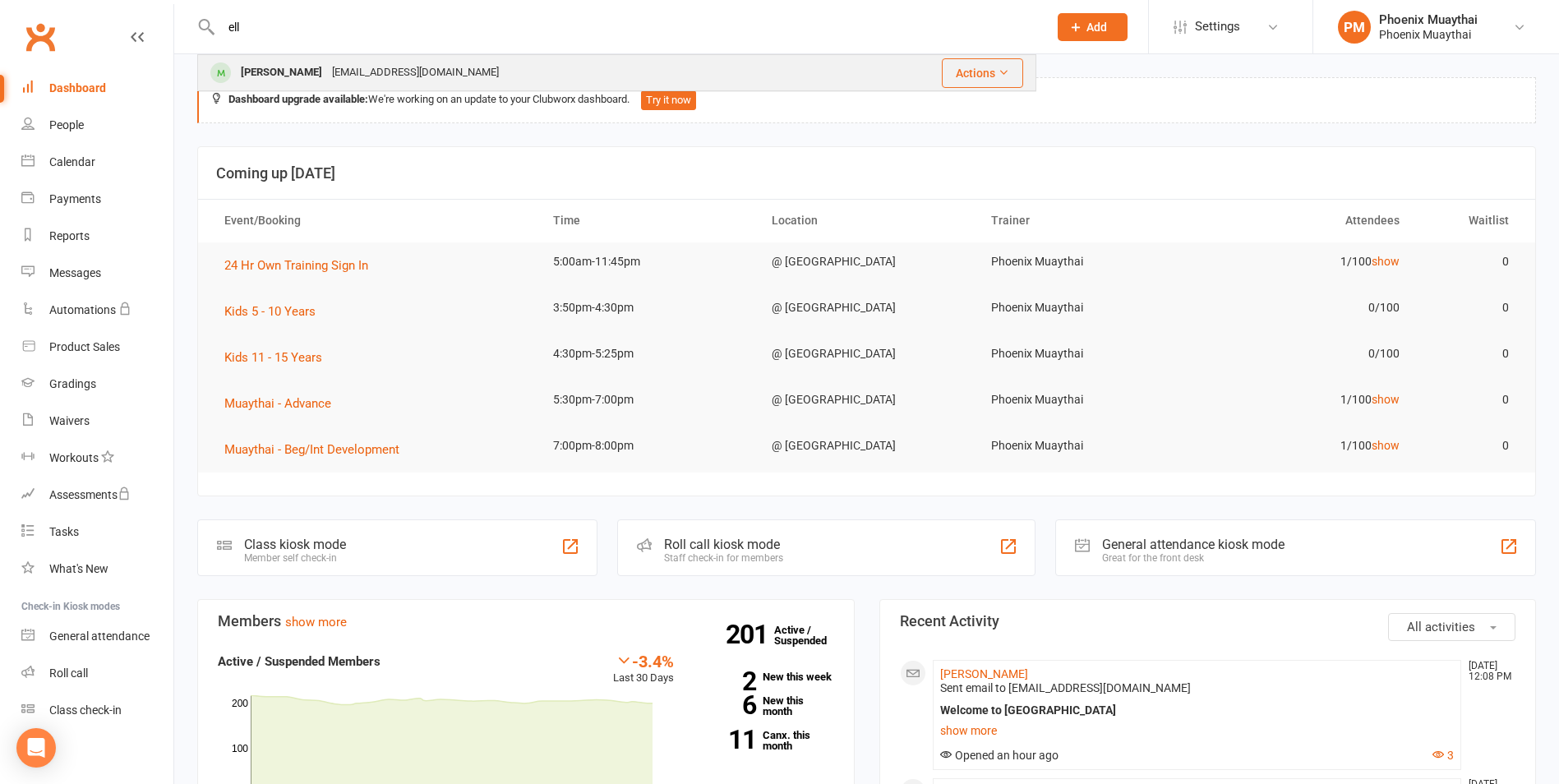
type input "ell"
click at [291, 79] on div "Ella Huynh" at bounding box center [282, 72] width 92 height 24
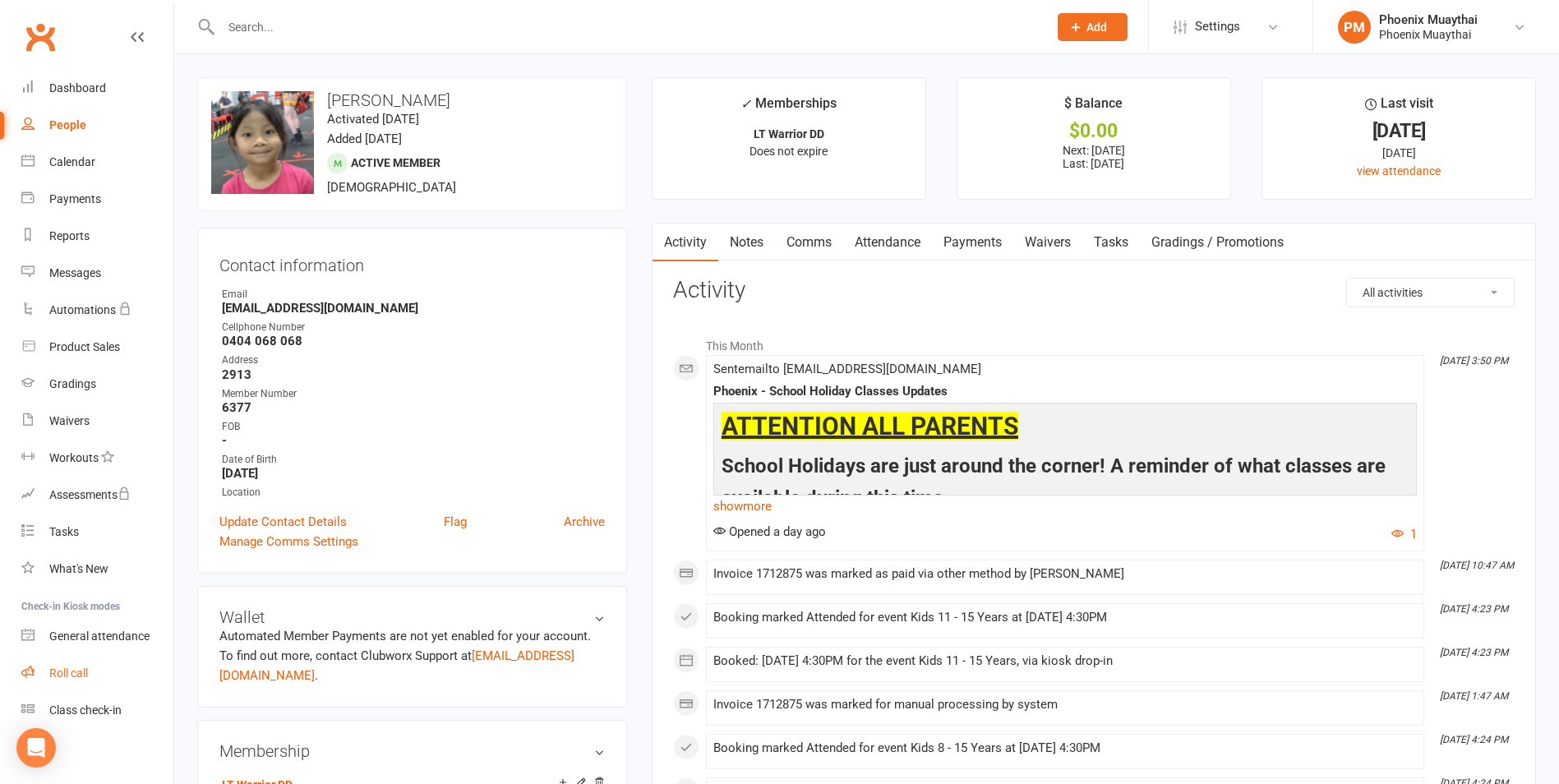
click at [75, 668] on div "Roll call" at bounding box center [68, 673] width 38 height 13
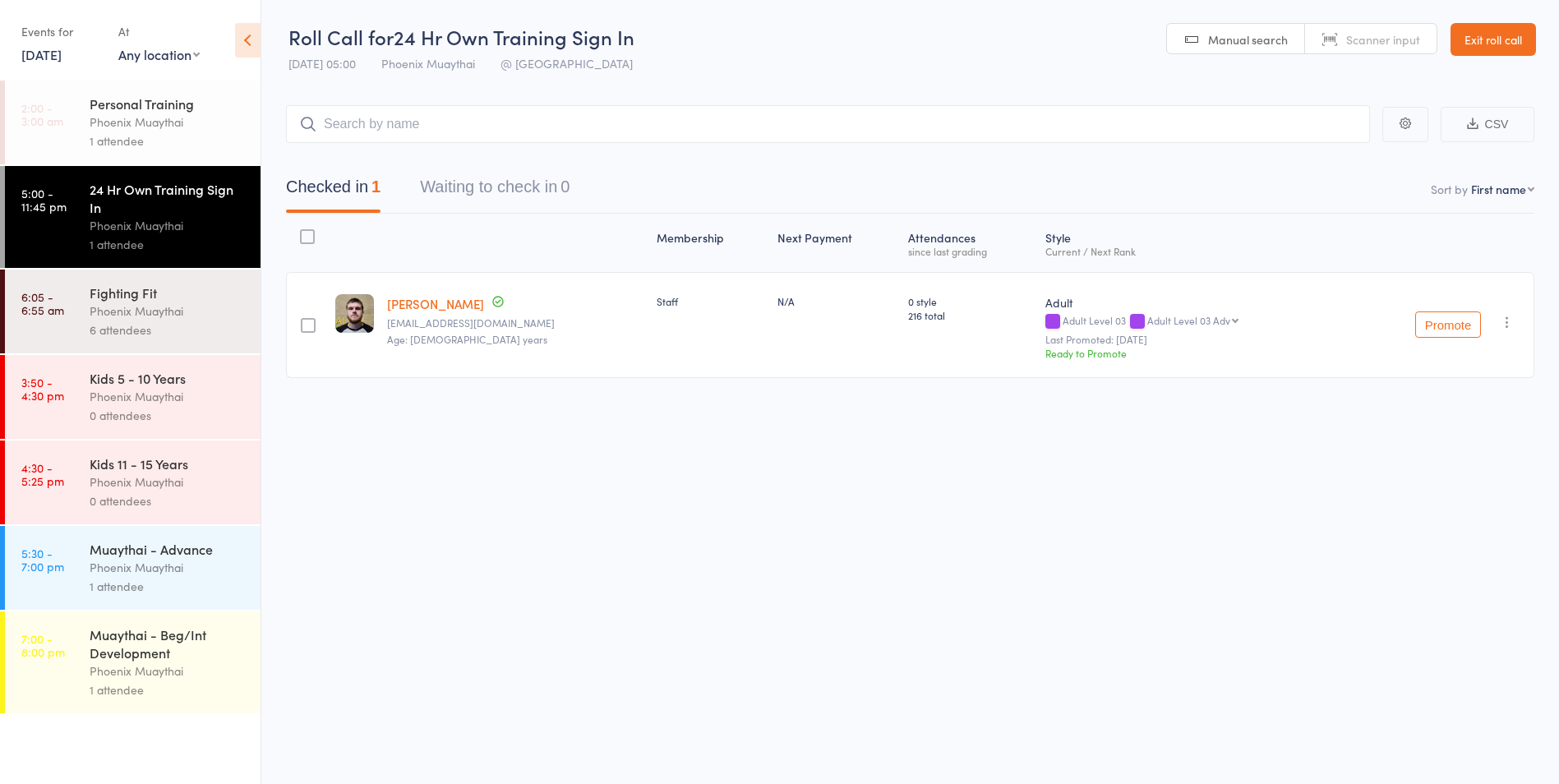
click at [53, 62] on link "[DATE]" at bounding box center [42, 54] width 40 height 18
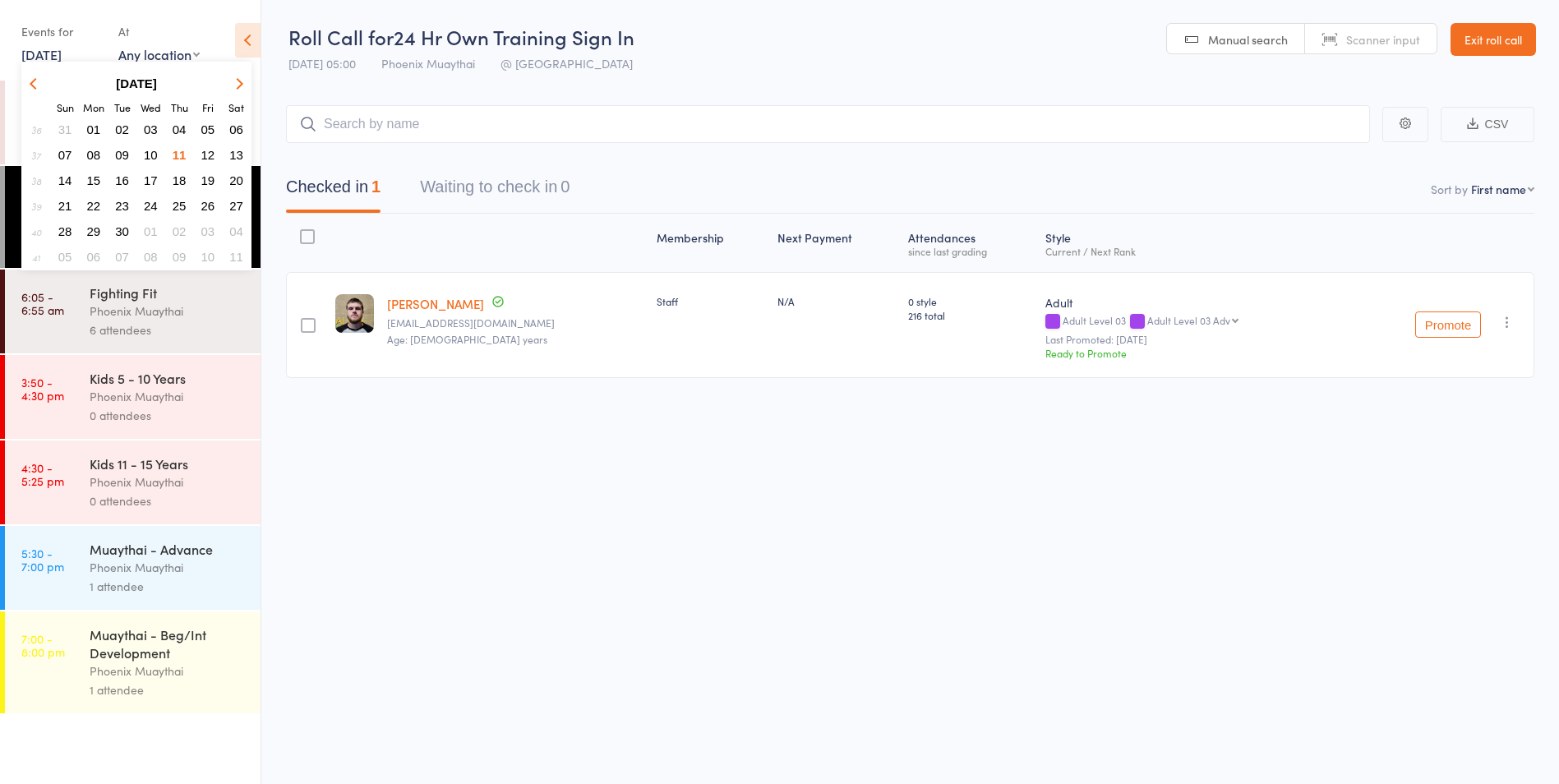
click at [95, 160] on span "08" at bounding box center [94, 155] width 14 height 14
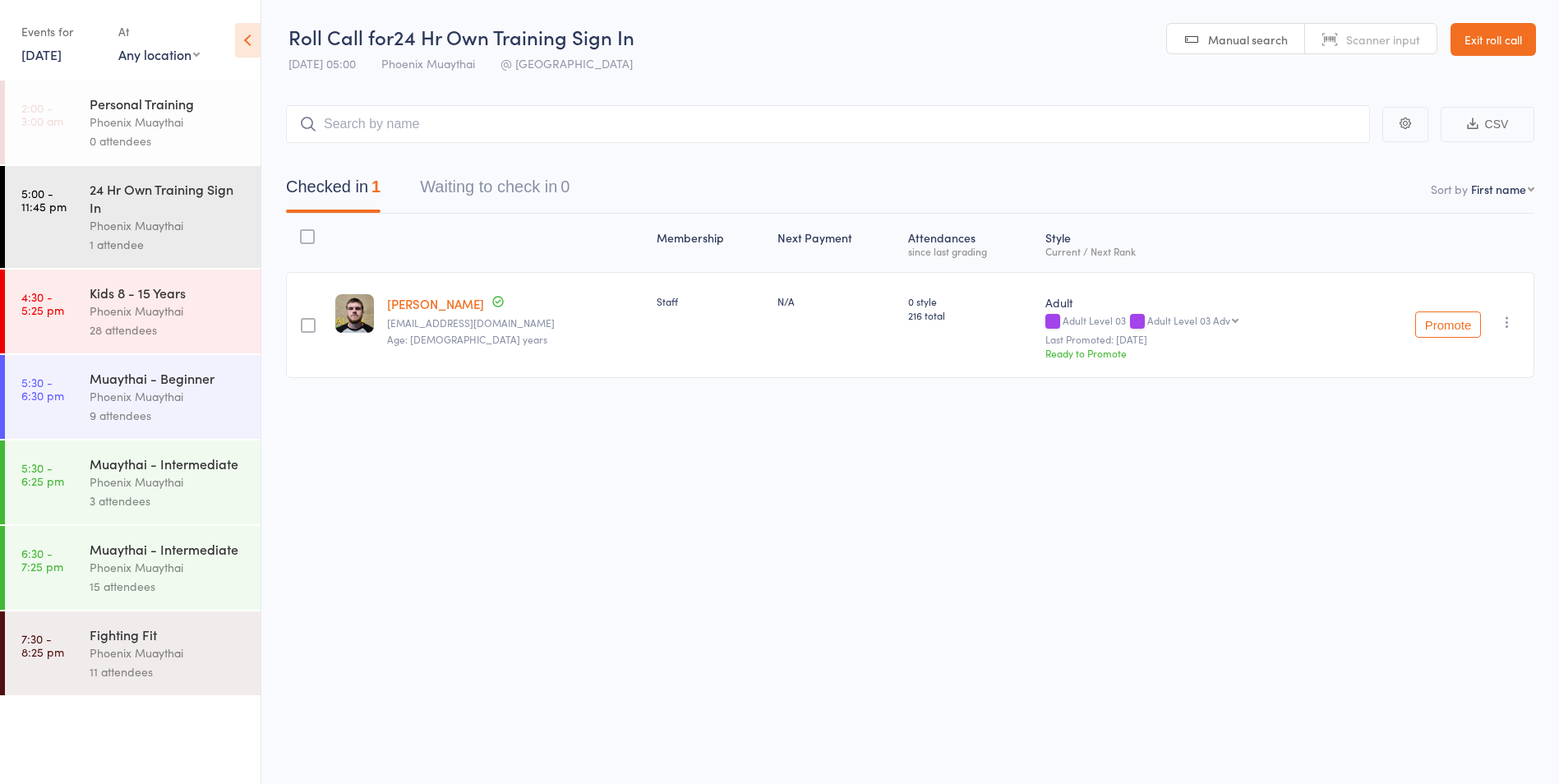
click at [215, 339] on div "Kids 8 - 15 Years Phoenix Muaythai 28 attendees" at bounding box center [176, 311] width 171 height 84
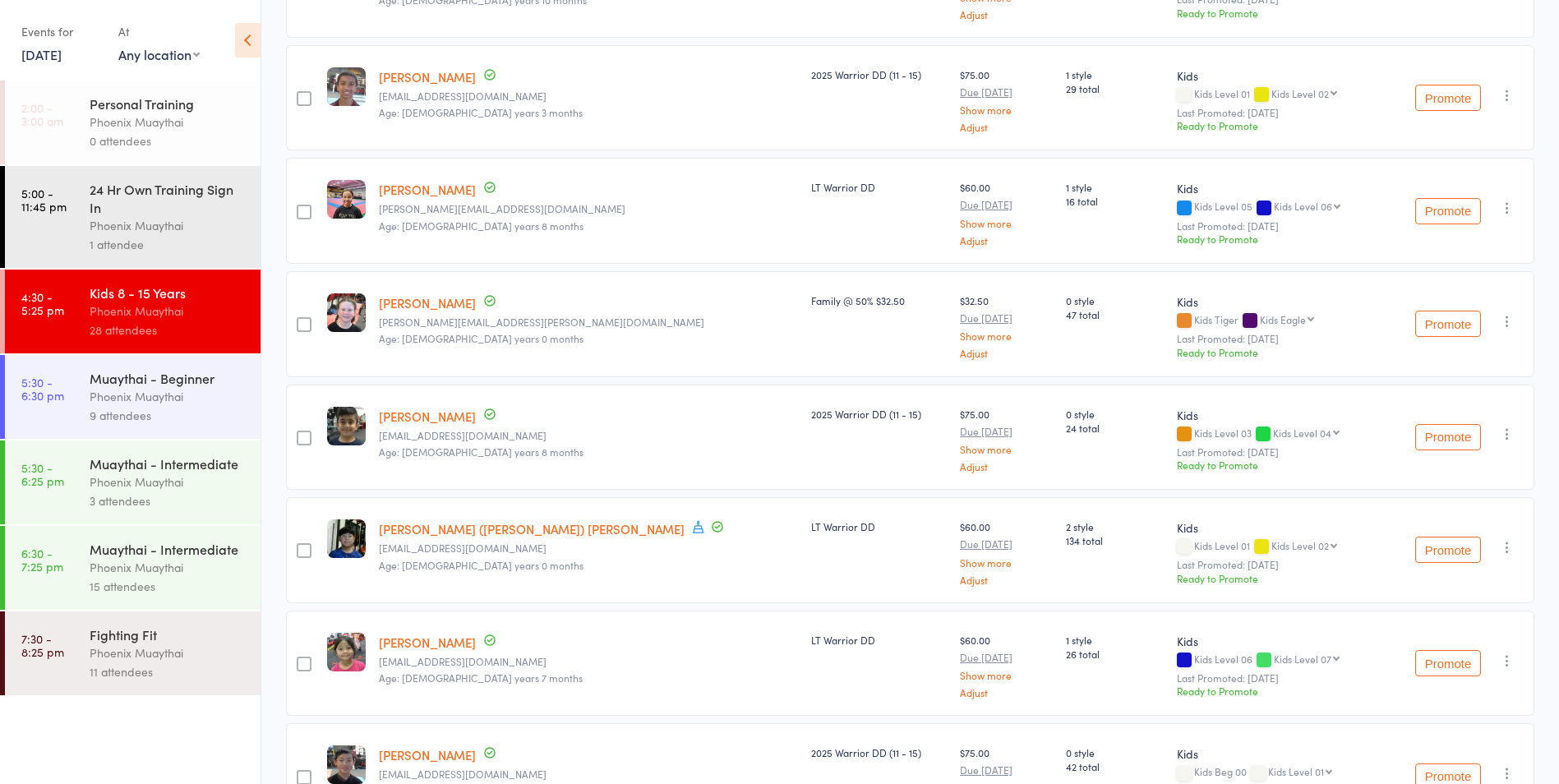
scroll to position [328, 0]
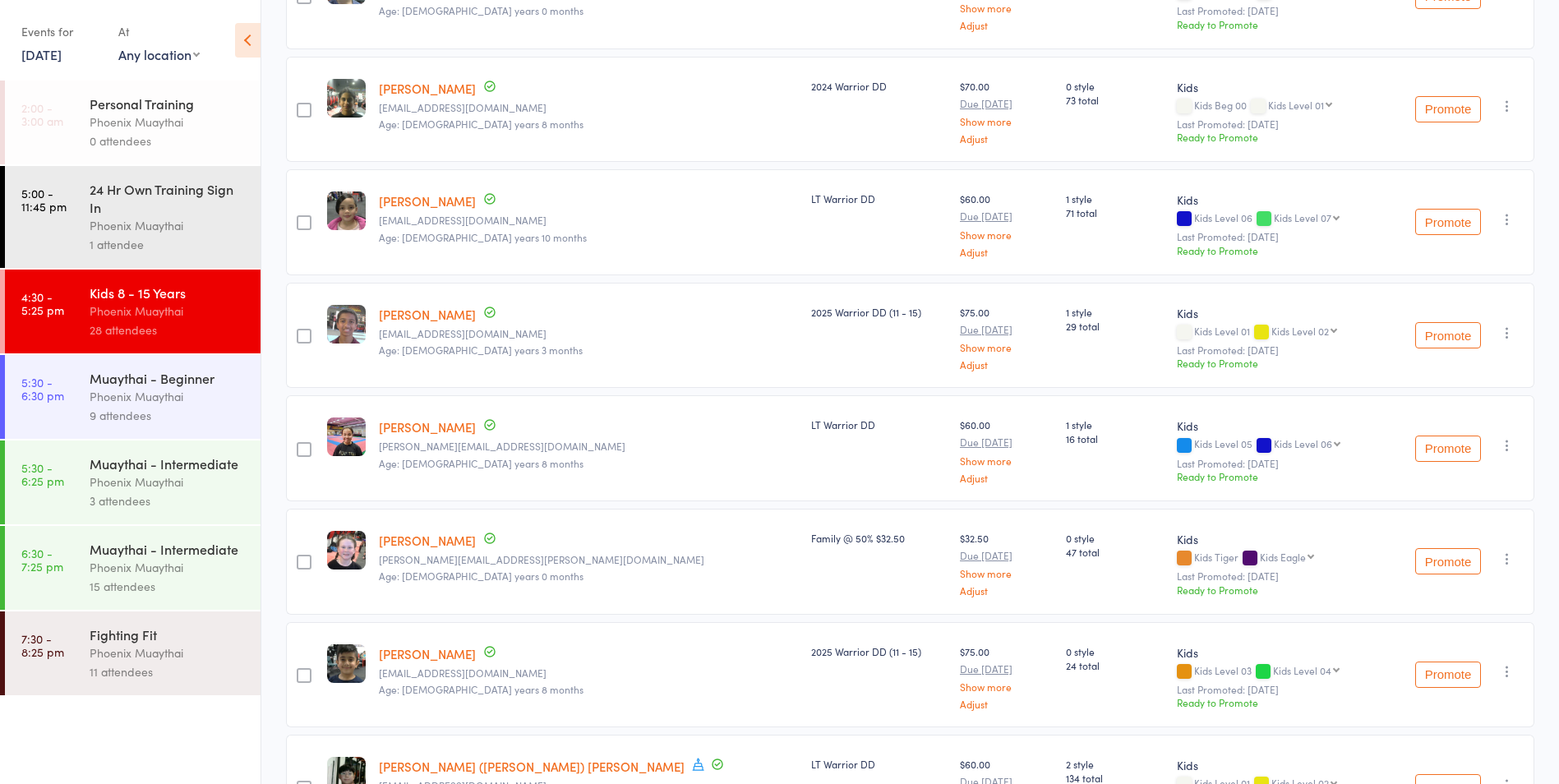
drag, startPoint x: 47, startPoint y: 62, endPoint x: 56, endPoint y: 60, distance: 9.2
click at [48, 62] on link "8 Sep, 2025" at bounding box center [42, 54] width 40 height 18
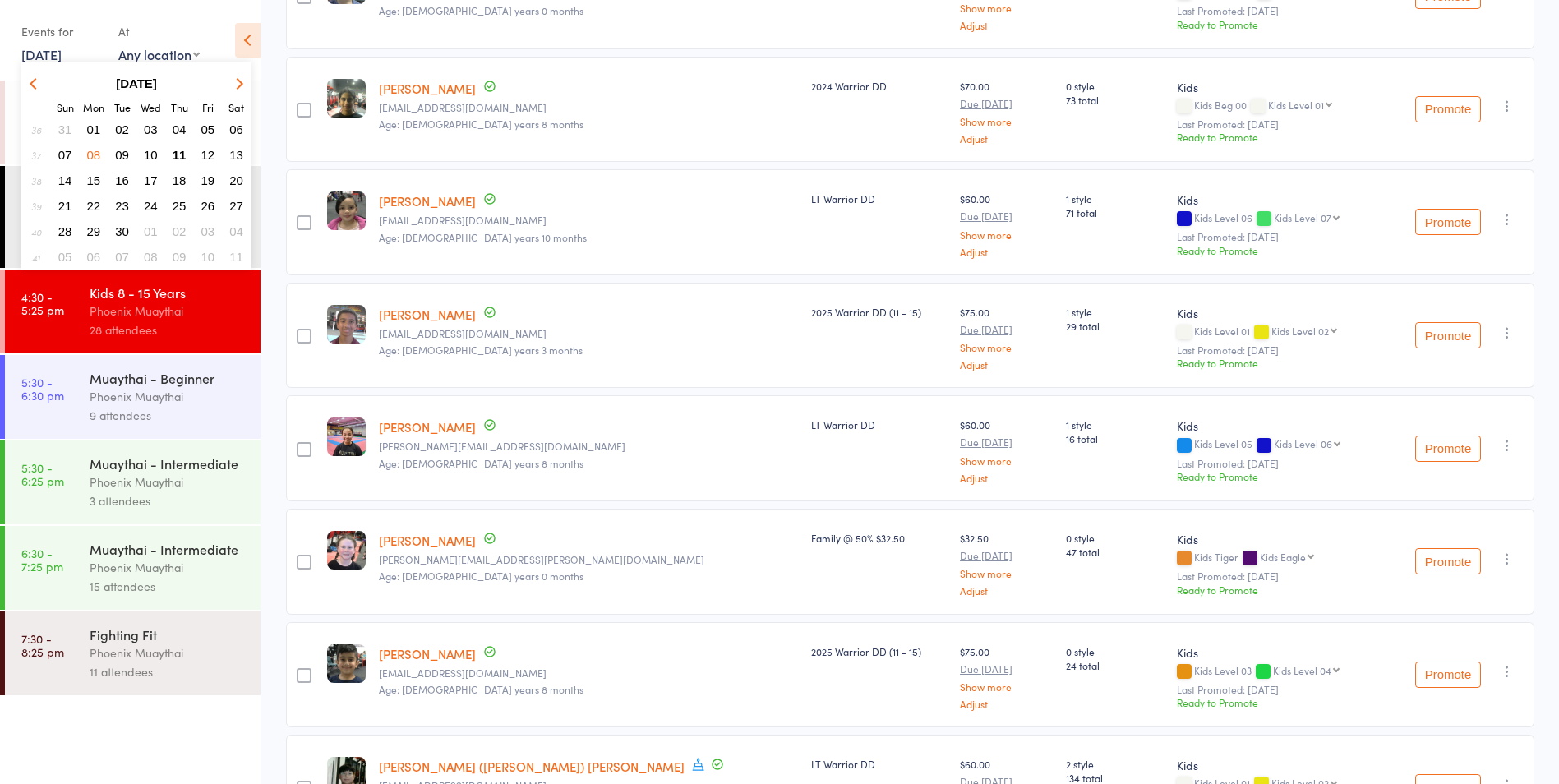
click at [92, 130] on span "01" at bounding box center [94, 129] width 14 height 14
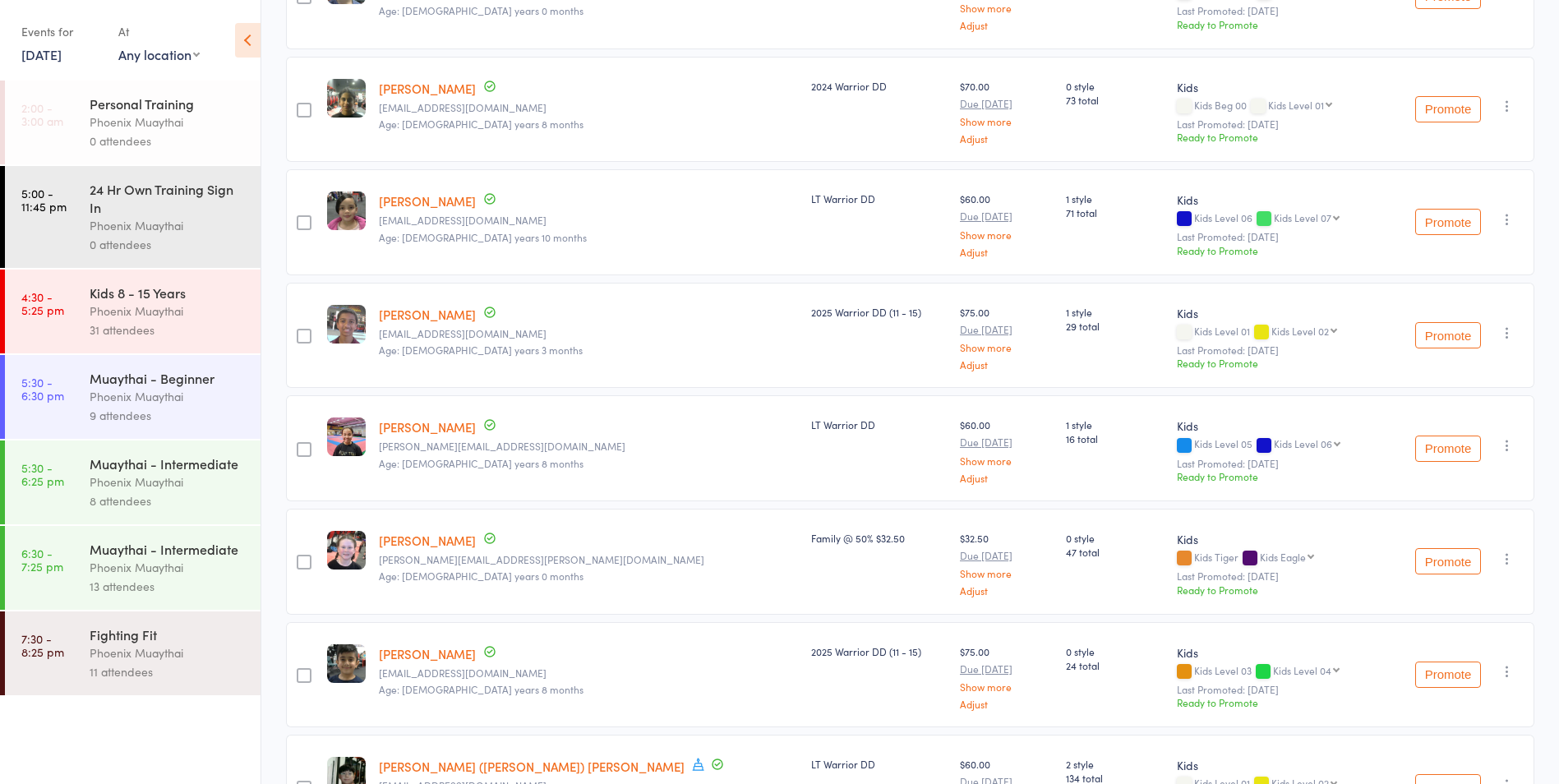
click at [181, 306] on div "Phoenix Muaythai" at bounding box center [168, 311] width 157 height 19
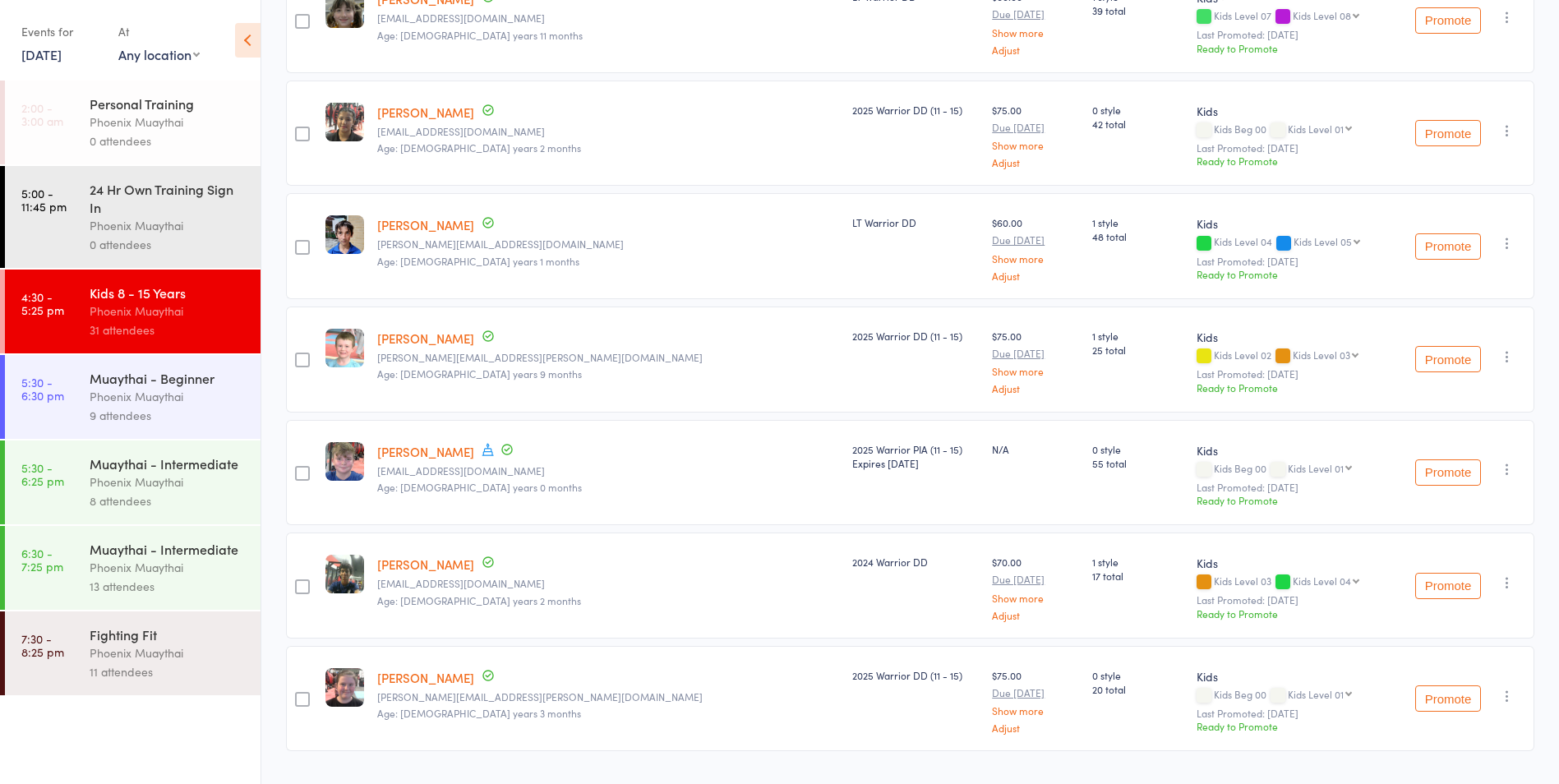
scroll to position [3058, 0]
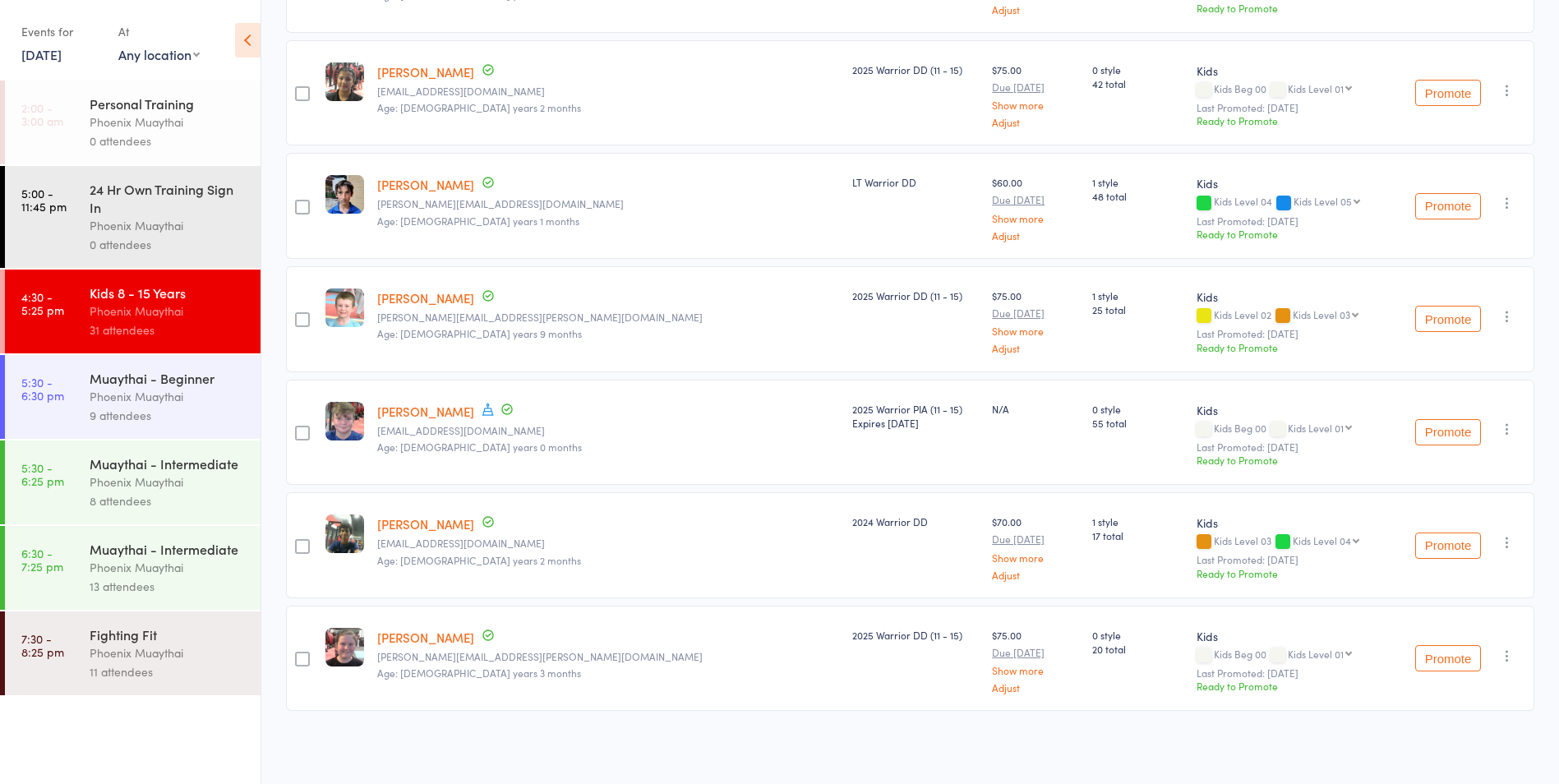
click at [49, 51] on link "1 Sep, 2025" at bounding box center [42, 54] width 40 height 18
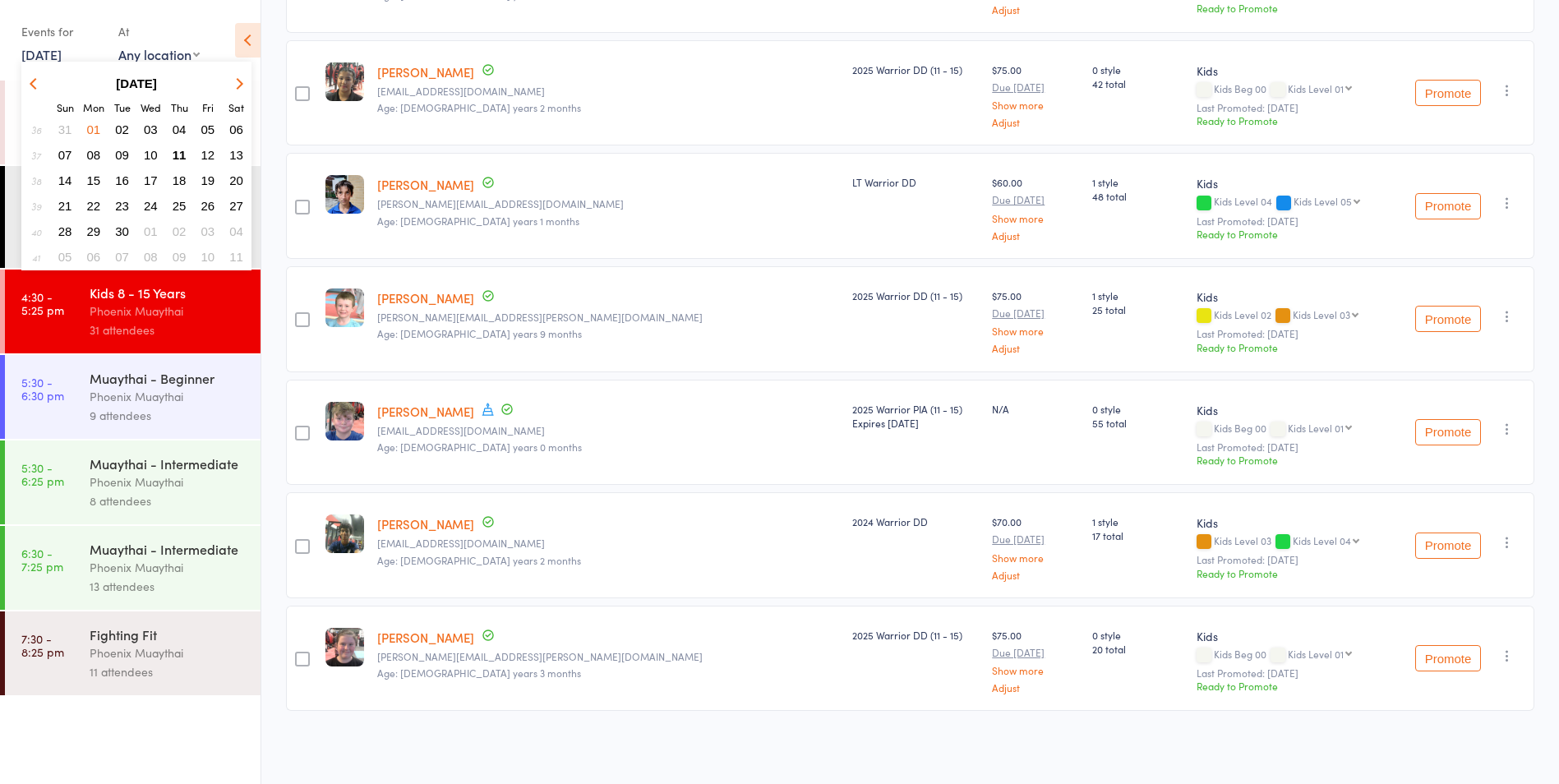
click at [124, 131] on span "02" at bounding box center [121, 129] width 14 height 14
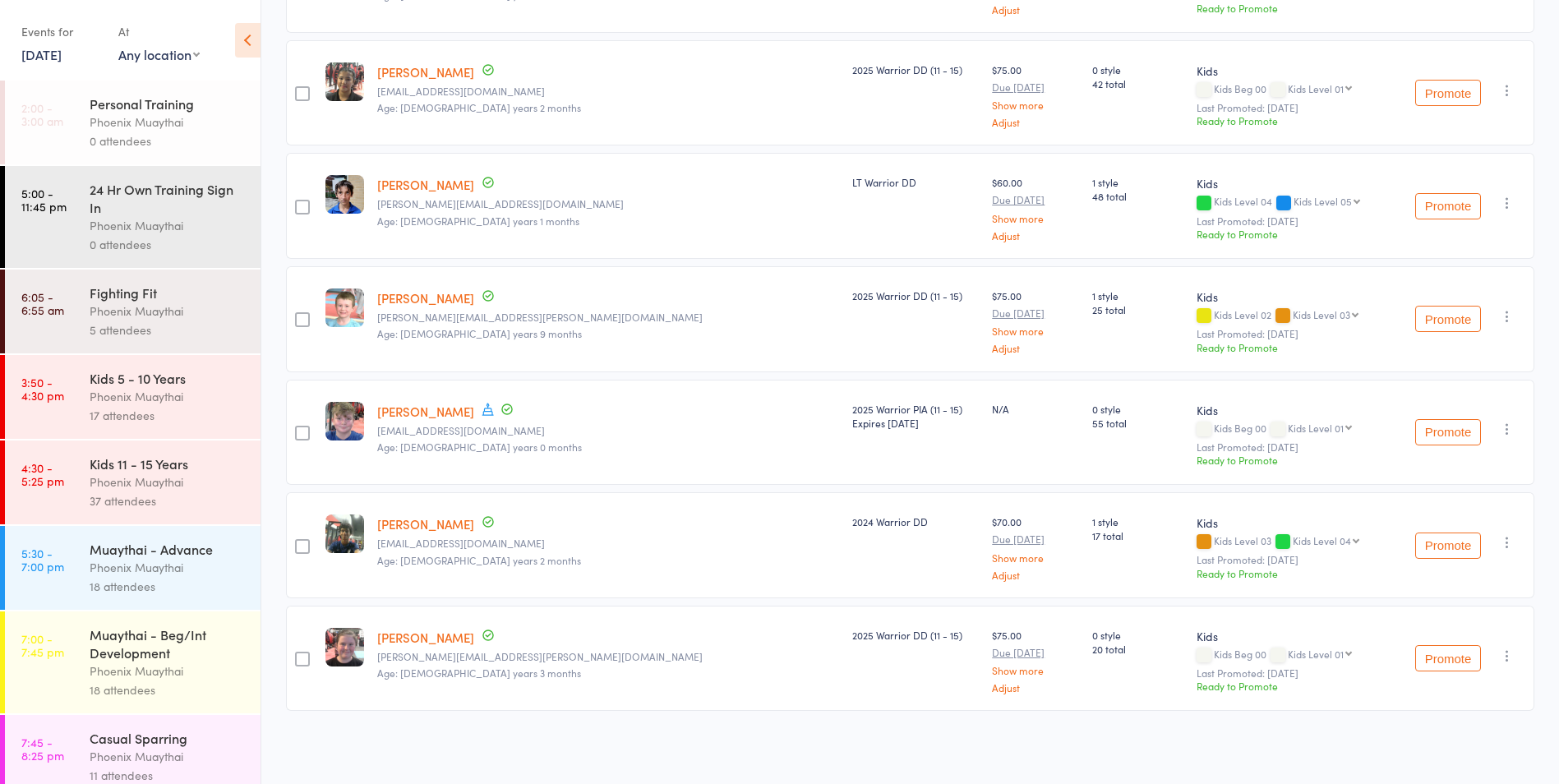
click at [171, 469] on div "Kids 11 - 15 Years" at bounding box center [168, 463] width 157 height 18
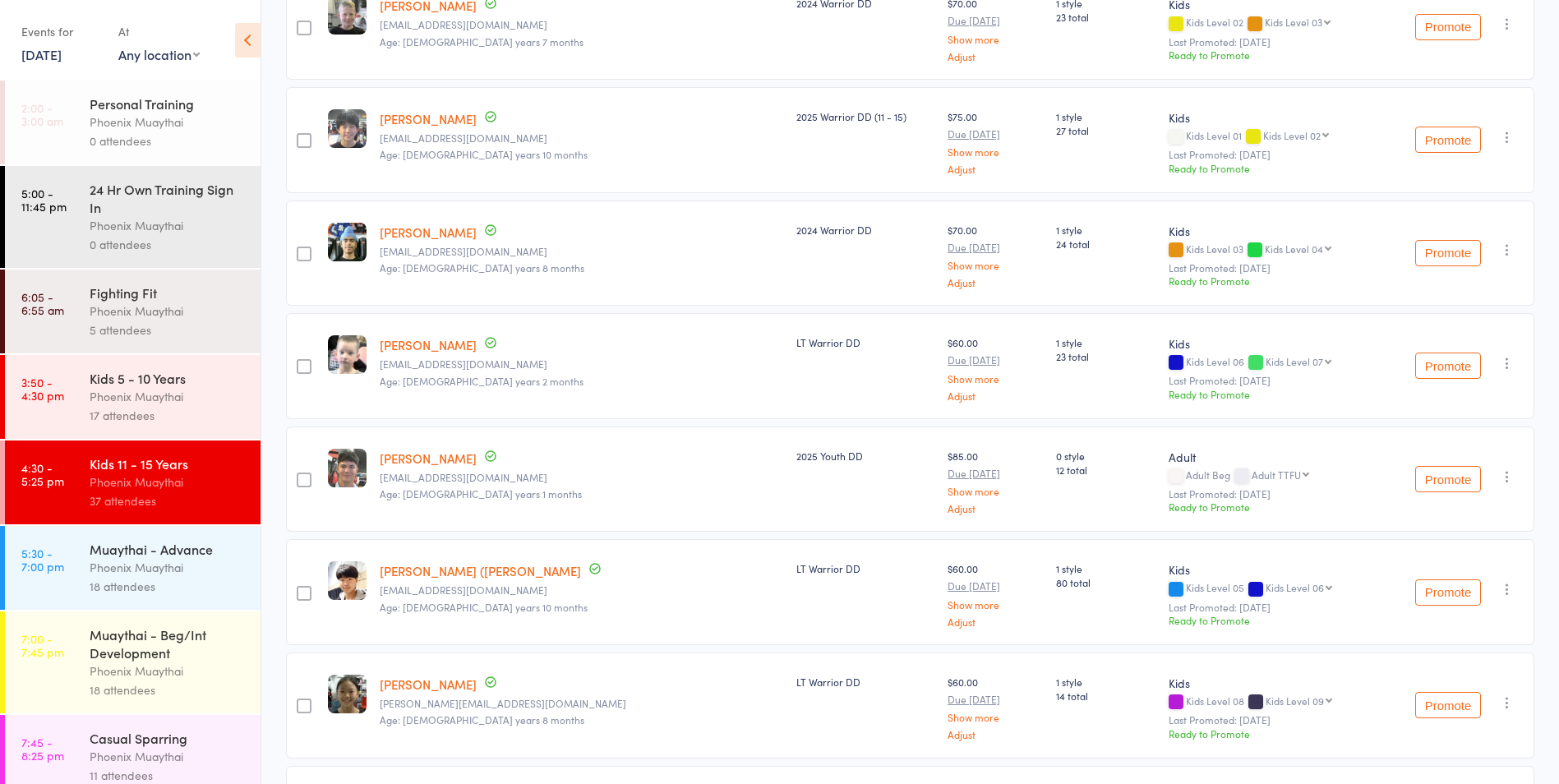
scroll to position [1398, 0]
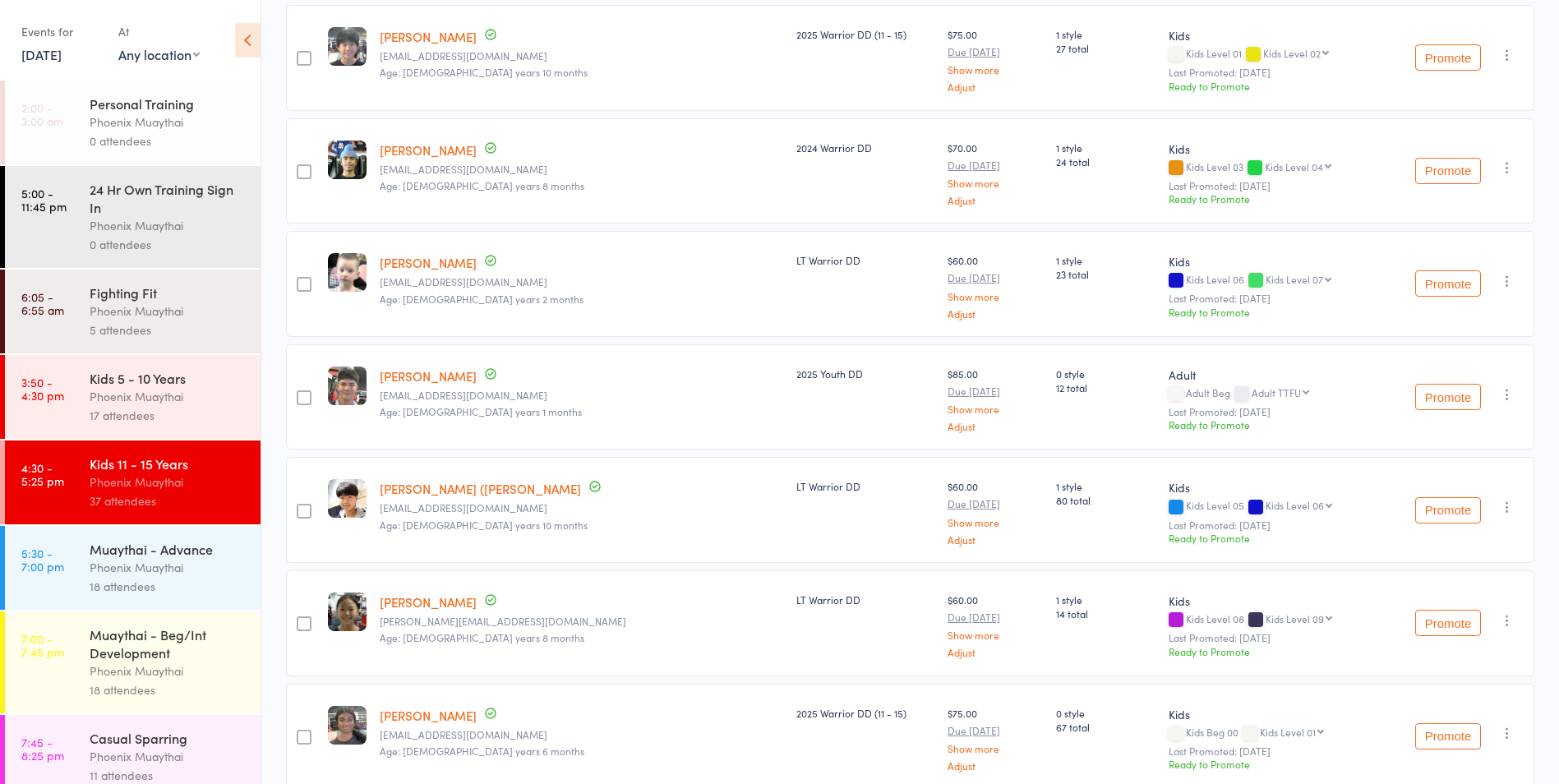
click at [62, 60] on link "2 Sep, 2025" at bounding box center [42, 54] width 40 height 18
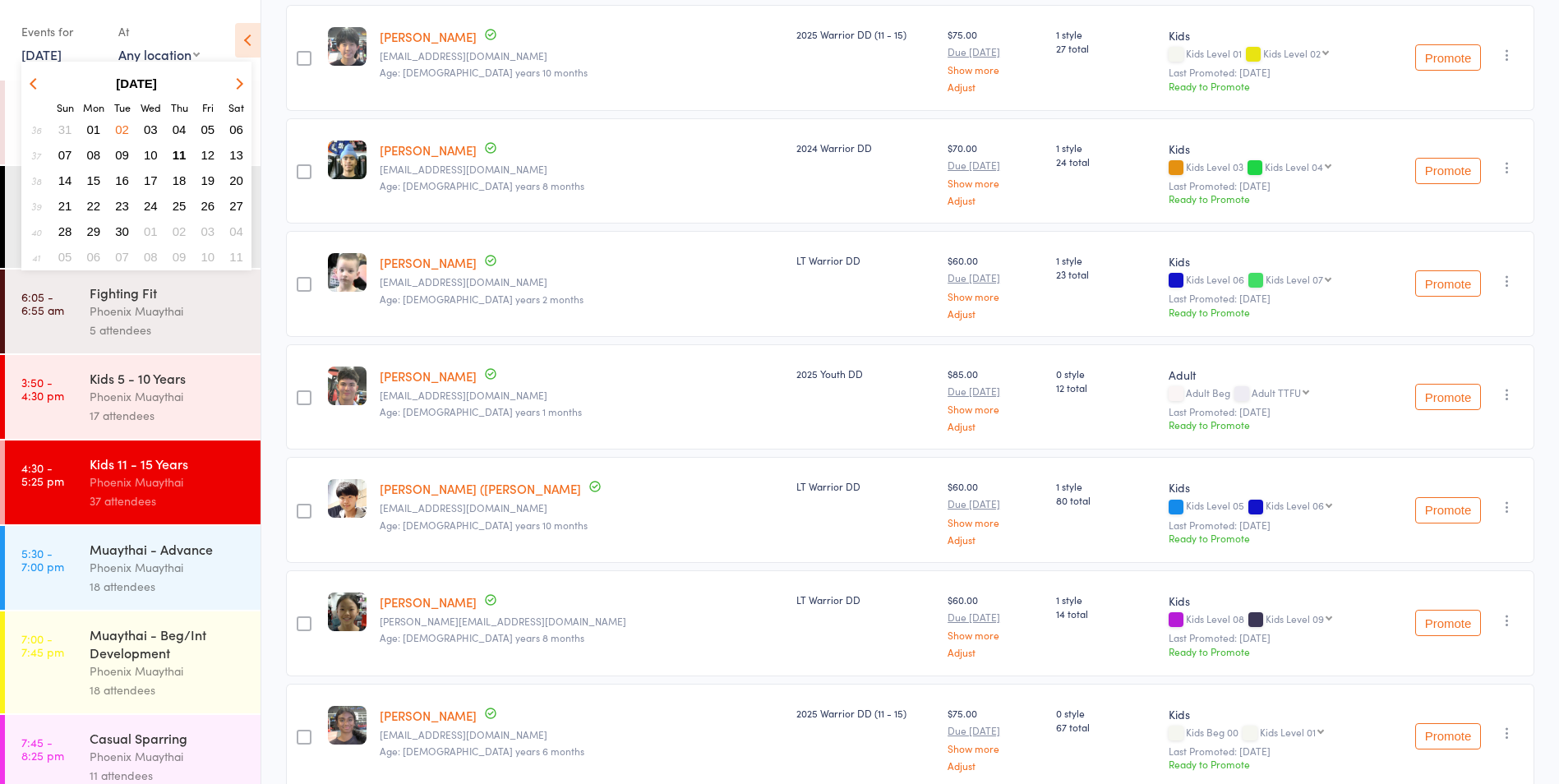
click at [184, 156] on span "11" at bounding box center [180, 155] width 14 height 14
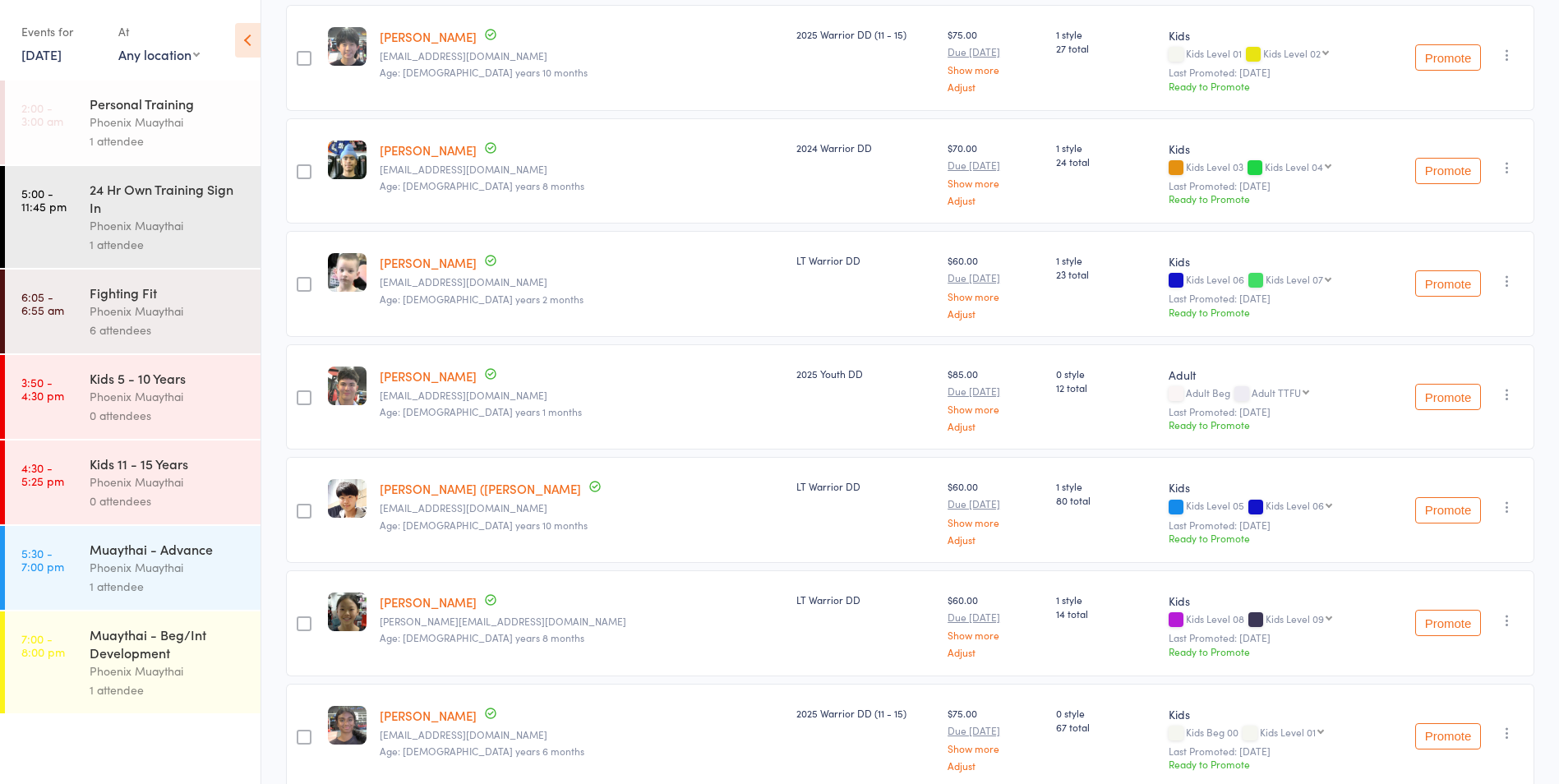
click at [191, 309] on div "Phoenix Muaythai" at bounding box center [168, 311] width 157 height 19
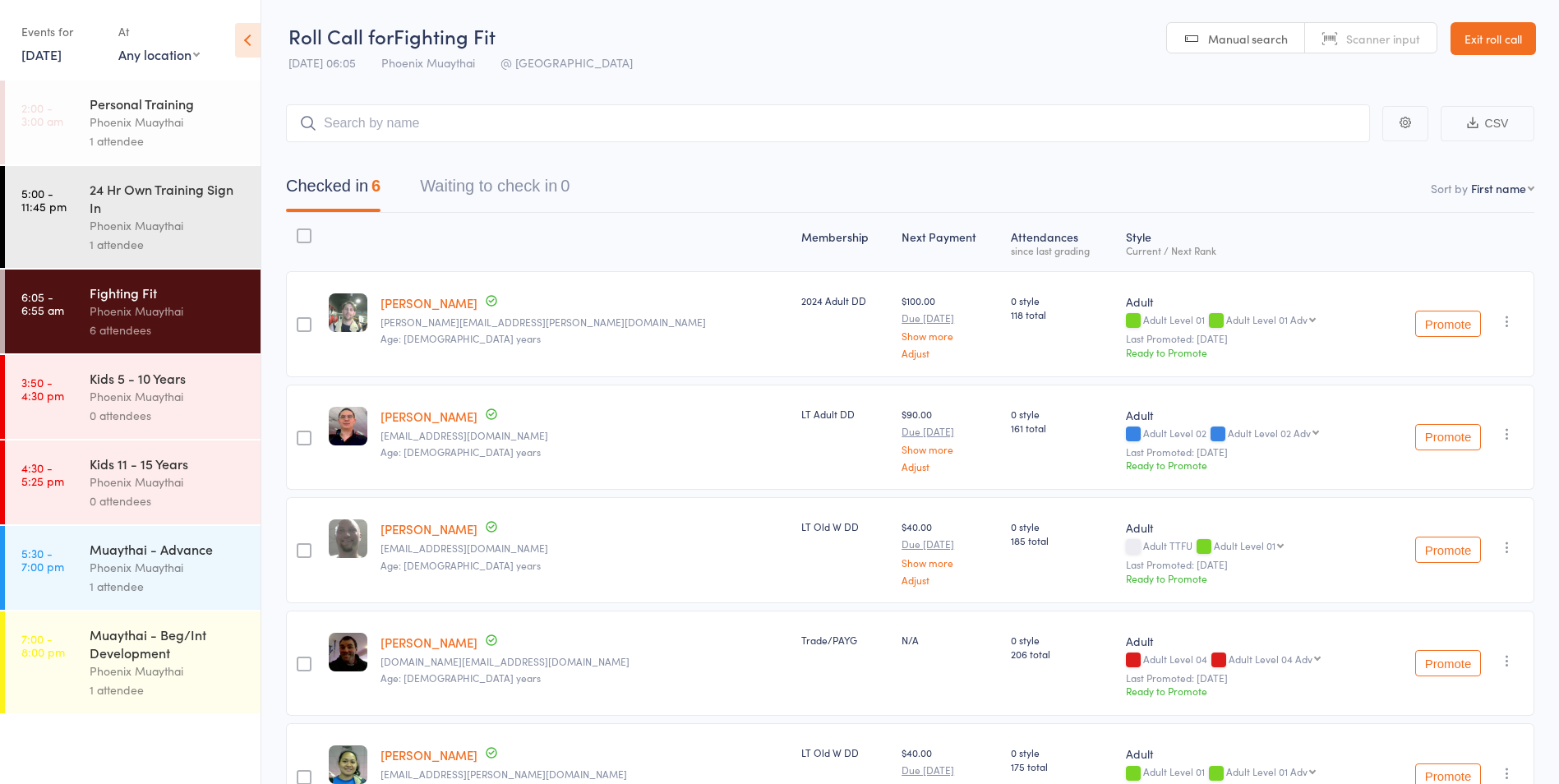
click at [207, 238] on div "1 attendee" at bounding box center [168, 244] width 157 height 19
